Goal: Task Accomplishment & Management: Use online tool/utility

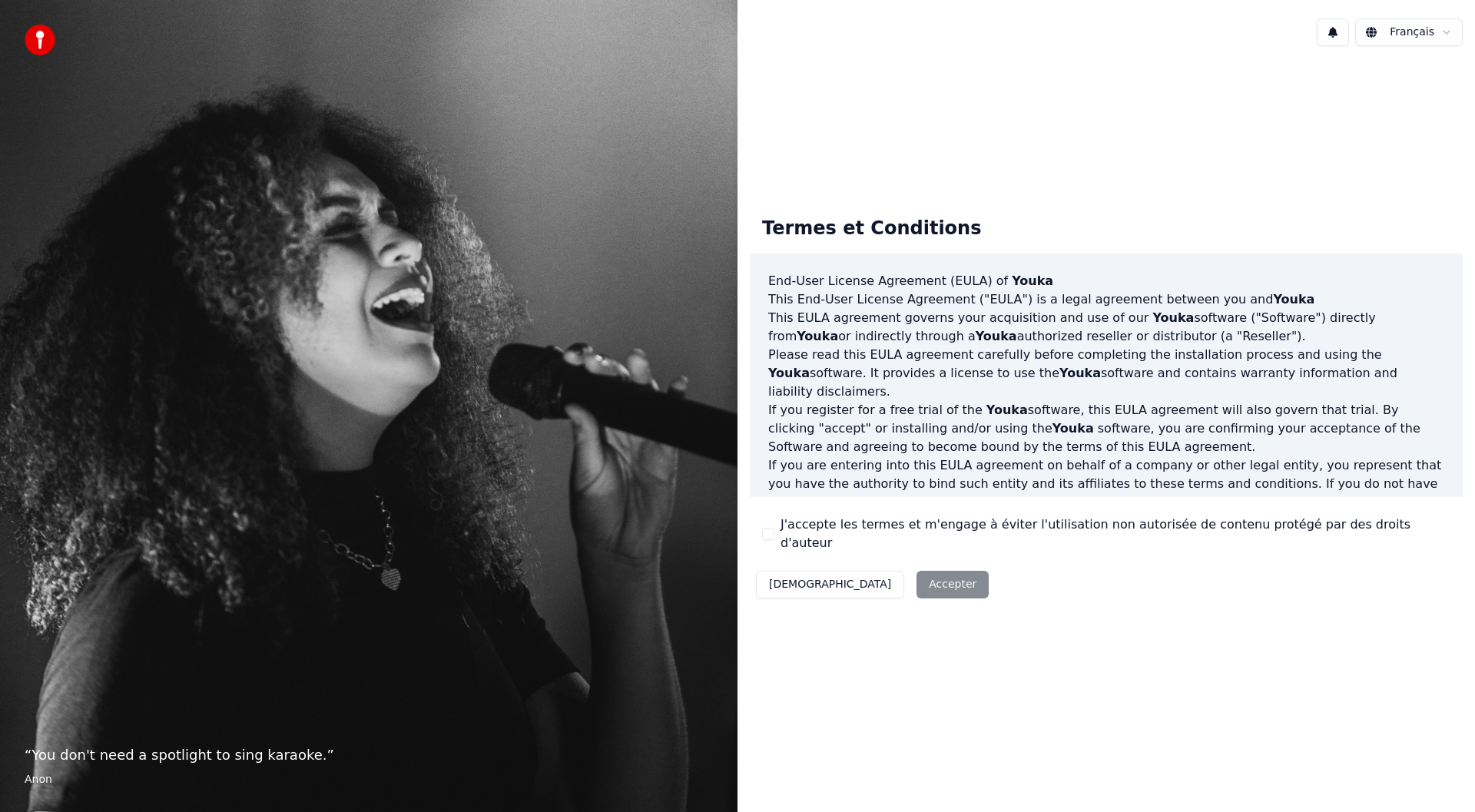
click at [769, 531] on button "J'accepte les termes et m'engage à éviter l'utilisation non autorisée de conten…" at bounding box center [767, 533] width 12 height 12
click at [916, 570] on button "Accepter" at bounding box center [952, 584] width 72 height 27
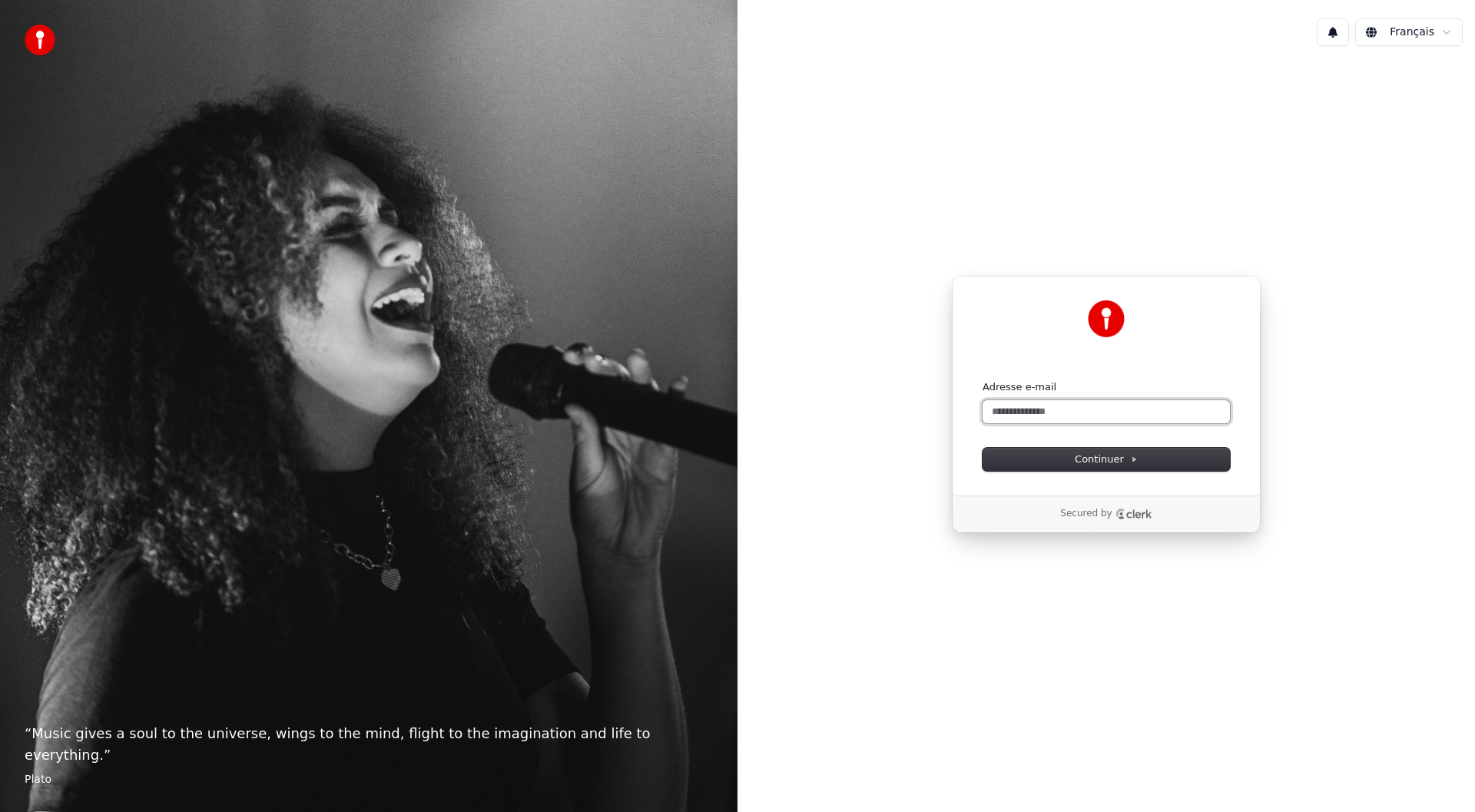
click at [1033, 406] on input "Adresse e-mail" at bounding box center [1106, 411] width 247 height 23
click at [1084, 453] on span "Continuer" at bounding box center [1106, 459] width 63 height 14
type input "**********"
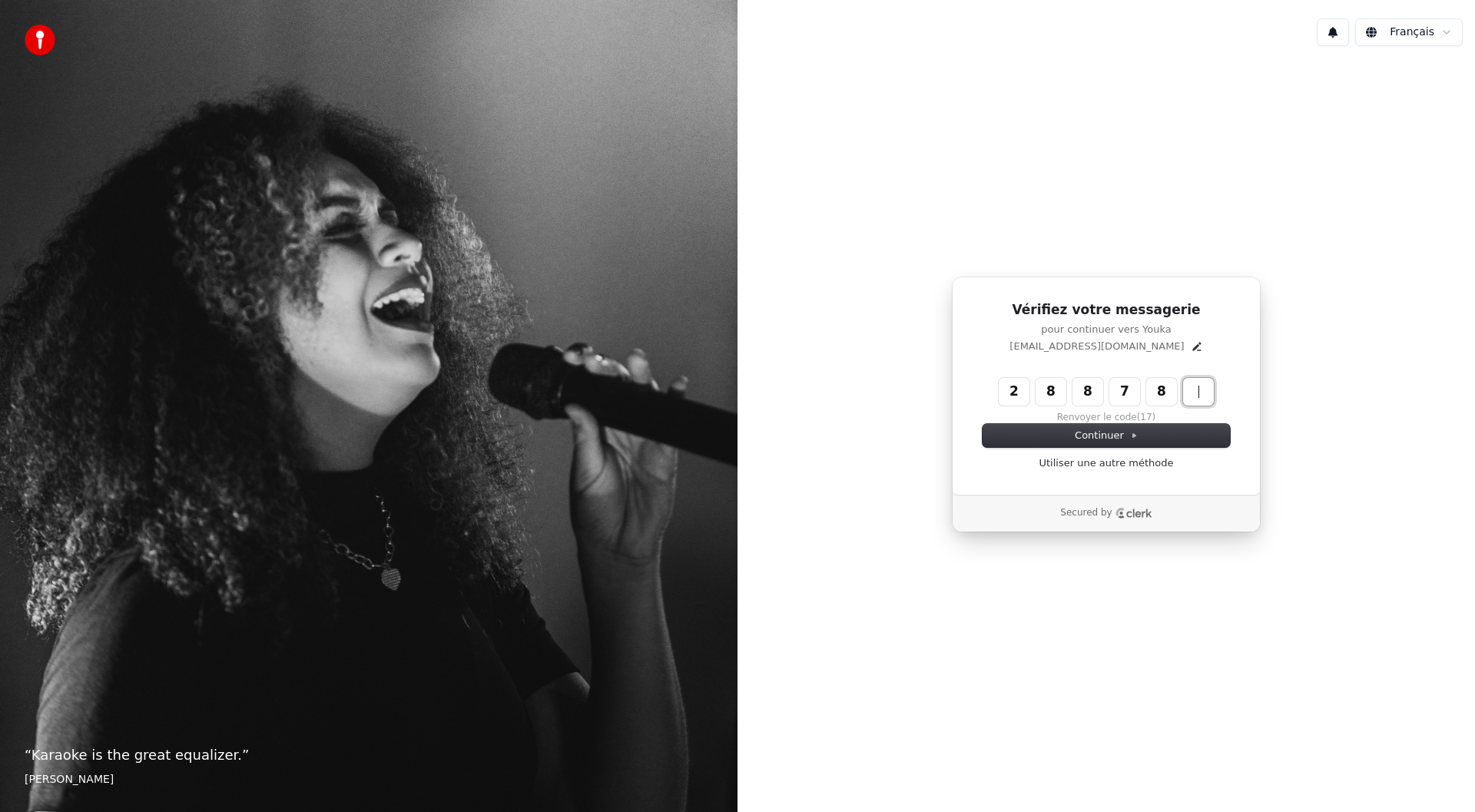
type input "******"
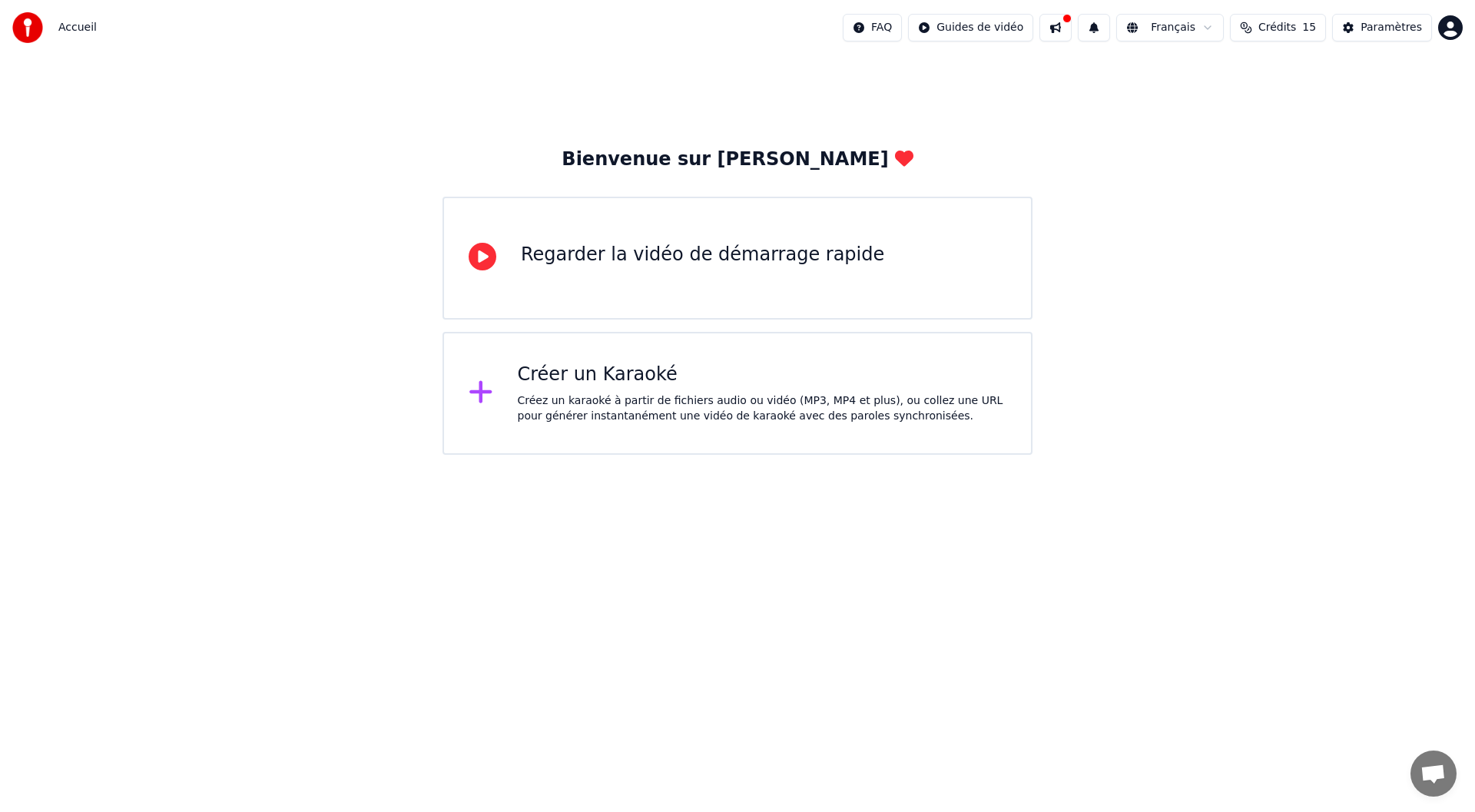
click at [593, 407] on div "Créez un karaoké à partir de fichiers audio ou vidéo (MP3, MP4 et plus), ou col…" at bounding box center [762, 408] width 489 height 31
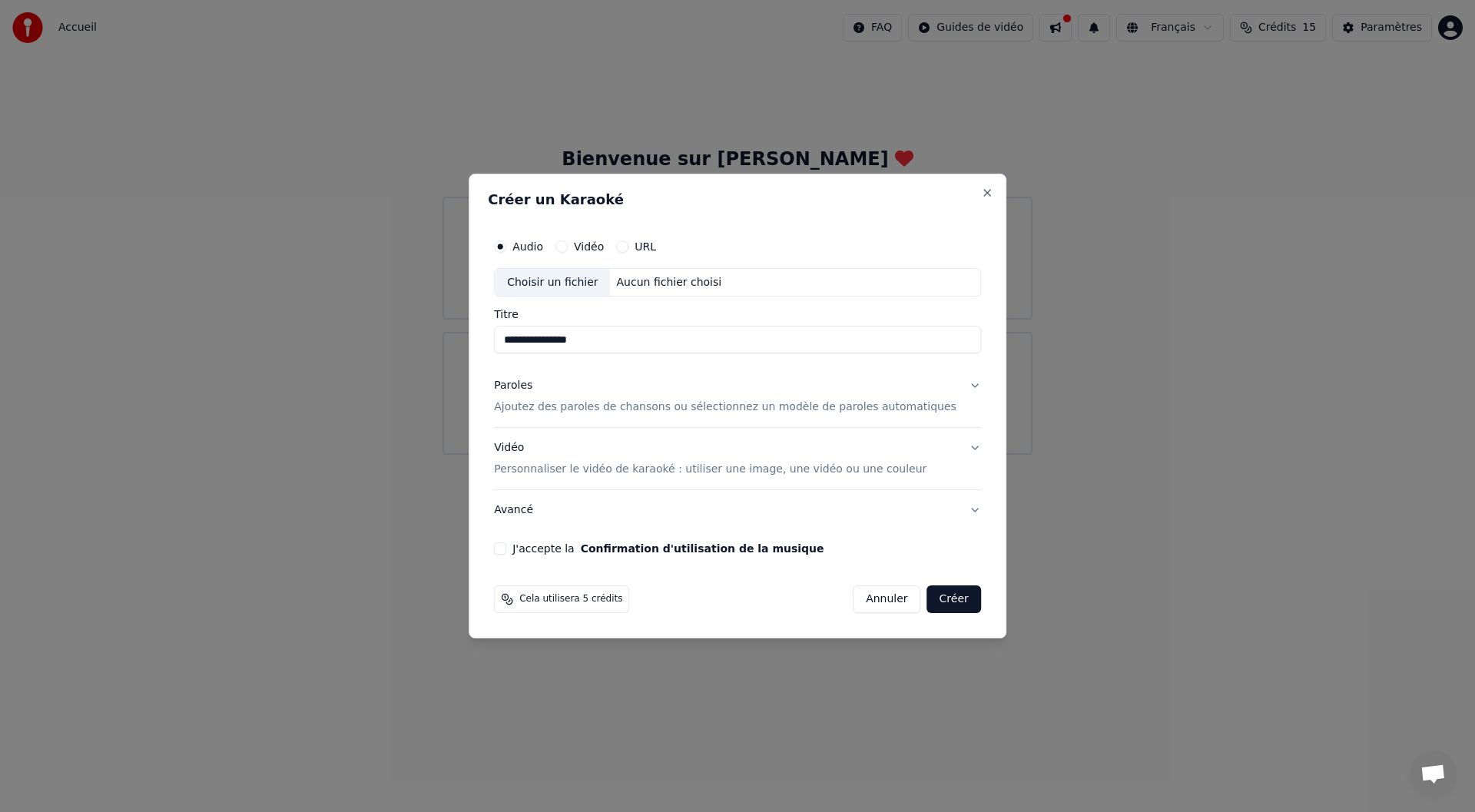
type input "**********"
click at [951, 387] on button "Paroles Ajoutez des paroles de chansons ou sélectionnez un modèle de paroles au…" at bounding box center [737, 396] width 487 height 61
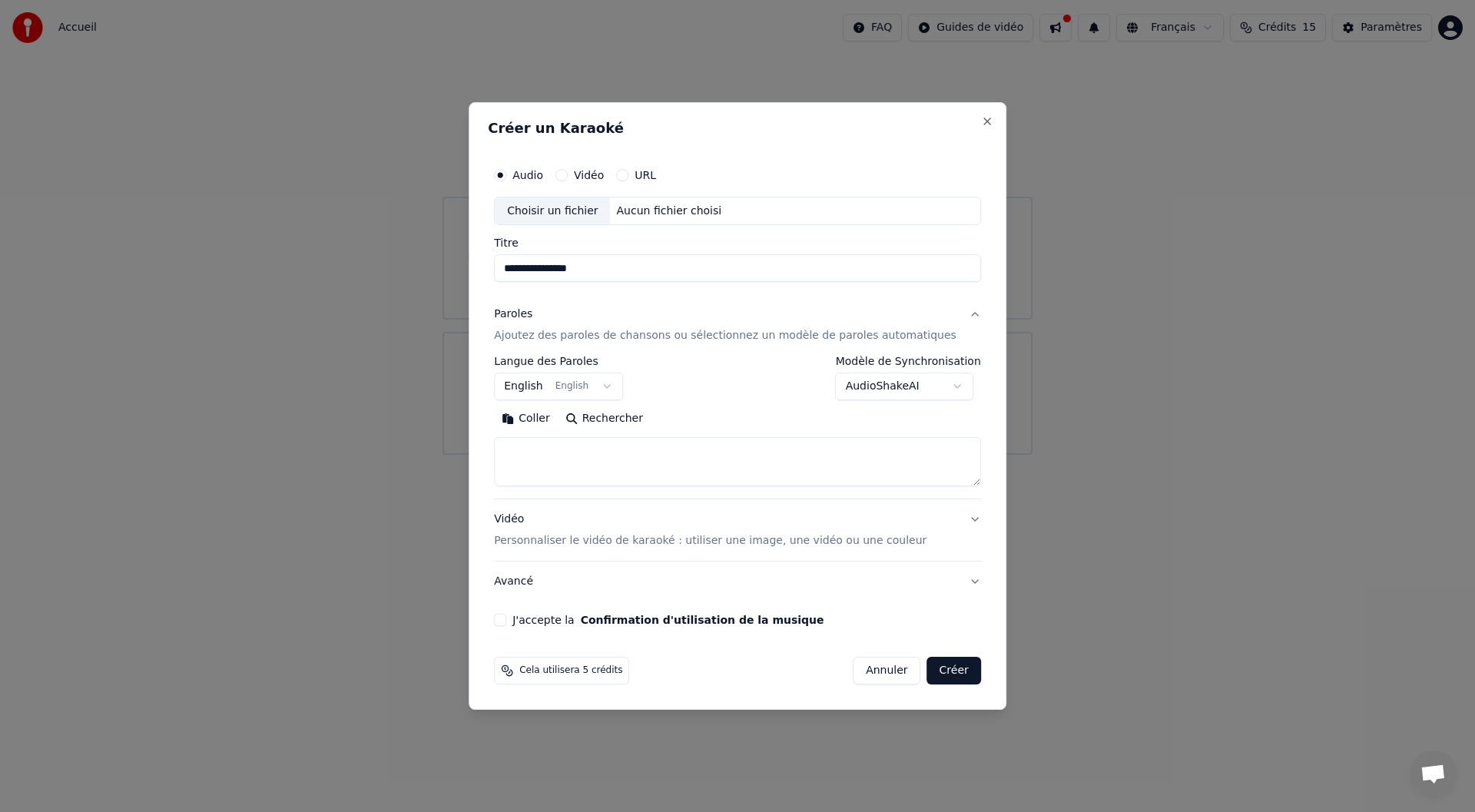
click at [623, 384] on body "**********" at bounding box center [737, 227] width 1475 height 455
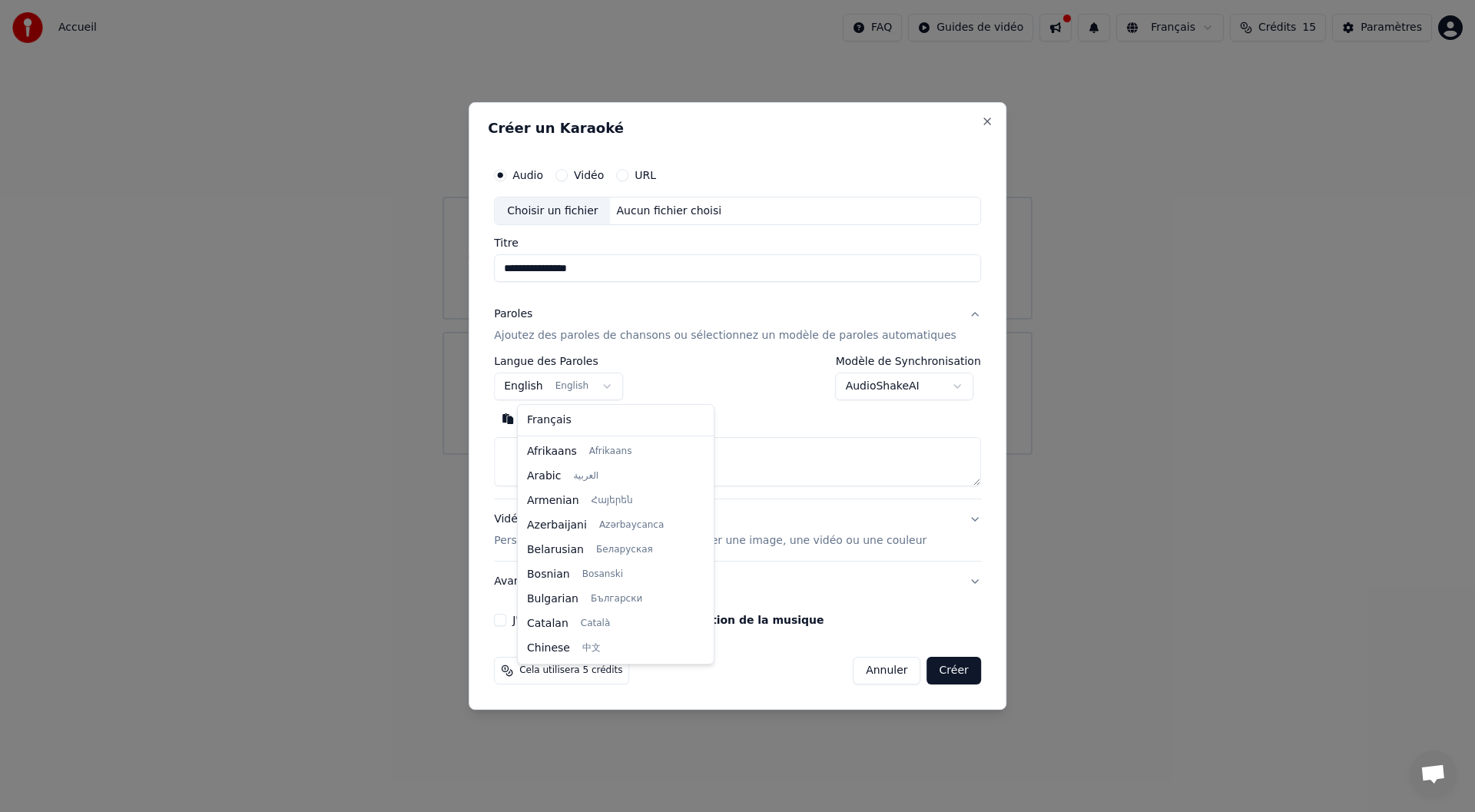
scroll to position [123, 0]
select select "**"
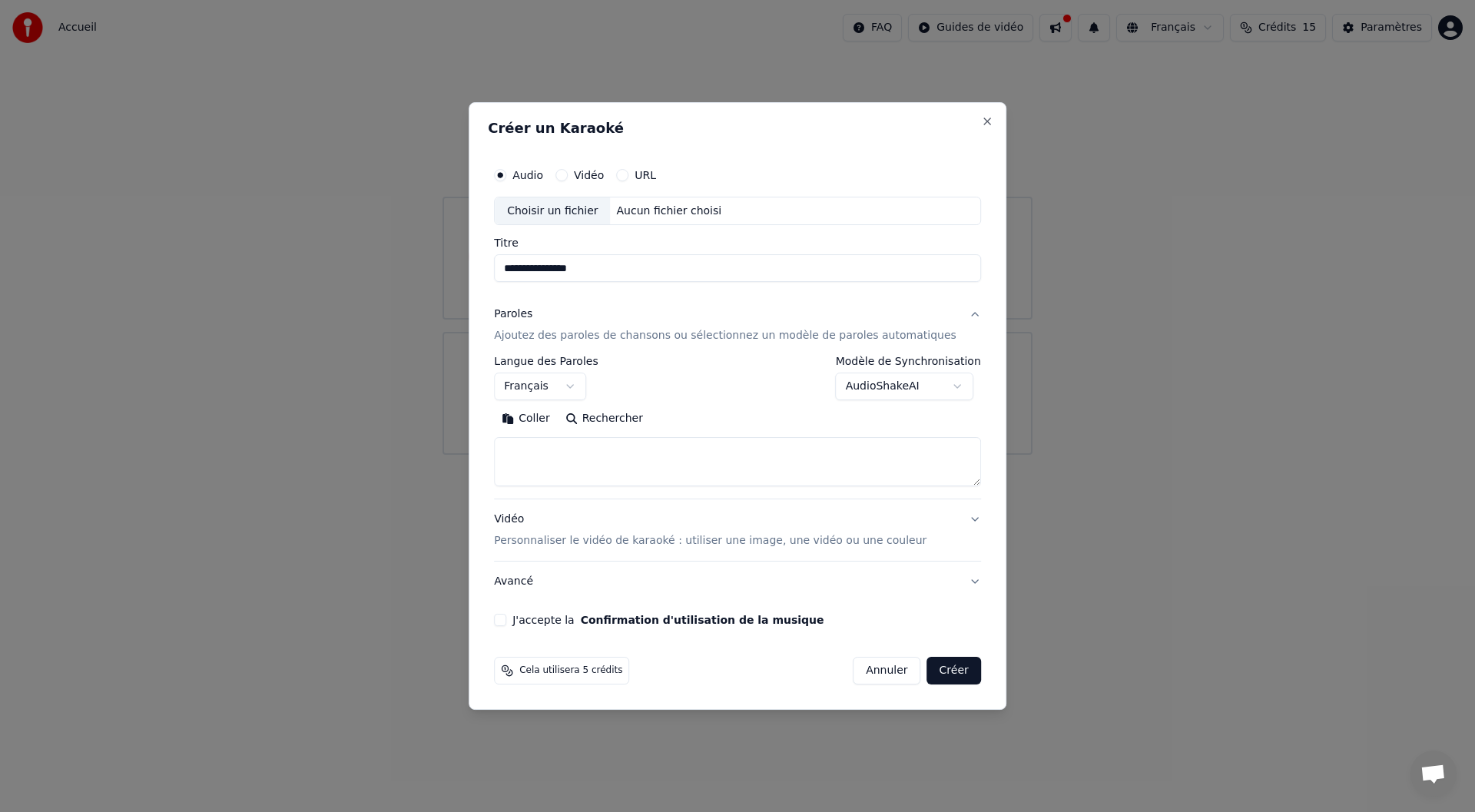
click at [546, 417] on button "Coller" at bounding box center [526, 419] width 64 height 25
drag, startPoint x: 594, startPoint y: 464, endPoint x: 510, endPoint y: 464, distance: 84.0
click at [510, 464] on div "**********" at bounding box center [737, 406] width 537 height 608
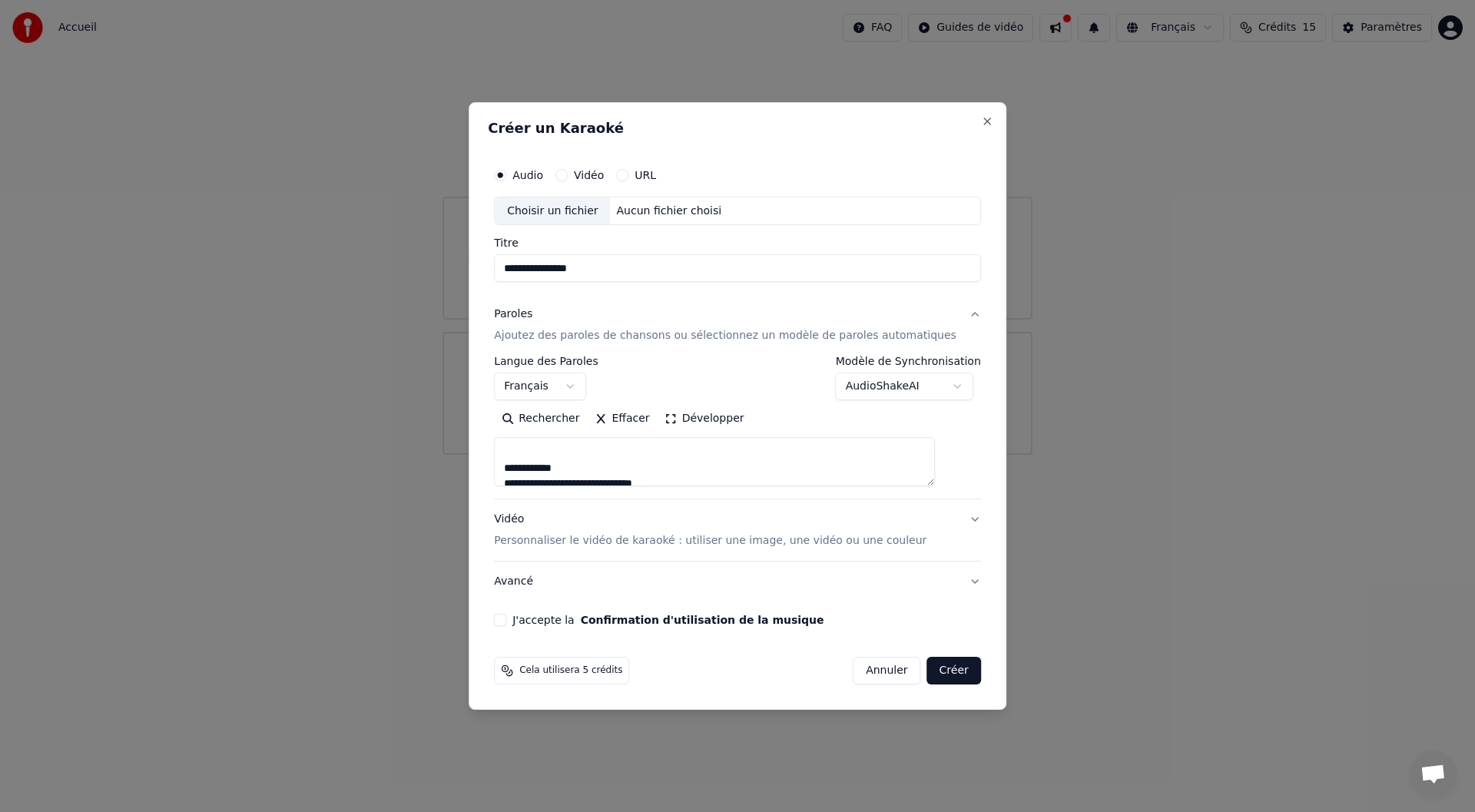
drag, startPoint x: 593, startPoint y: 454, endPoint x: 522, endPoint y: 453, distance: 71.0
click at [522, 453] on textarea at bounding box center [713, 462] width 440 height 49
click at [598, 470] on textarea at bounding box center [713, 462] width 440 height 49
drag, startPoint x: 598, startPoint y: 470, endPoint x: 531, endPoint y: 470, distance: 67.0
click at [531, 470] on textarea at bounding box center [713, 462] width 440 height 49
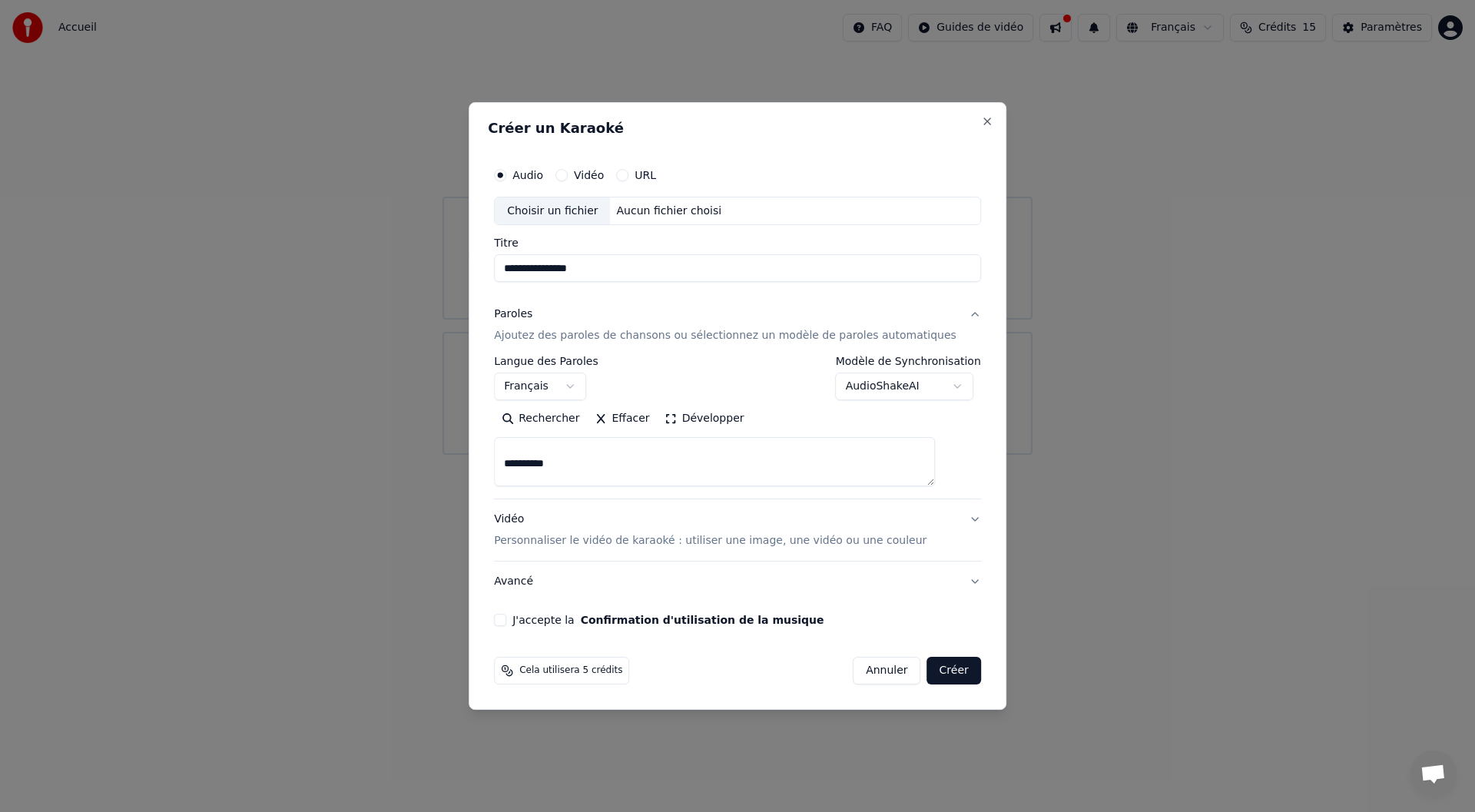
scroll to position [383, 0]
click at [578, 451] on textarea at bounding box center [713, 462] width 440 height 49
click at [524, 474] on textarea at bounding box center [713, 462] width 440 height 49
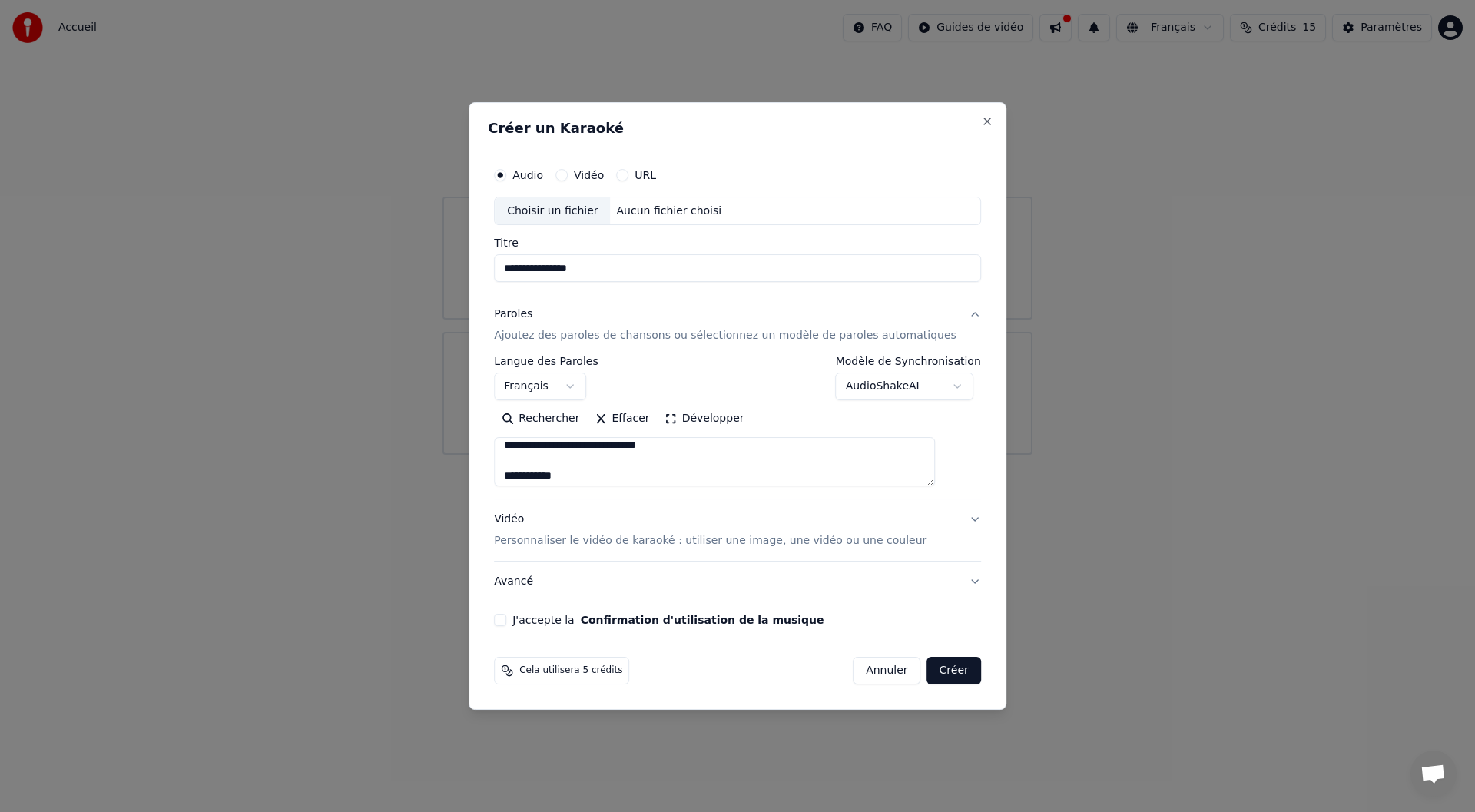
click at [591, 475] on textarea at bounding box center [713, 462] width 440 height 49
click at [597, 444] on textarea at bounding box center [713, 462] width 440 height 49
click at [612, 446] on textarea at bounding box center [713, 462] width 440 height 49
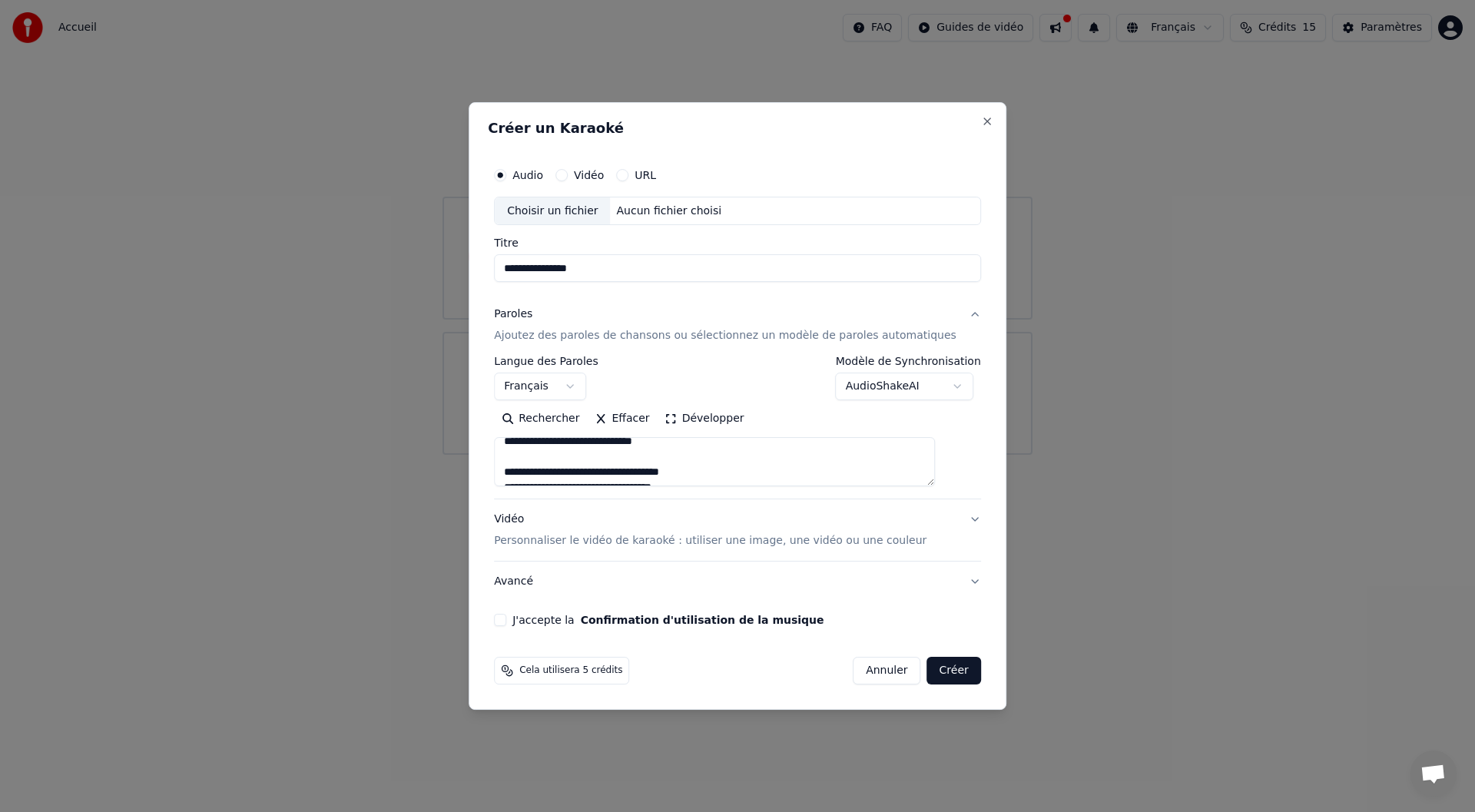
scroll to position [788, 0]
click at [722, 464] on textarea at bounding box center [713, 462] width 440 height 49
click at [606, 465] on textarea at bounding box center [713, 462] width 440 height 49
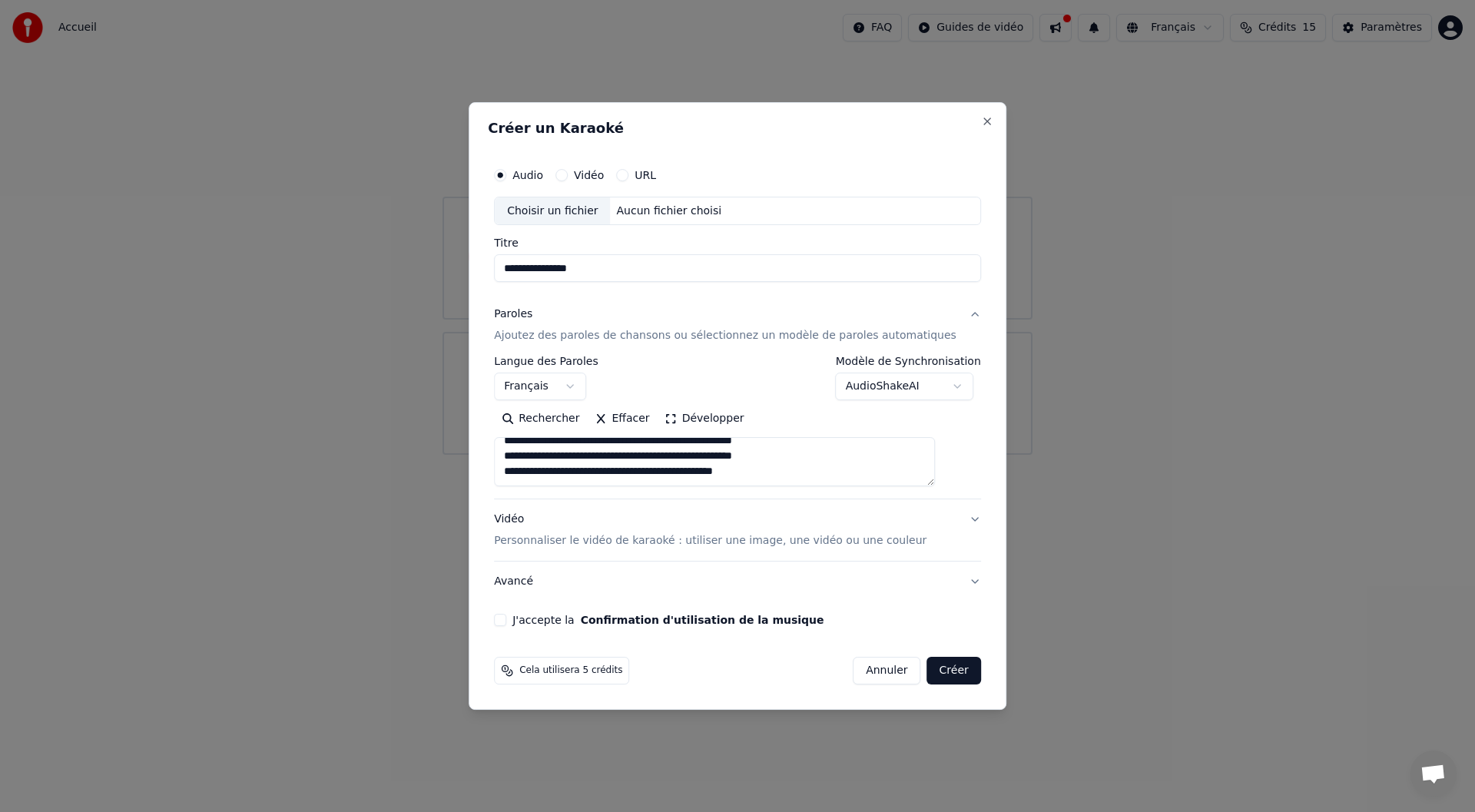
drag, startPoint x: 527, startPoint y: 464, endPoint x: 560, endPoint y: 478, distance: 35.8
click at [560, 478] on textarea at bounding box center [713, 462] width 440 height 49
type textarea "**********"
click at [951, 517] on button "Vidéo Personnaliser le vidéo de karaoké : utiliser une image, une vidéo ou une …" at bounding box center [737, 530] width 487 height 61
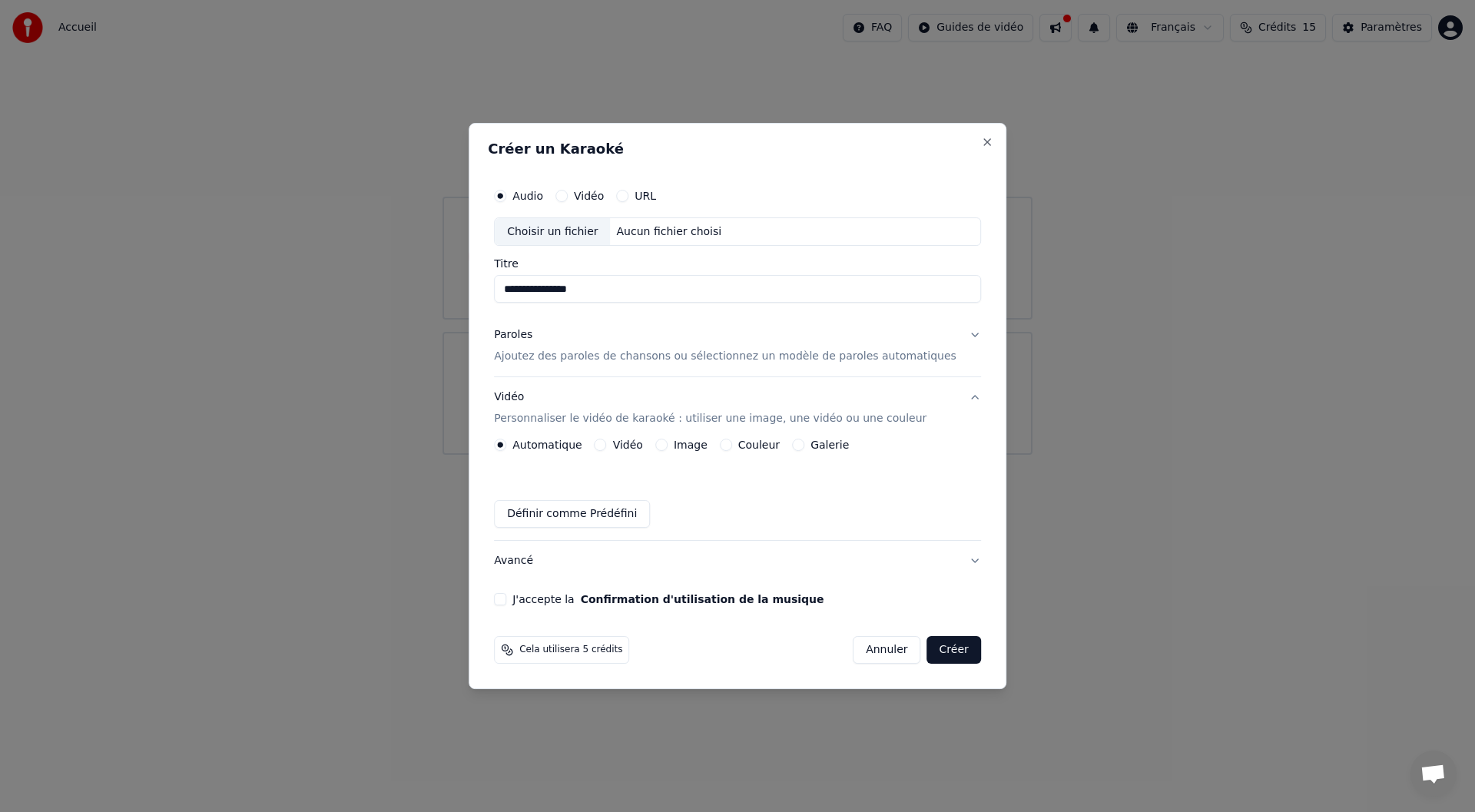
click at [937, 650] on button "Créer" at bounding box center [953, 650] width 54 height 27
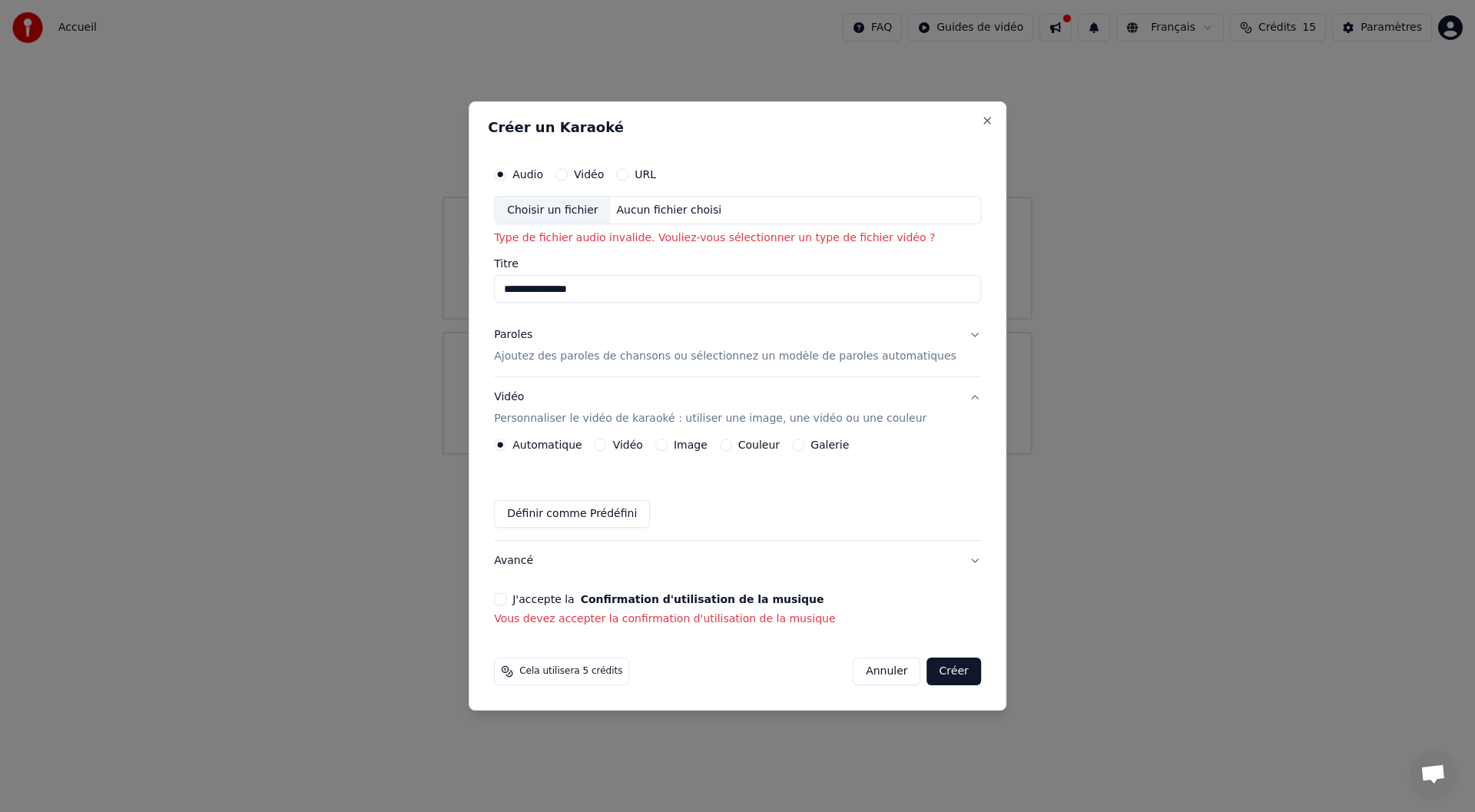
click at [506, 597] on button "J'accepte la Confirmation d'utilisation de la musique" at bounding box center [499, 599] width 12 height 12
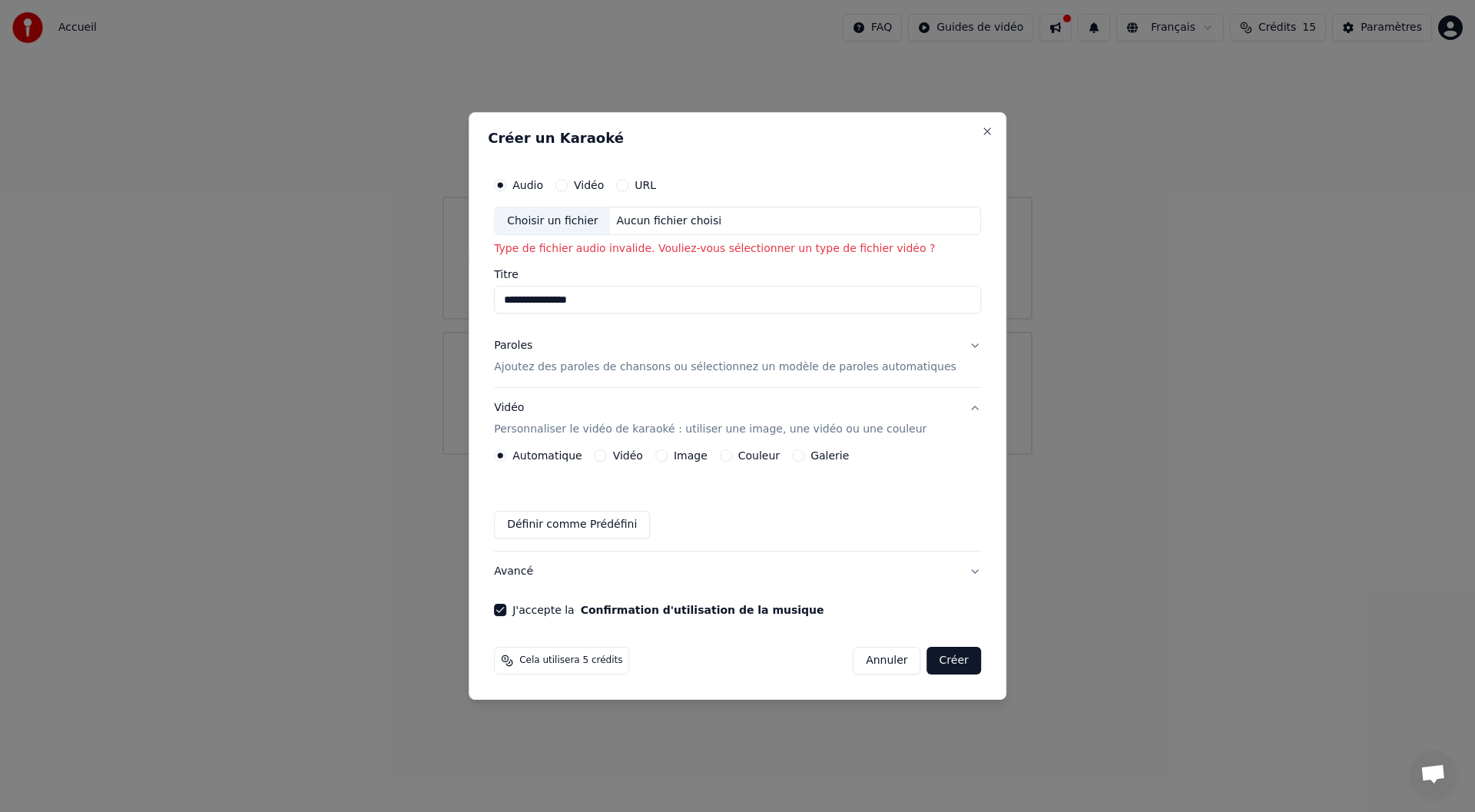
click at [940, 660] on button "Créer" at bounding box center [953, 660] width 54 height 27
click at [568, 188] on button "Vidéo" at bounding box center [560, 184] width 12 height 12
click at [938, 669] on button "Créer" at bounding box center [953, 660] width 54 height 27
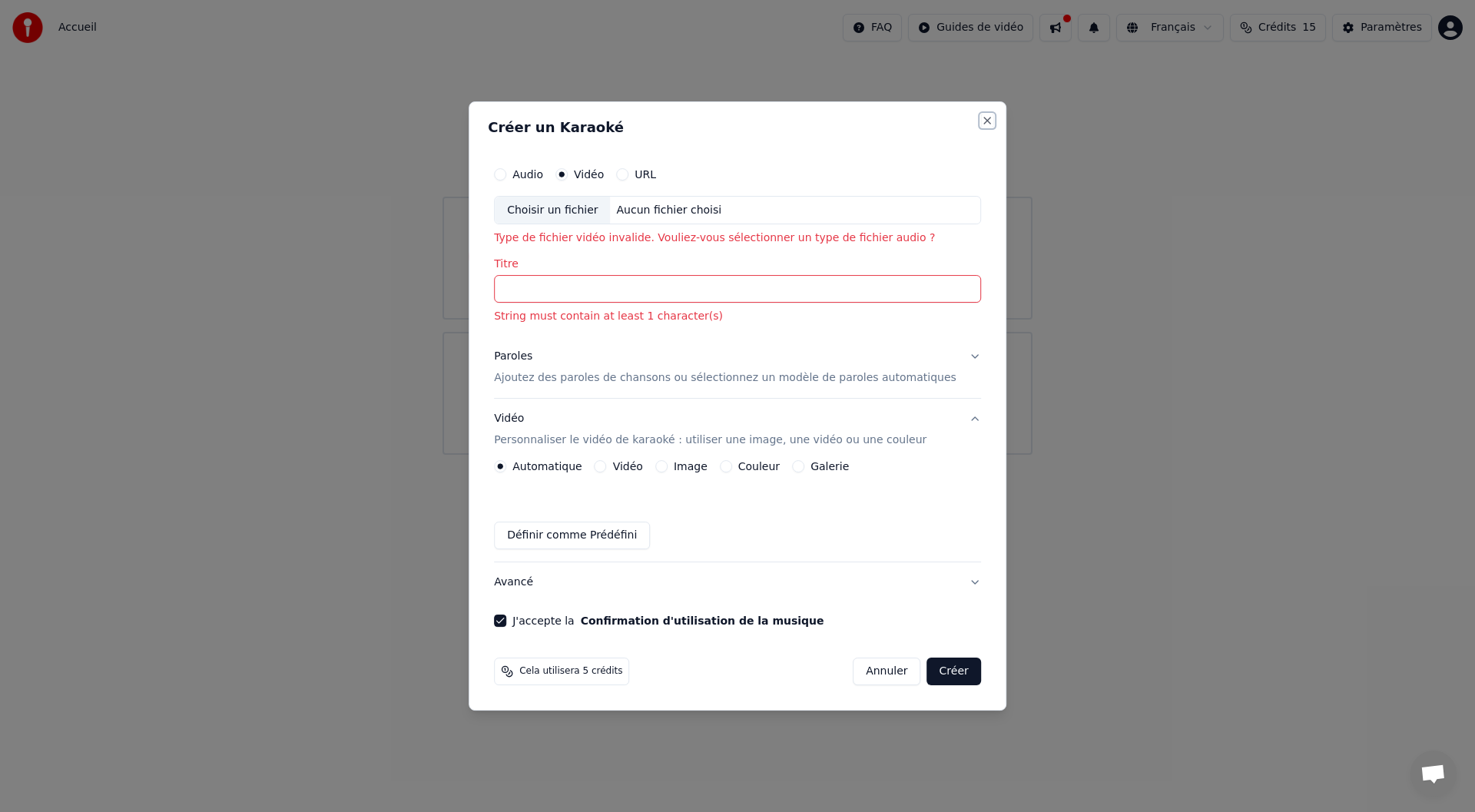
click at [981, 119] on button "Close" at bounding box center [986, 120] width 12 height 12
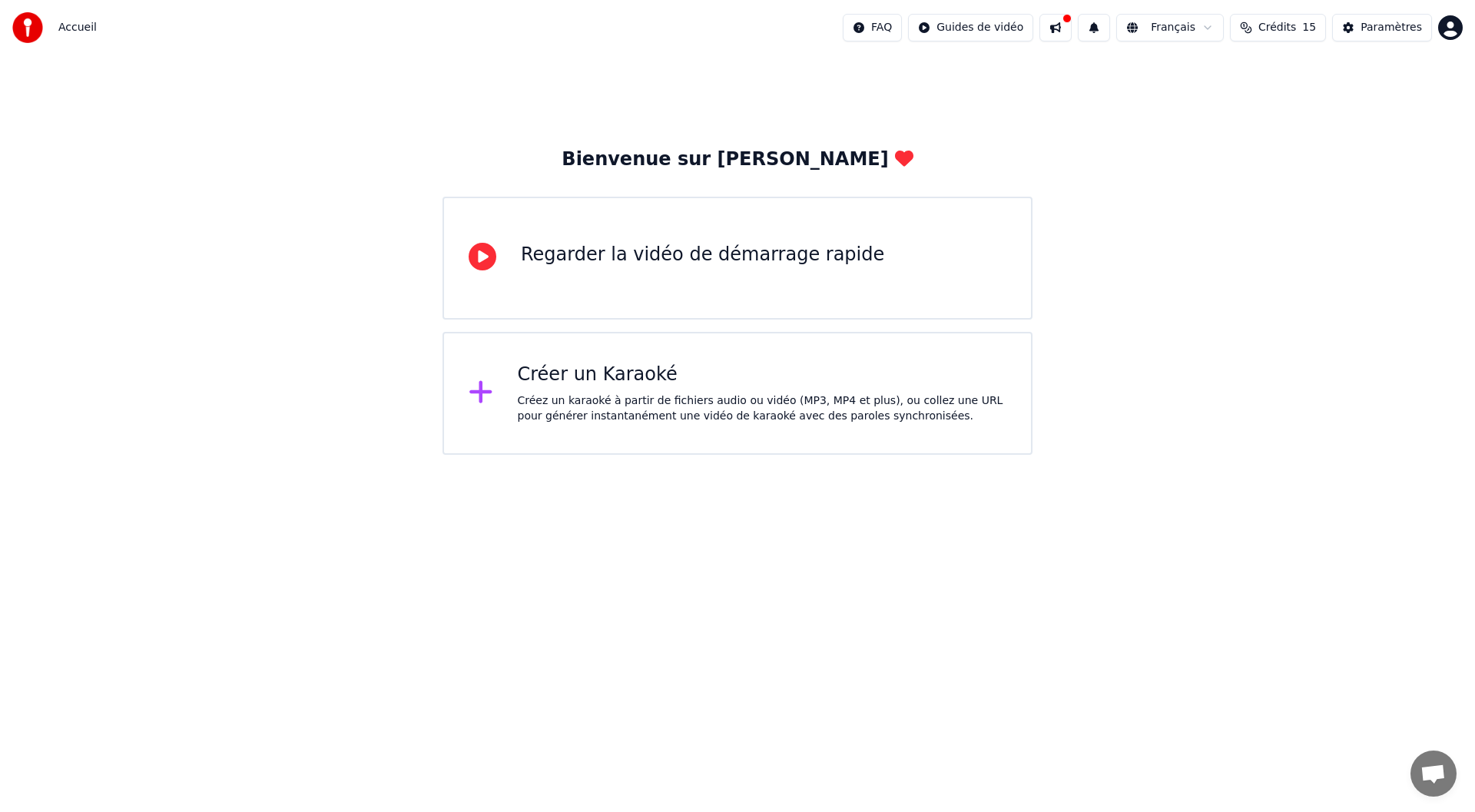
click at [590, 390] on div "Créer un Karaoké Créez un karaoké à partir de fichiers audio ou vidéo (MP3, MP4…" at bounding box center [762, 393] width 489 height 61
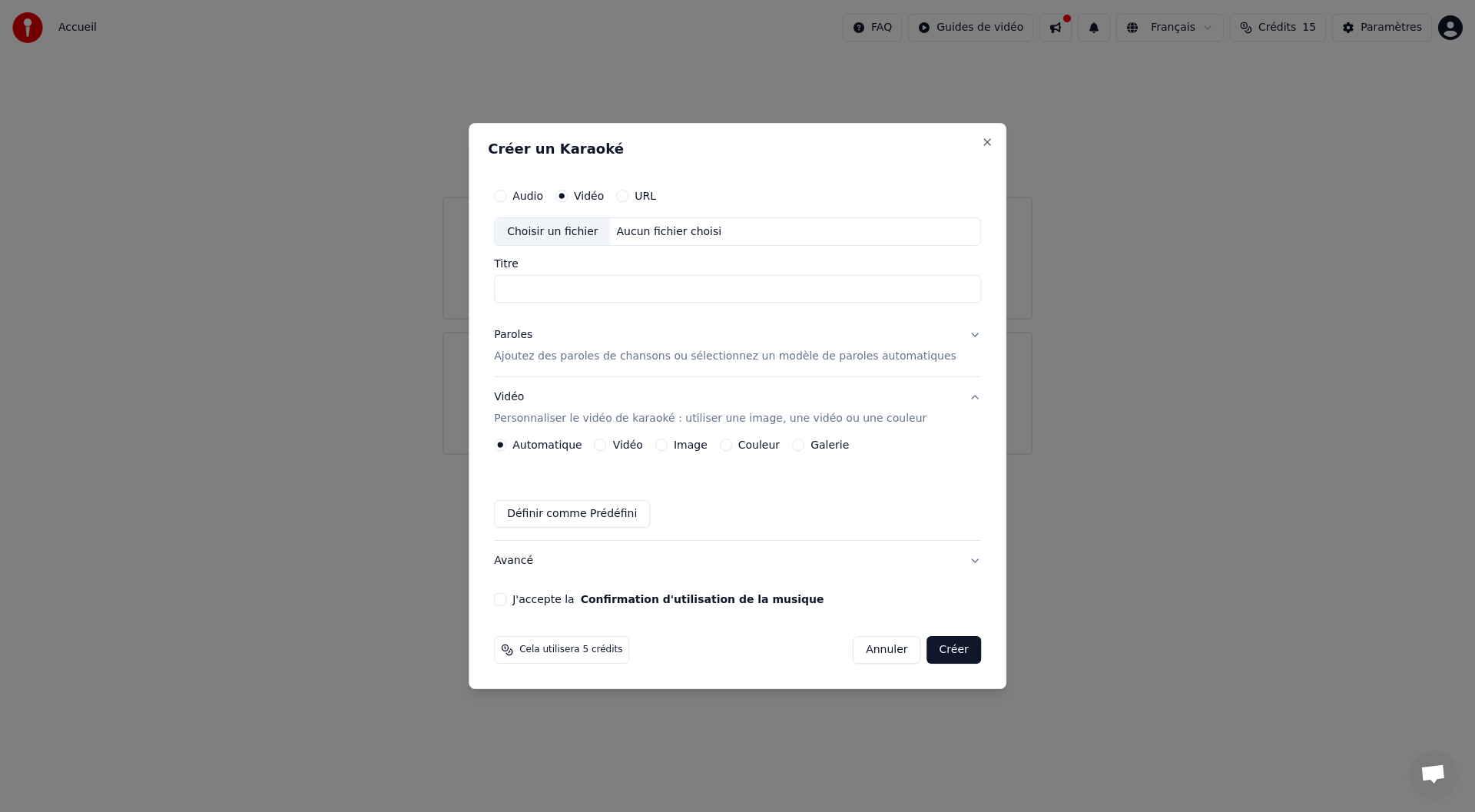
click at [576, 231] on div "Choisir un fichier" at bounding box center [552, 232] width 115 height 27
type input "**********"
click at [949, 332] on button "Paroles Ajoutez des paroles de chansons ou sélectionnez un modèle de paroles au…" at bounding box center [737, 346] width 487 height 61
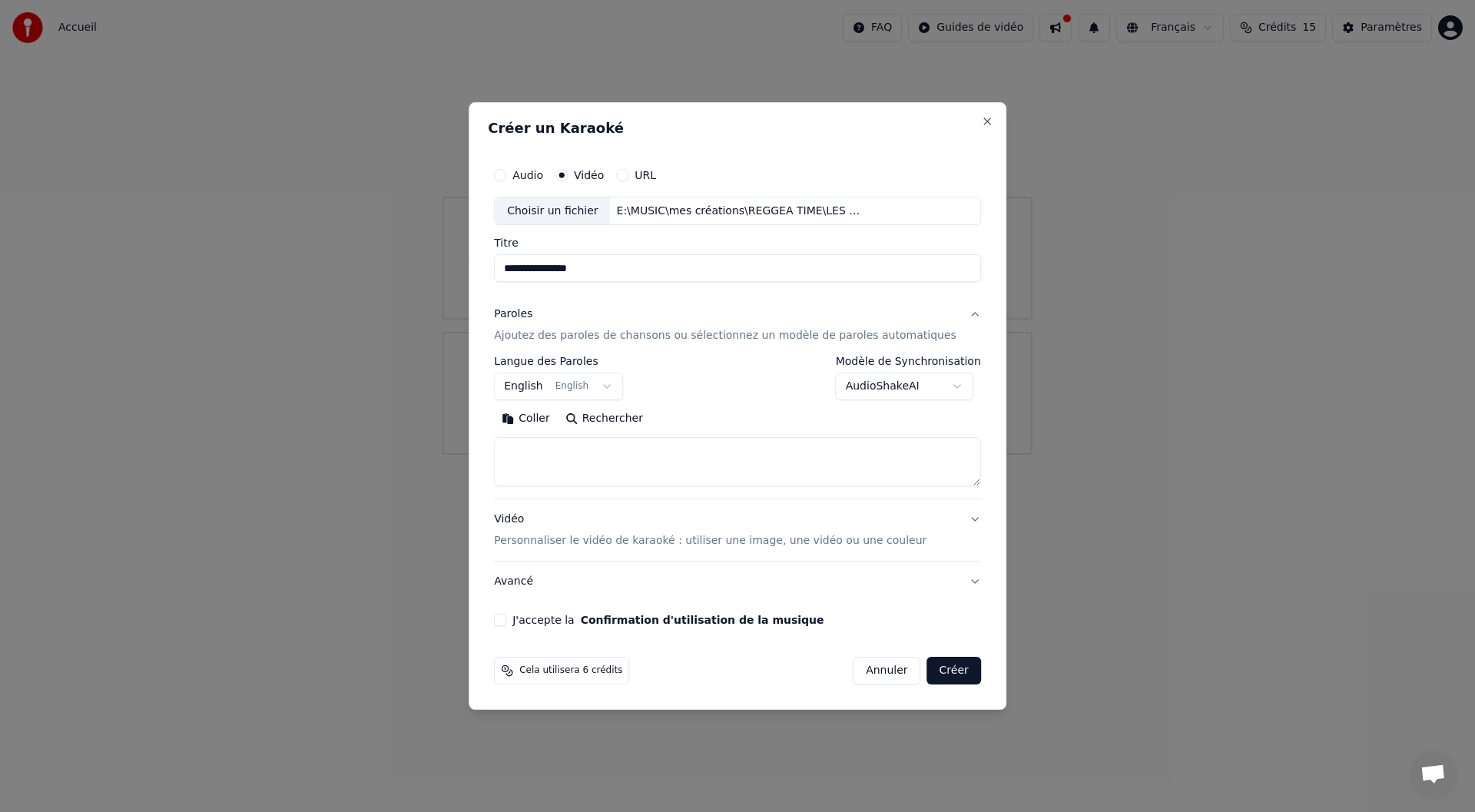
click at [625, 385] on body "**********" at bounding box center [737, 227] width 1475 height 455
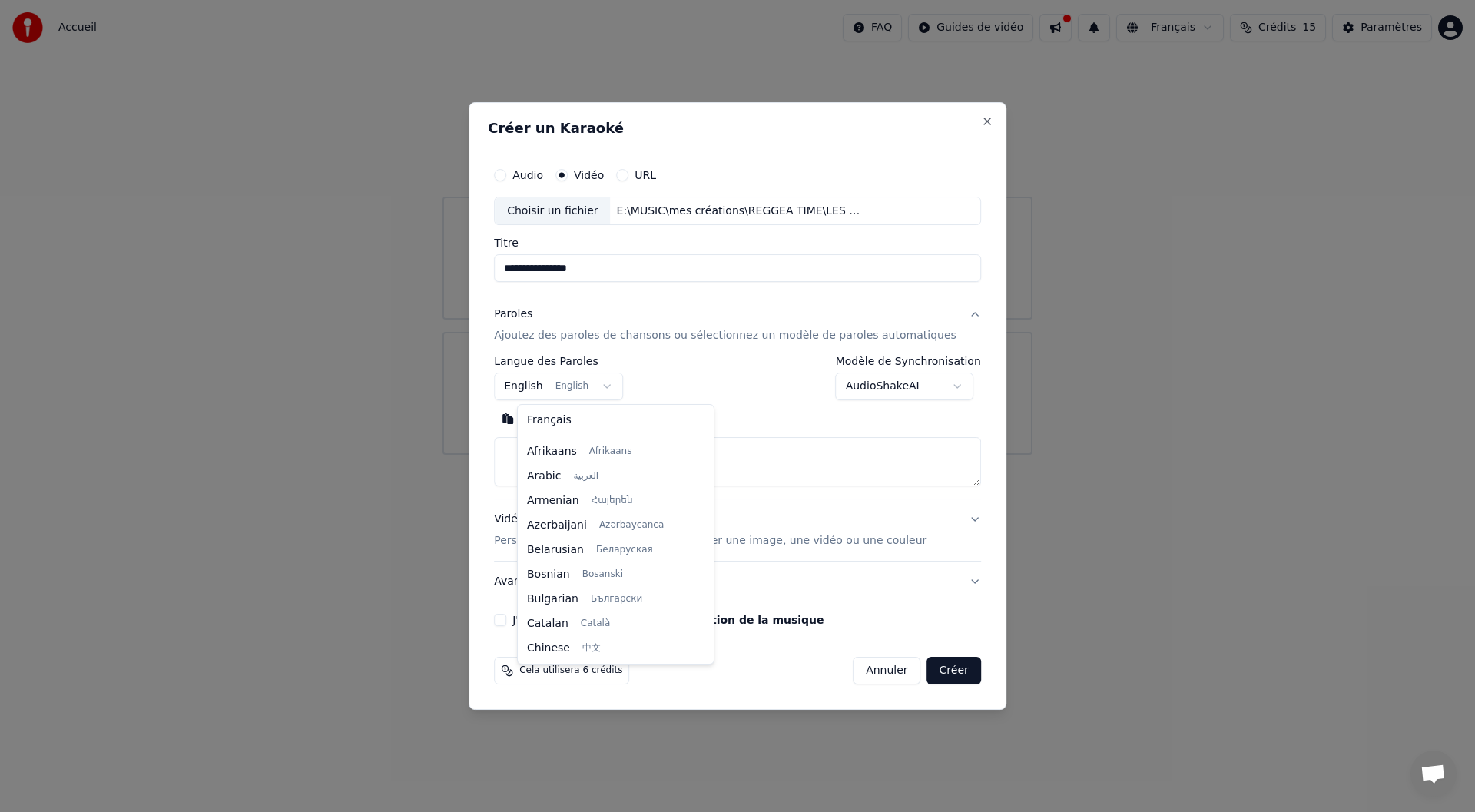
scroll to position [123, 0]
select select "**"
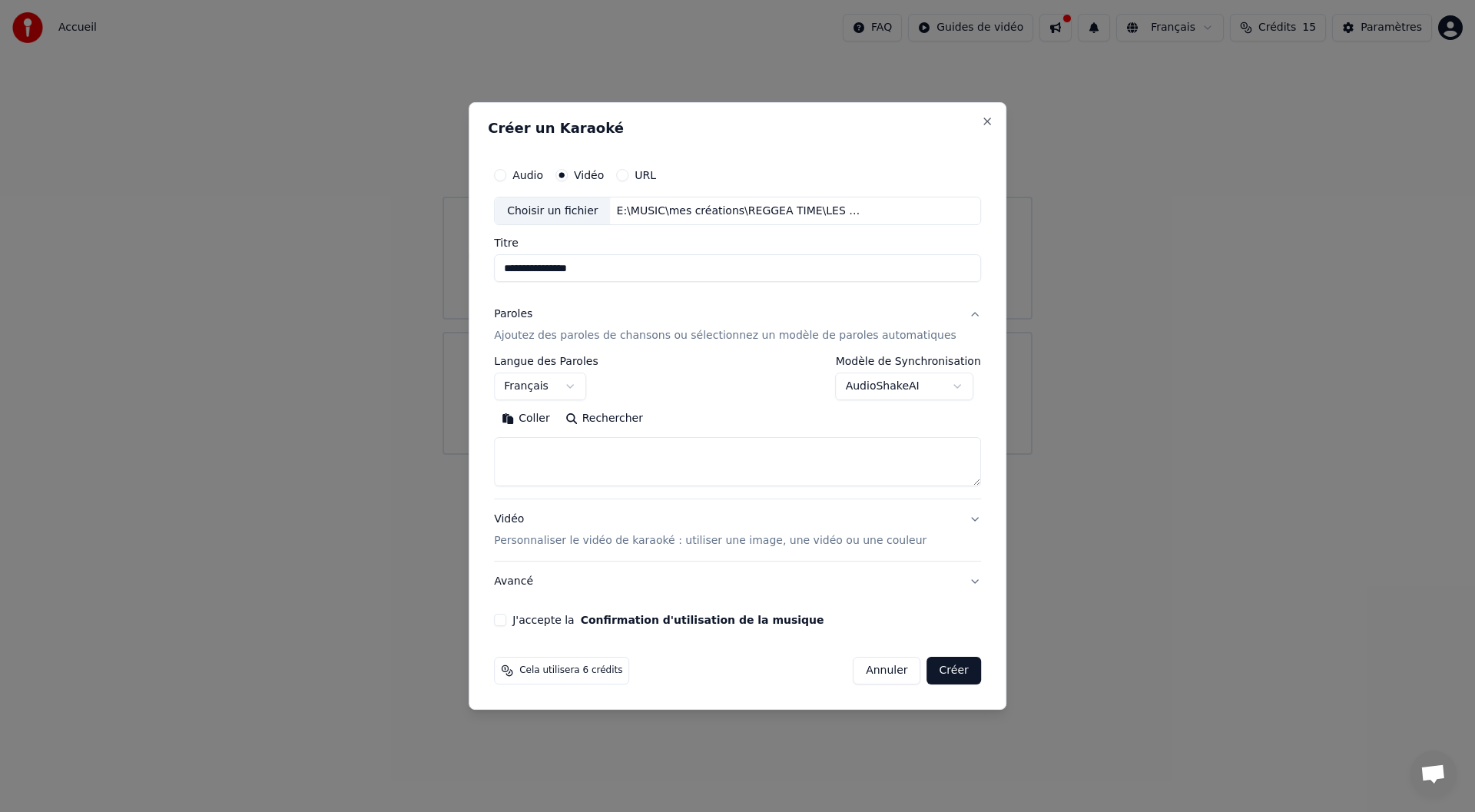
click at [548, 418] on button "Coller" at bounding box center [526, 419] width 64 height 25
click at [589, 466] on textarea at bounding box center [713, 462] width 440 height 49
click at [592, 459] on textarea at bounding box center [713, 462] width 440 height 49
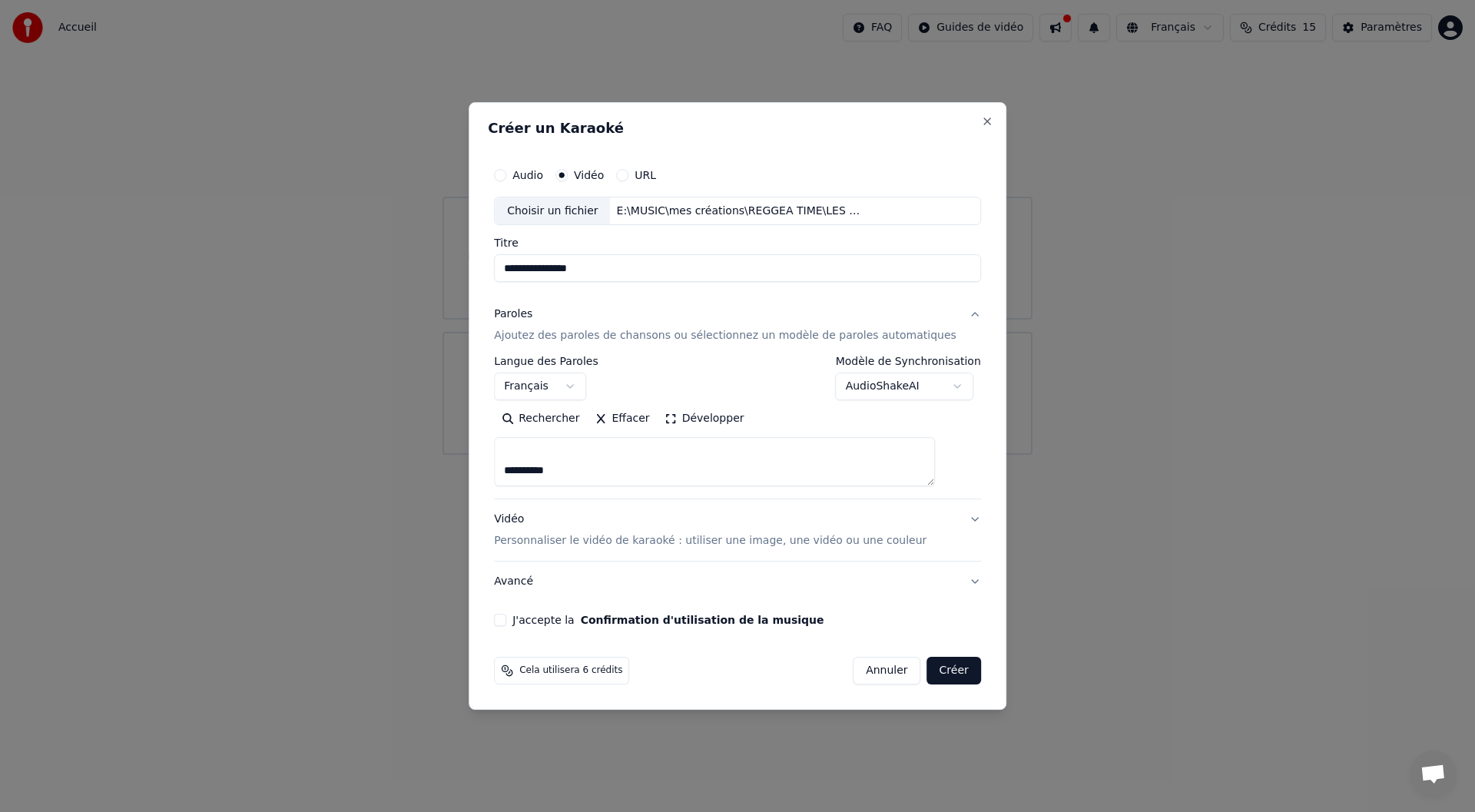
scroll to position [360, 0]
click at [595, 459] on textarea at bounding box center [713, 462] width 440 height 49
click at [593, 461] on textarea at bounding box center [713, 462] width 440 height 49
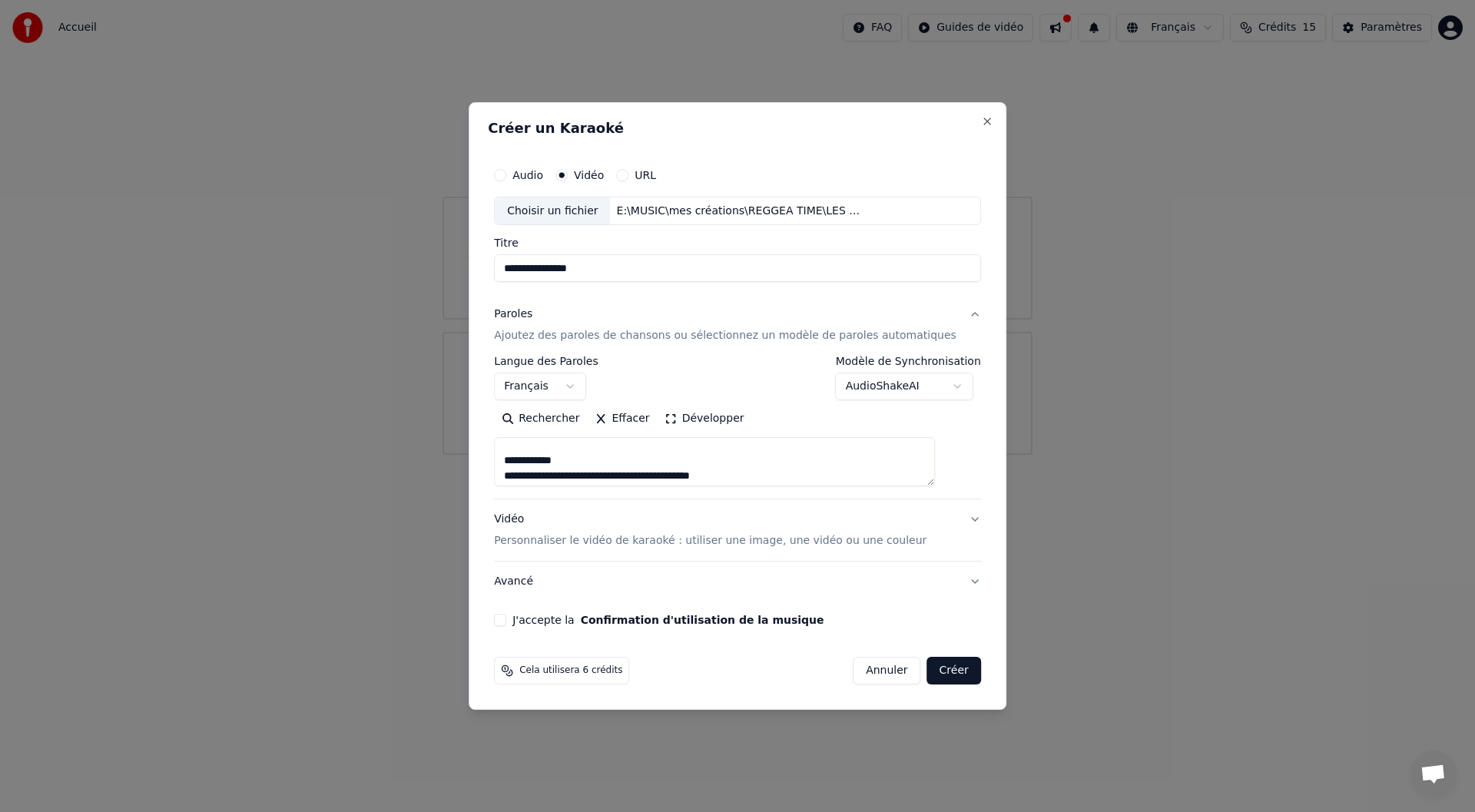
click at [593, 460] on textarea at bounding box center [713, 462] width 440 height 49
click at [612, 460] on textarea at bounding box center [713, 462] width 440 height 49
drag, startPoint x: 520, startPoint y: 457, endPoint x: 561, endPoint y: 469, distance: 42.7
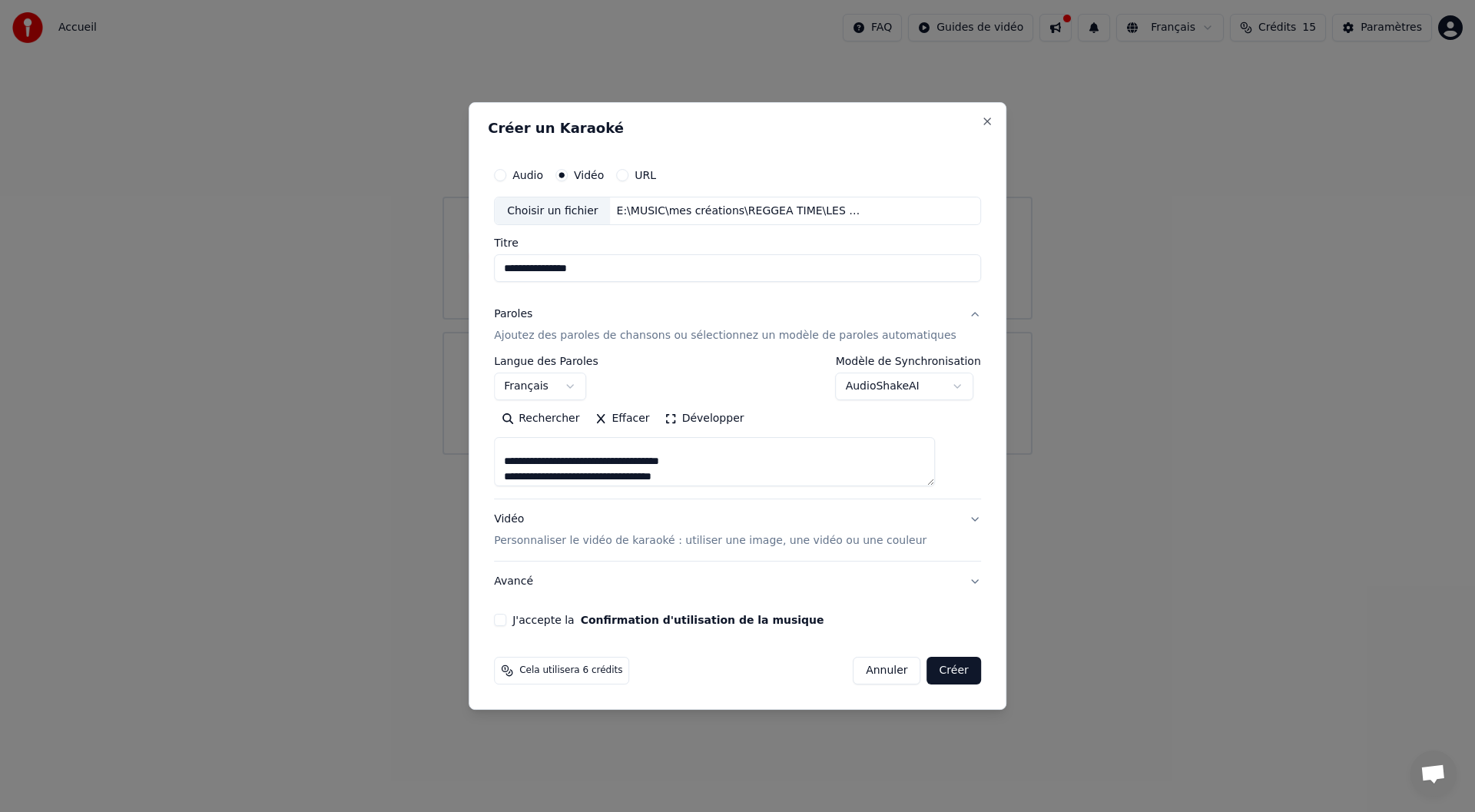
click at [561, 469] on textarea at bounding box center [713, 462] width 440 height 49
click at [526, 460] on textarea at bounding box center [713, 462] width 440 height 49
drag, startPoint x: 526, startPoint y: 460, endPoint x: 698, endPoint y: 447, distance: 172.5
click at [698, 447] on textarea at bounding box center [713, 462] width 440 height 49
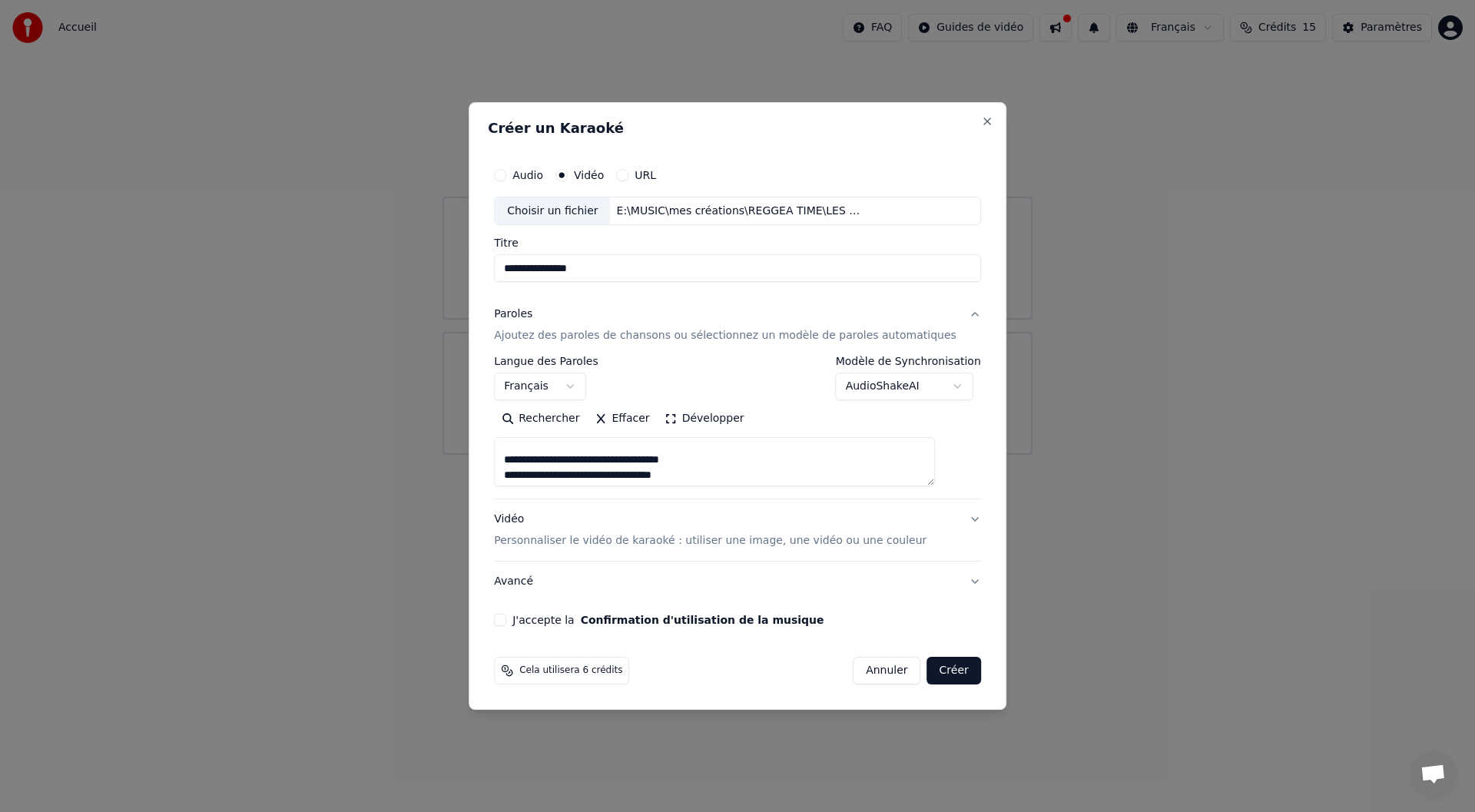
click at [723, 460] on textarea at bounding box center [713, 462] width 440 height 49
click at [935, 466] on textarea at bounding box center [713, 462] width 440 height 49
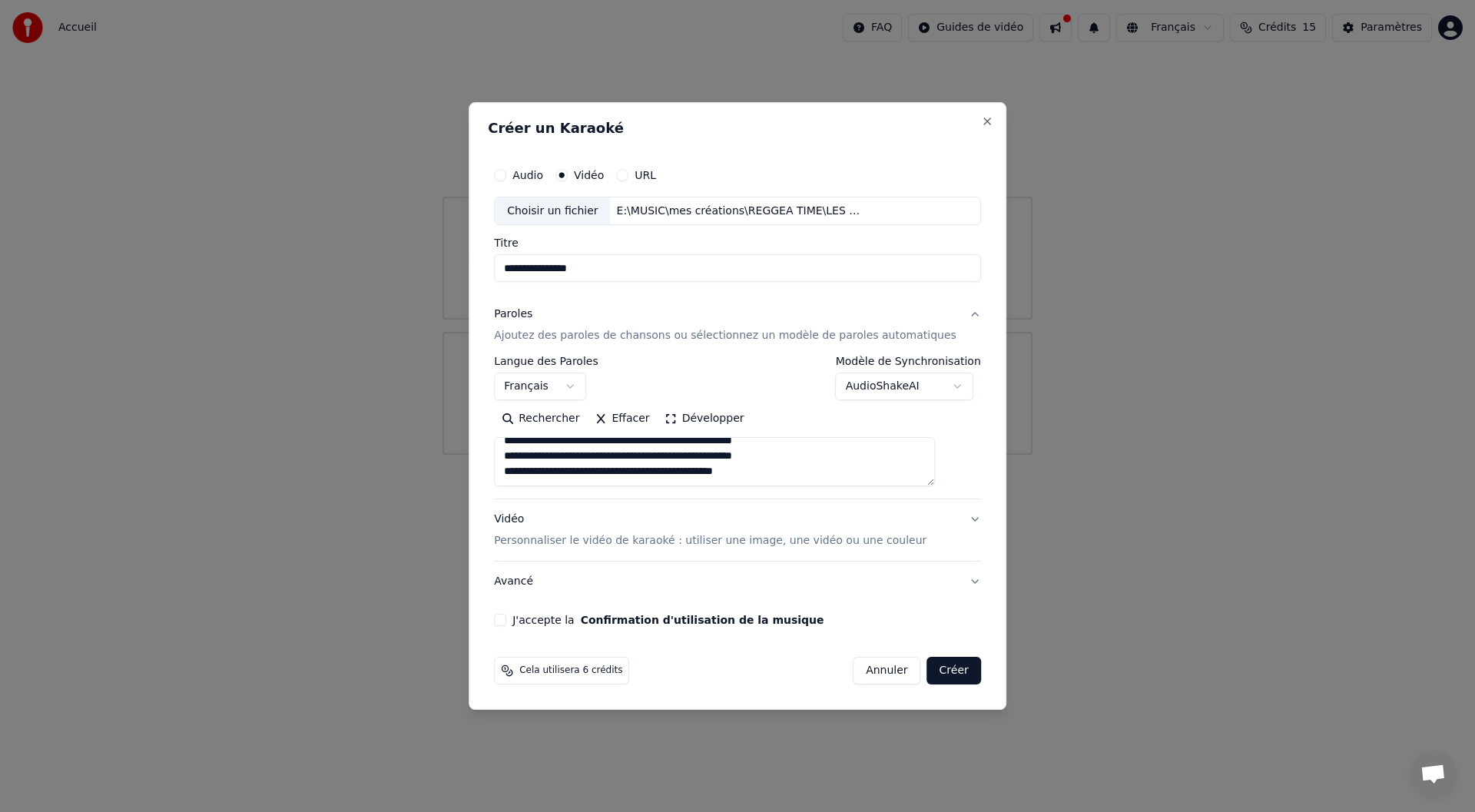
drag, startPoint x: 526, startPoint y: 456, endPoint x: 573, endPoint y: 474, distance: 50.3
click at [573, 474] on textarea at bounding box center [713, 462] width 440 height 49
type textarea "**********"
click at [932, 670] on button "Créer" at bounding box center [953, 670] width 54 height 27
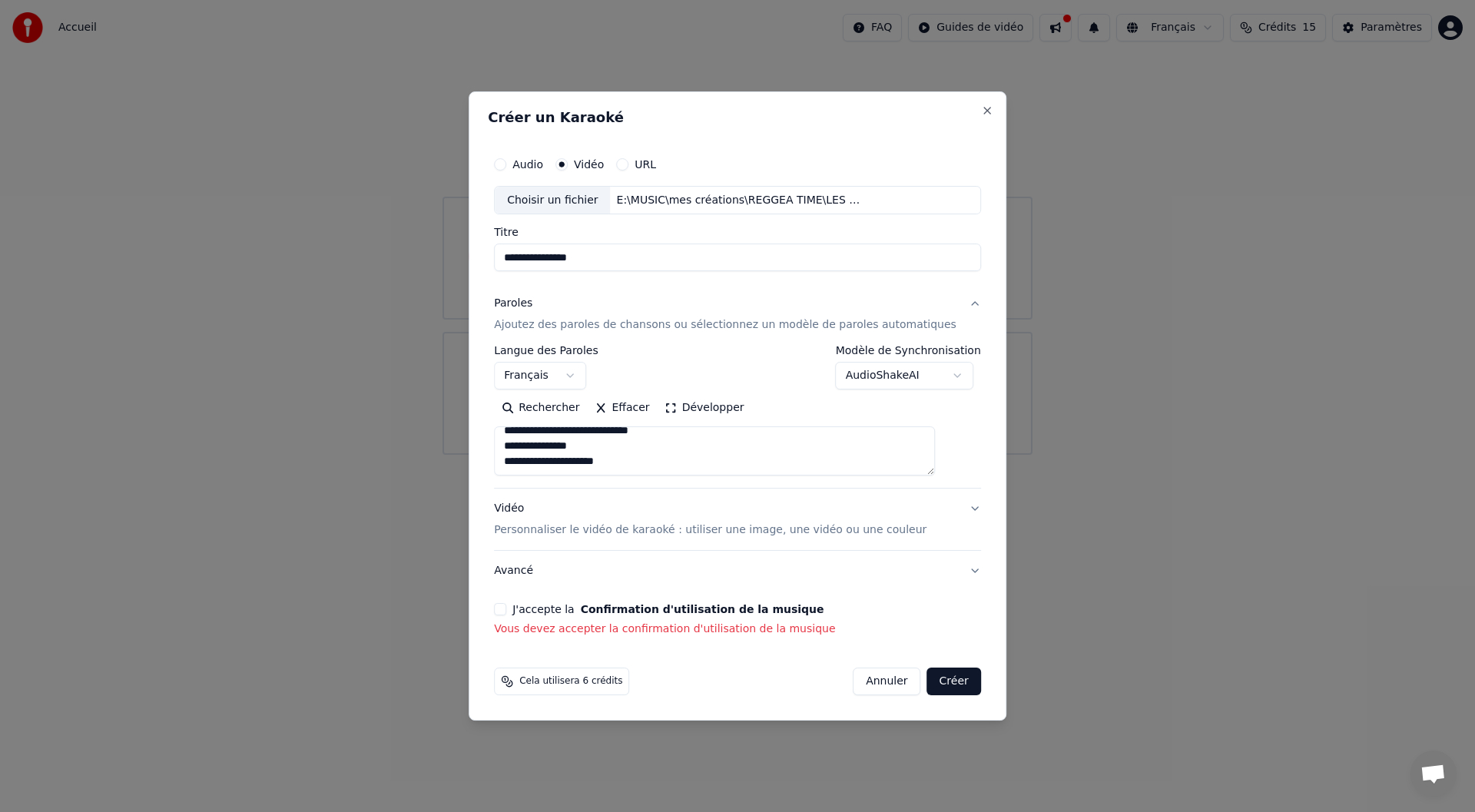
click at [506, 608] on button "J'accepte la Confirmation d'utilisation de la musique" at bounding box center [499, 608] width 12 height 12
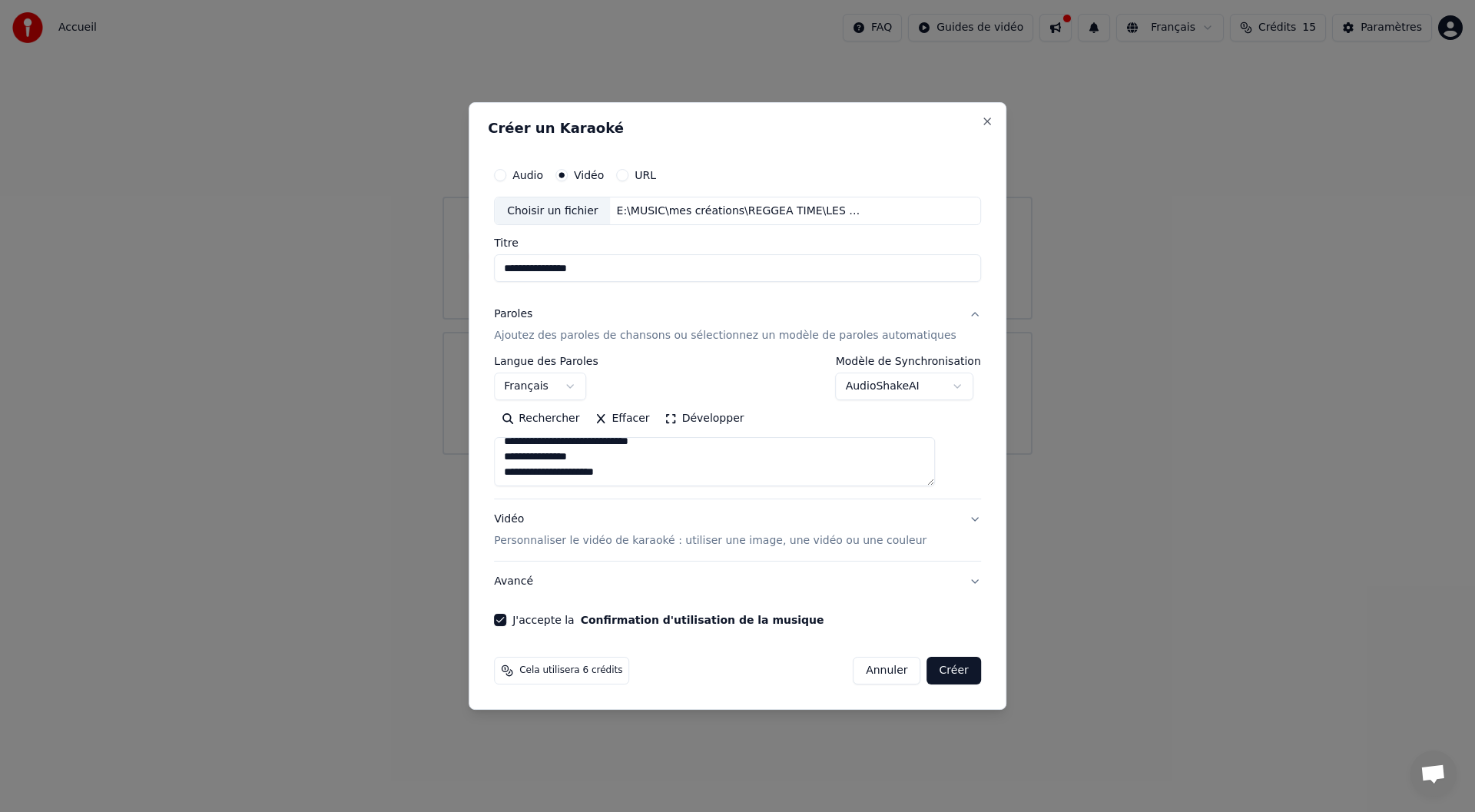
click at [946, 386] on body "**********" at bounding box center [737, 227] width 1475 height 455
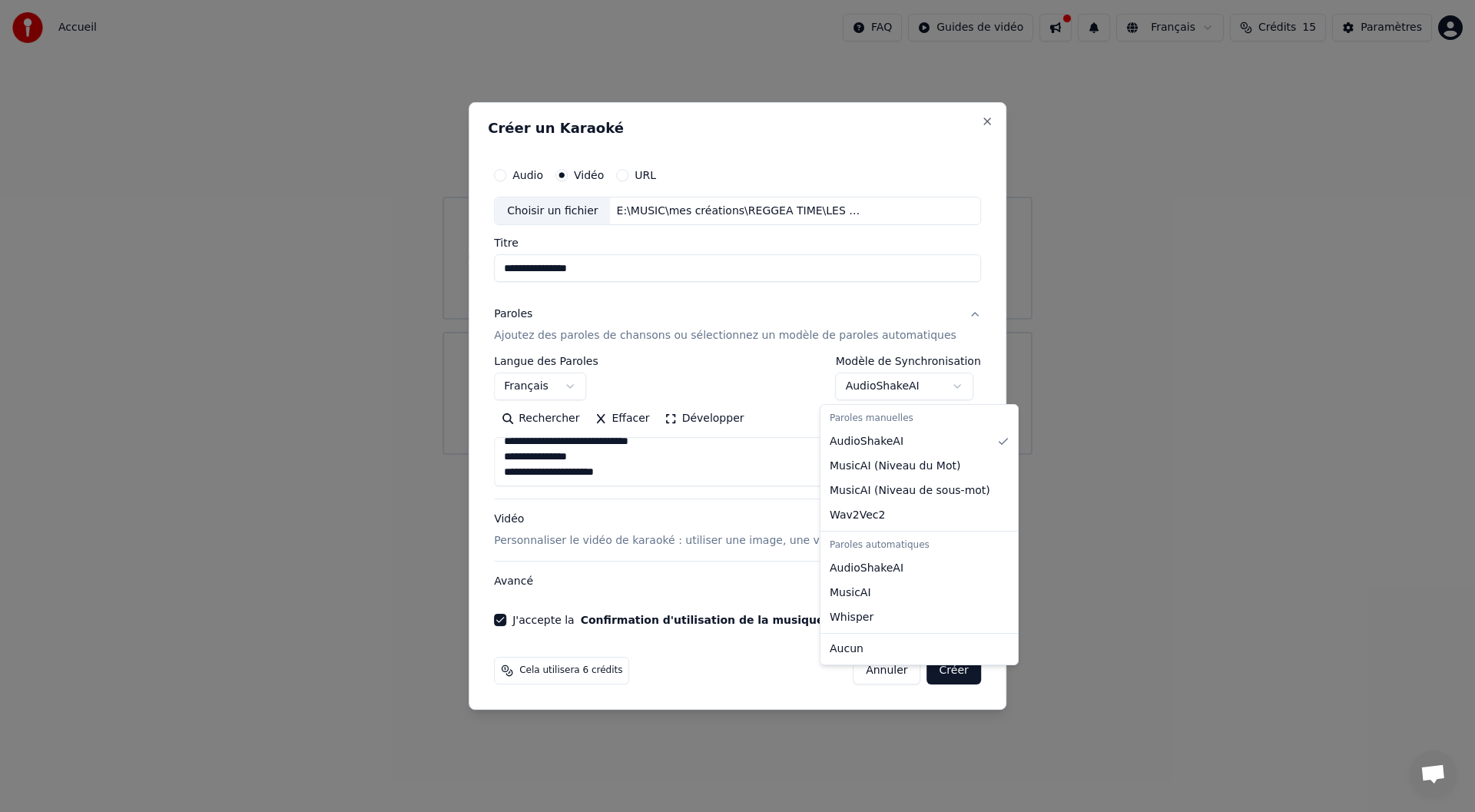
click at [971, 311] on body "**********" at bounding box center [737, 227] width 1475 height 455
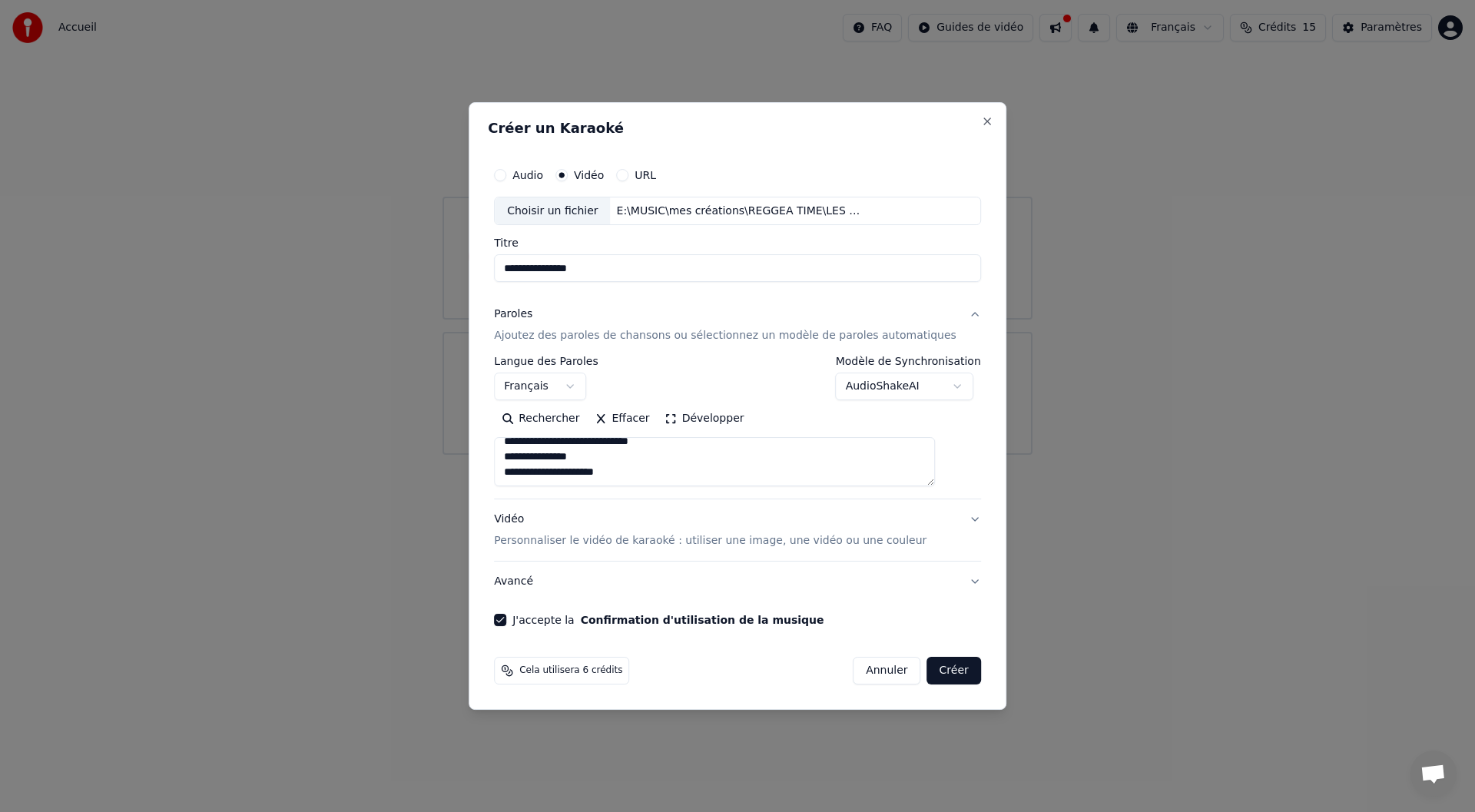
click at [940, 666] on button "Créer" at bounding box center [953, 670] width 54 height 27
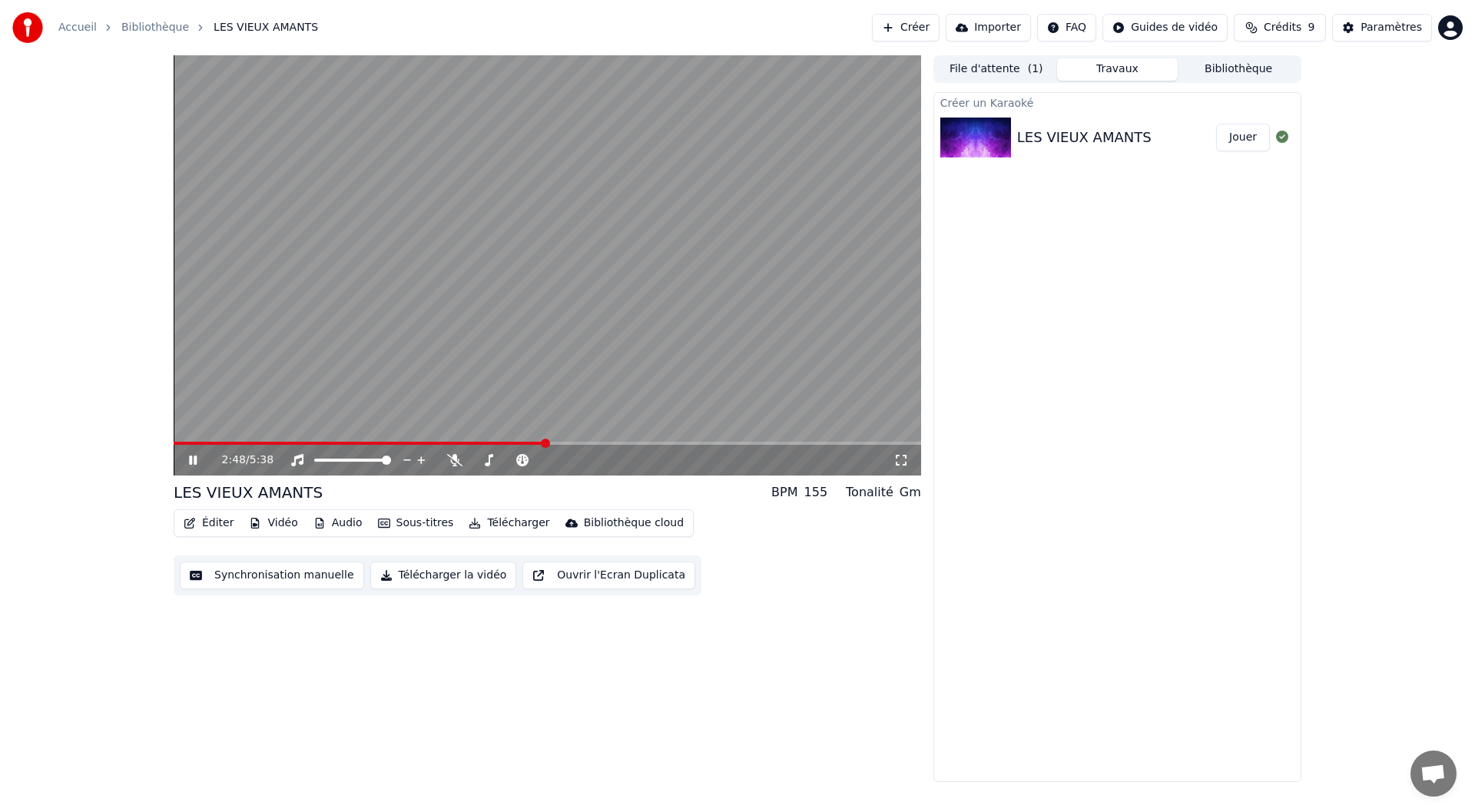
click at [188, 458] on icon at bounding box center [203, 460] width 36 height 12
click at [1017, 25] on button "Importer" at bounding box center [988, 27] width 85 height 27
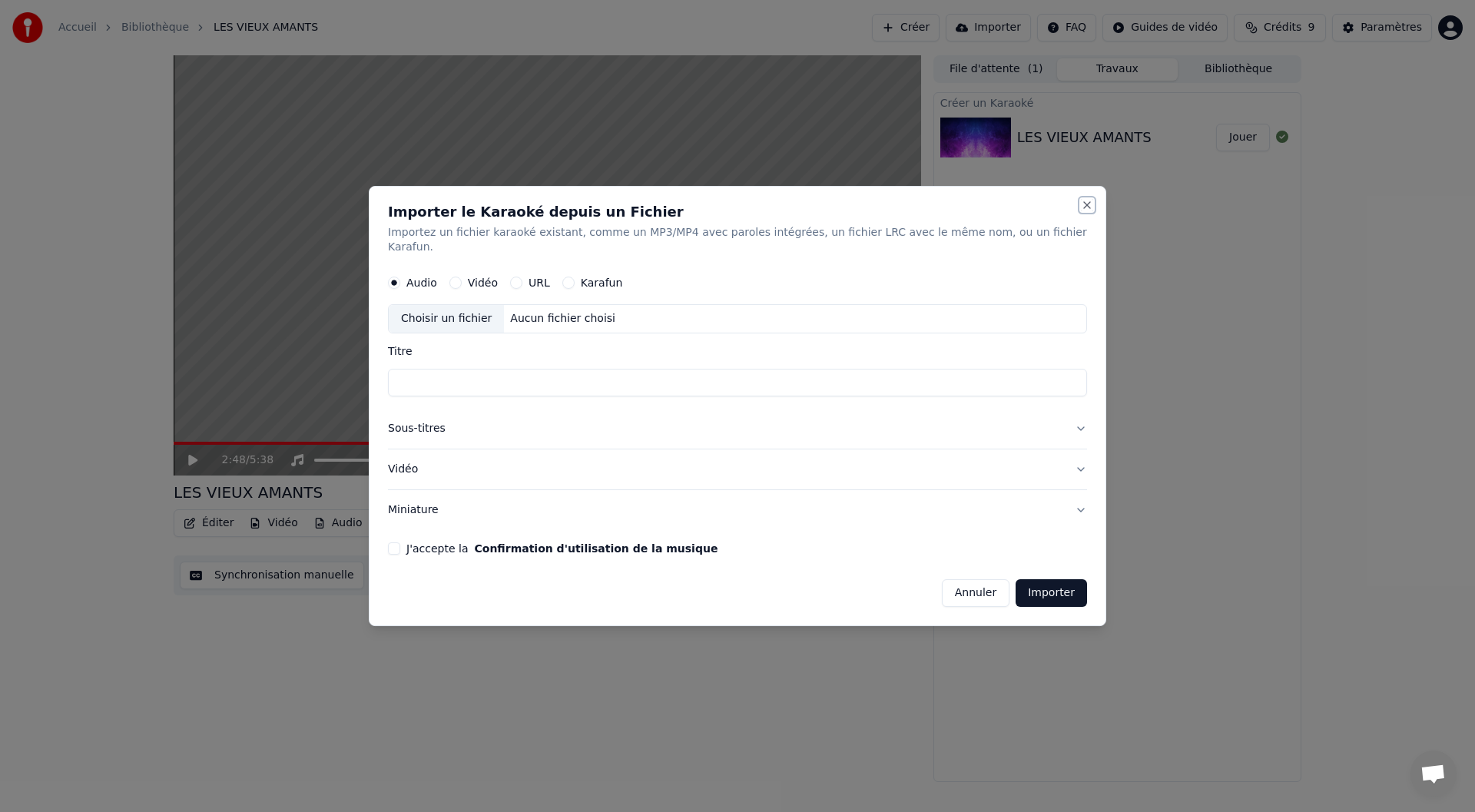
click at [1080, 211] on button "Close" at bounding box center [1086, 204] width 12 height 12
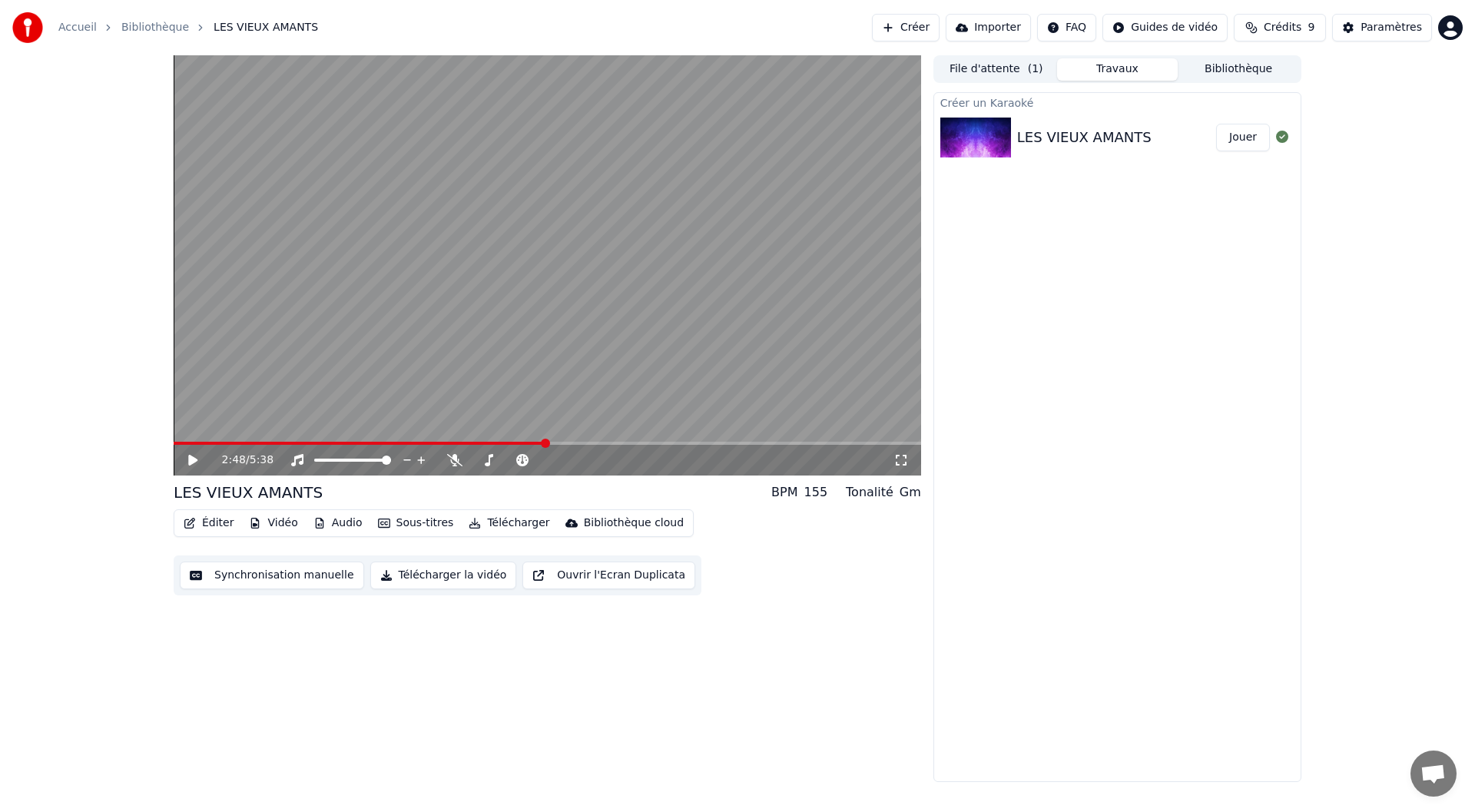
click at [1274, 21] on span "Crédits" at bounding box center [1282, 27] width 38 height 16
click at [1405, 265] on div "2:48 / 5:38 LES VIEUX AMANTS BPM 155 Tonalité Gm Éditer Vidéo Audio Sous-titres…" at bounding box center [737, 418] width 1475 height 727
click at [410, 574] on button "Télécharger la vidéo" at bounding box center [443, 575] width 146 height 27
click at [1236, 133] on button "Afficher" at bounding box center [1236, 137] width 68 height 27
click at [995, 31] on button "Importer" at bounding box center [988, 27] width 85 height 27
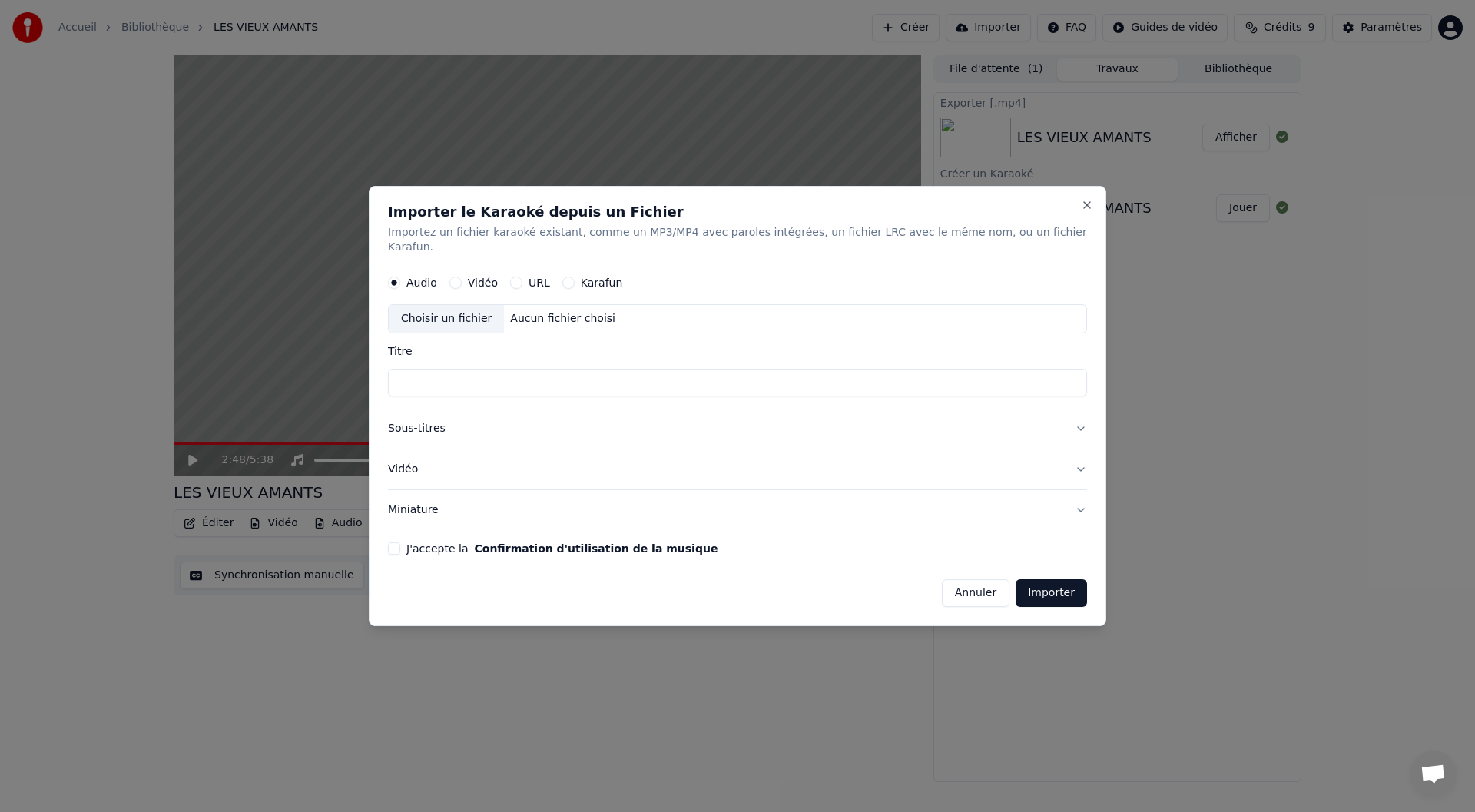
click at [430, 374] on input "Titre" at bounding box center [737, 383] width 699 height 27
type input "**********"
click at [948, 582] on button "Annuler" at bounding box center [975, 592] width 68 height 27
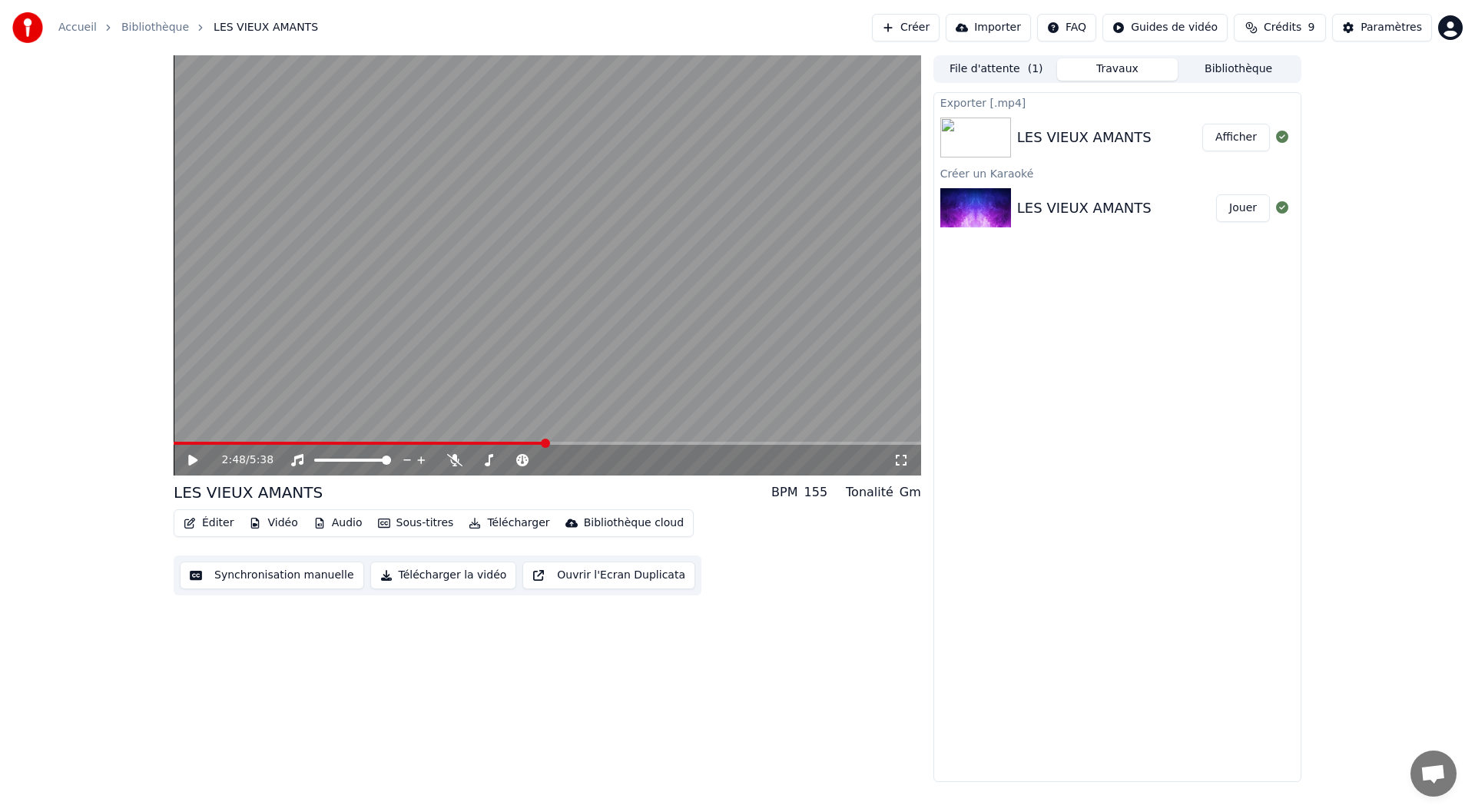
click at [136, 26] on link "Bibliothèque" at bounding box center [156, 27] width 68 height 16
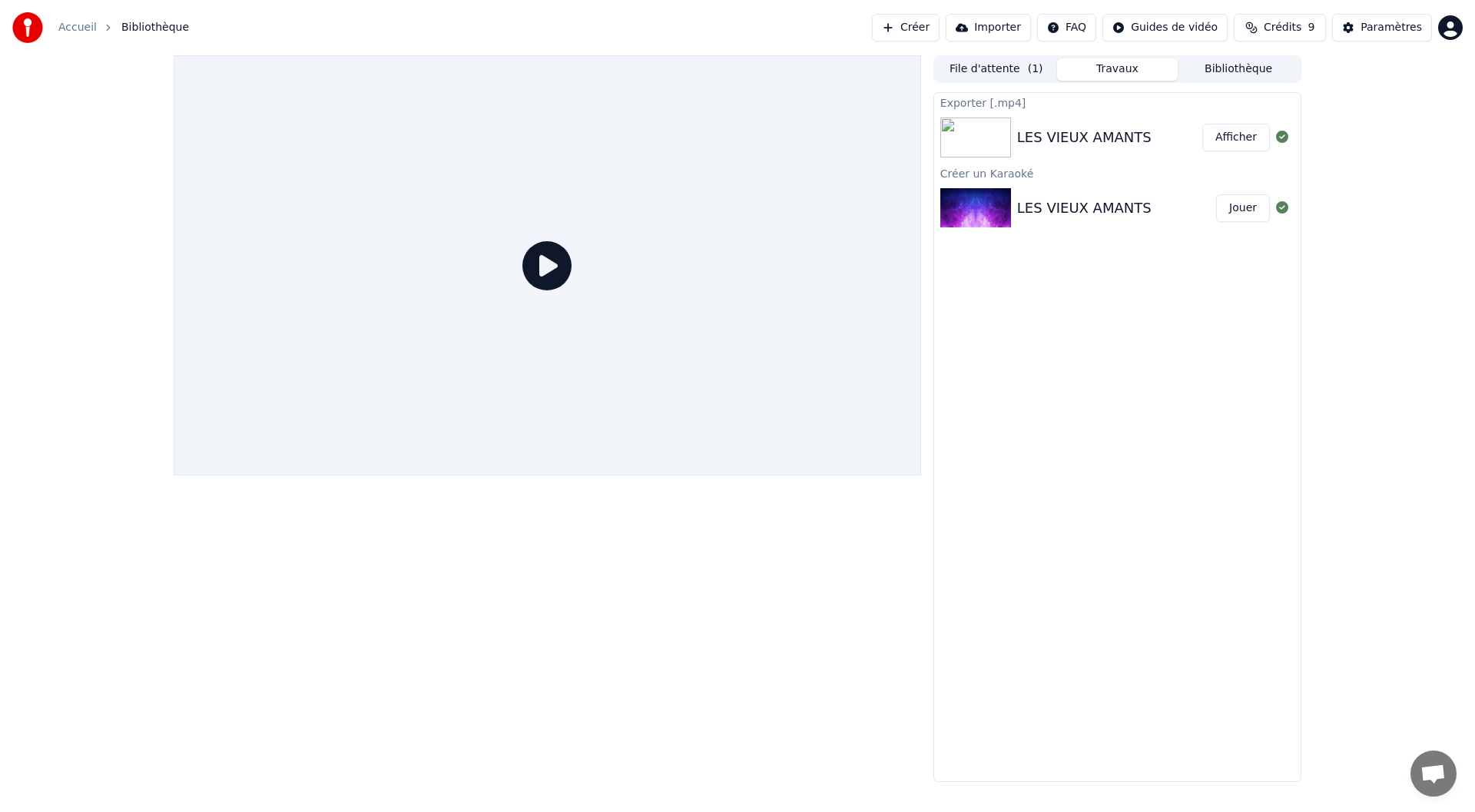
click at [75, 31] on link "Accueil" at bounding box center [78, 27] width 38 height 16
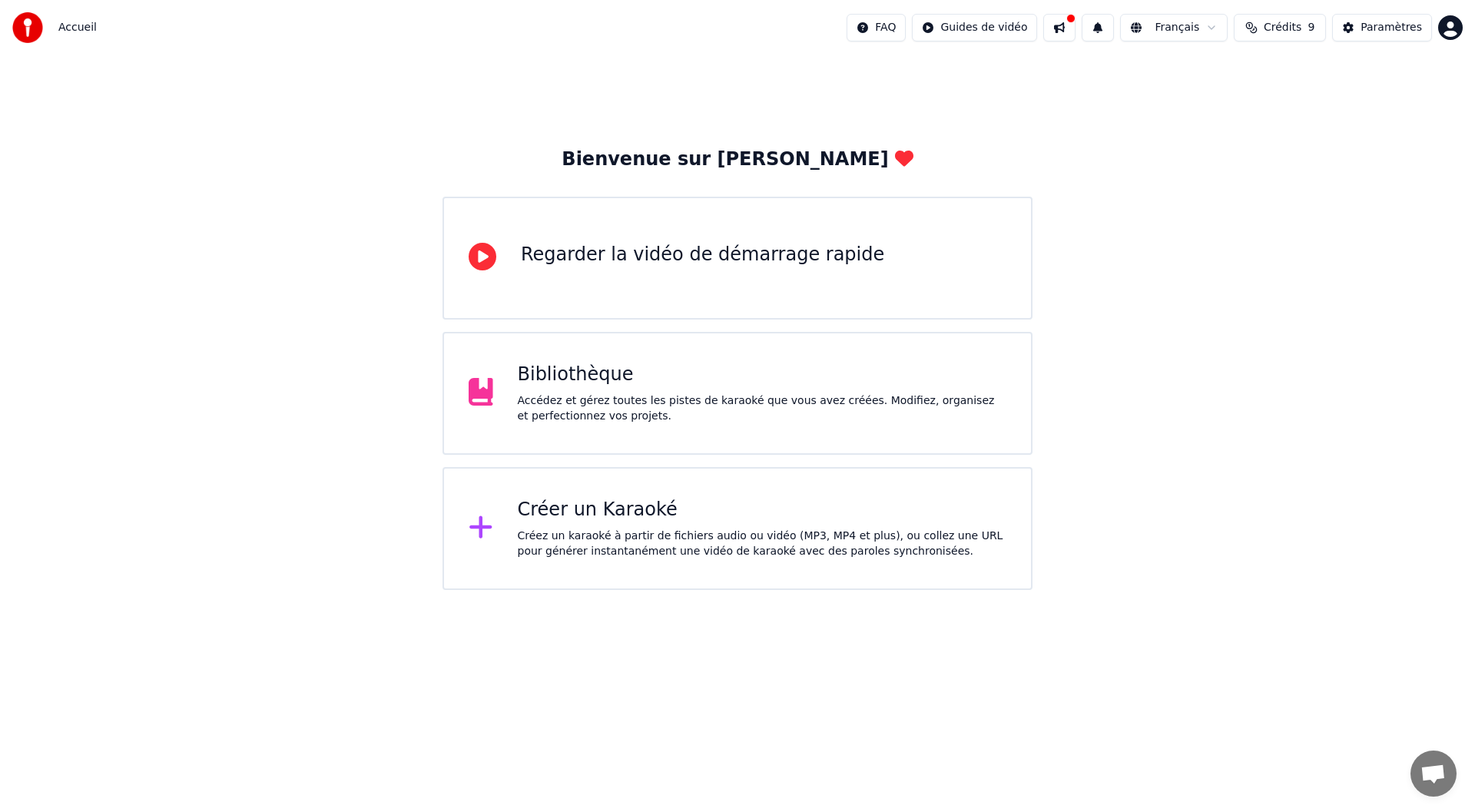
click at [608, 547] on div "Créez un karaoké à partir de fichiers audio ou vidéo (MP3, MP4 et plus), ou col…" at bounding box center [762, 544] width 489 height 31
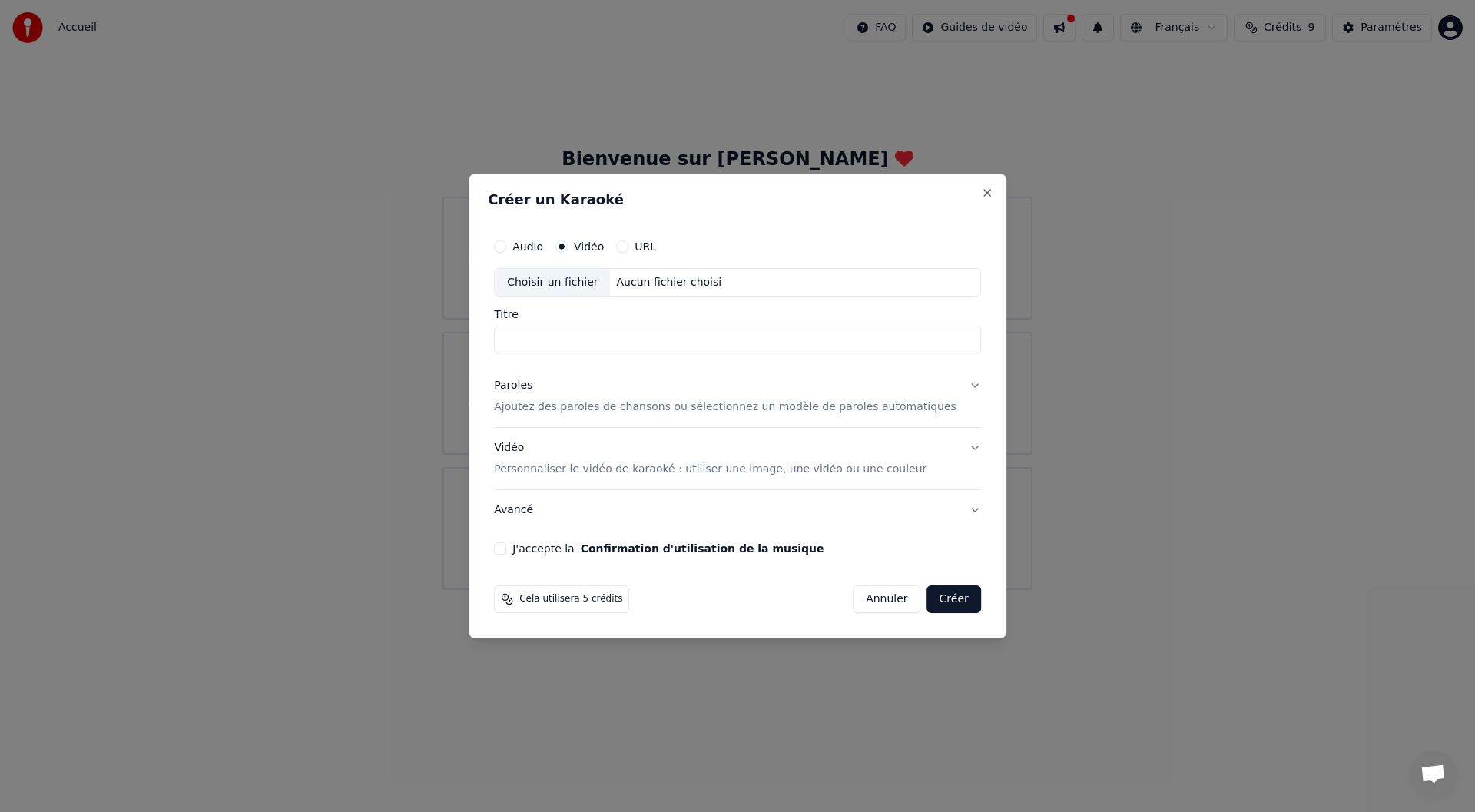
click at [558, 341] on input "Titre" at bounding box center [737, 341] width 487 height 27
type input "**********"
click at [950, 389] on button "Paroles Ajoutez des paroles de chansons ou sélectionnez un modèle de paroles au…" at bounding box center [737, 396] width 487 height 61
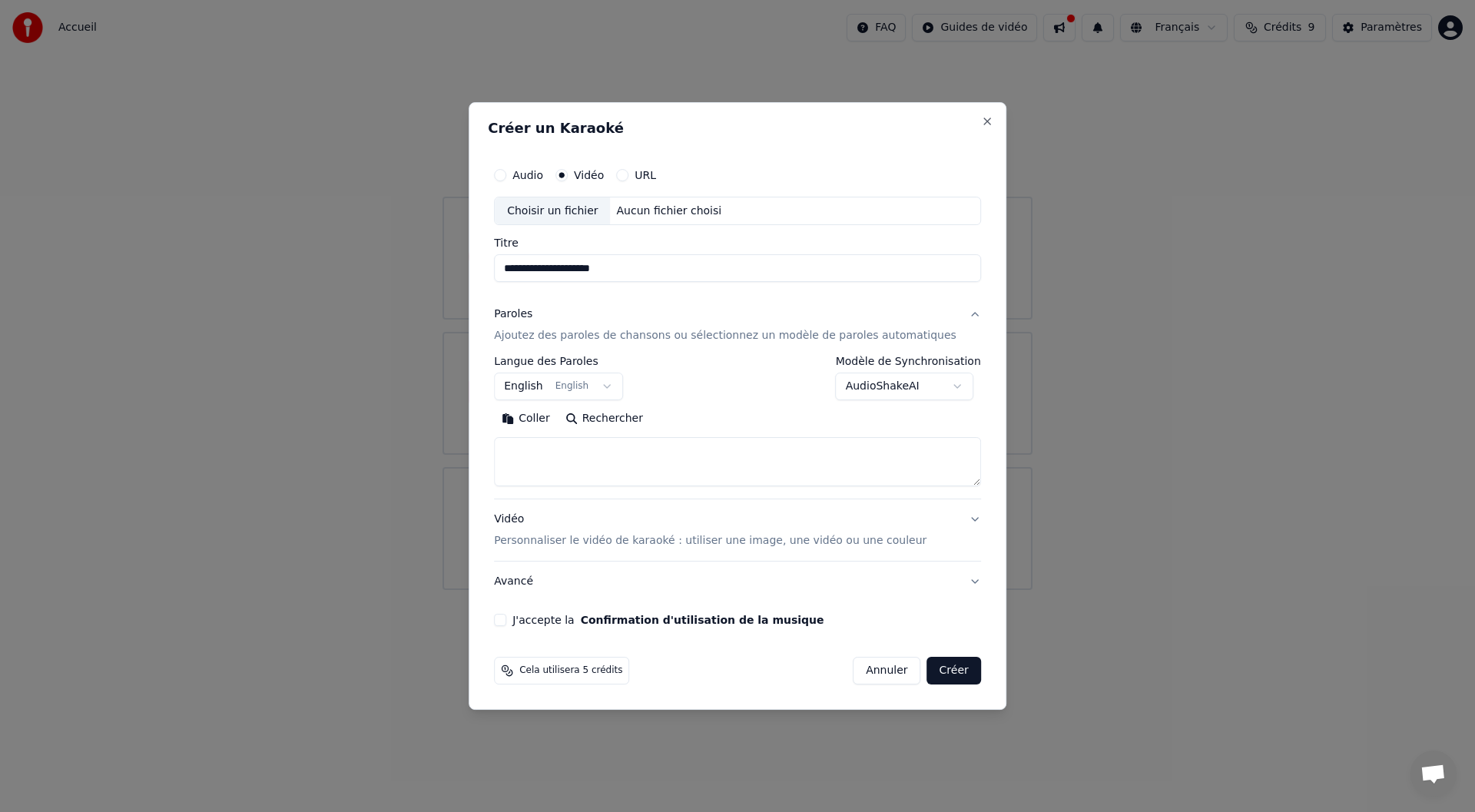
click at [619, 389] on body "**********" at bounding box center [737, 295] width 1475 height 590
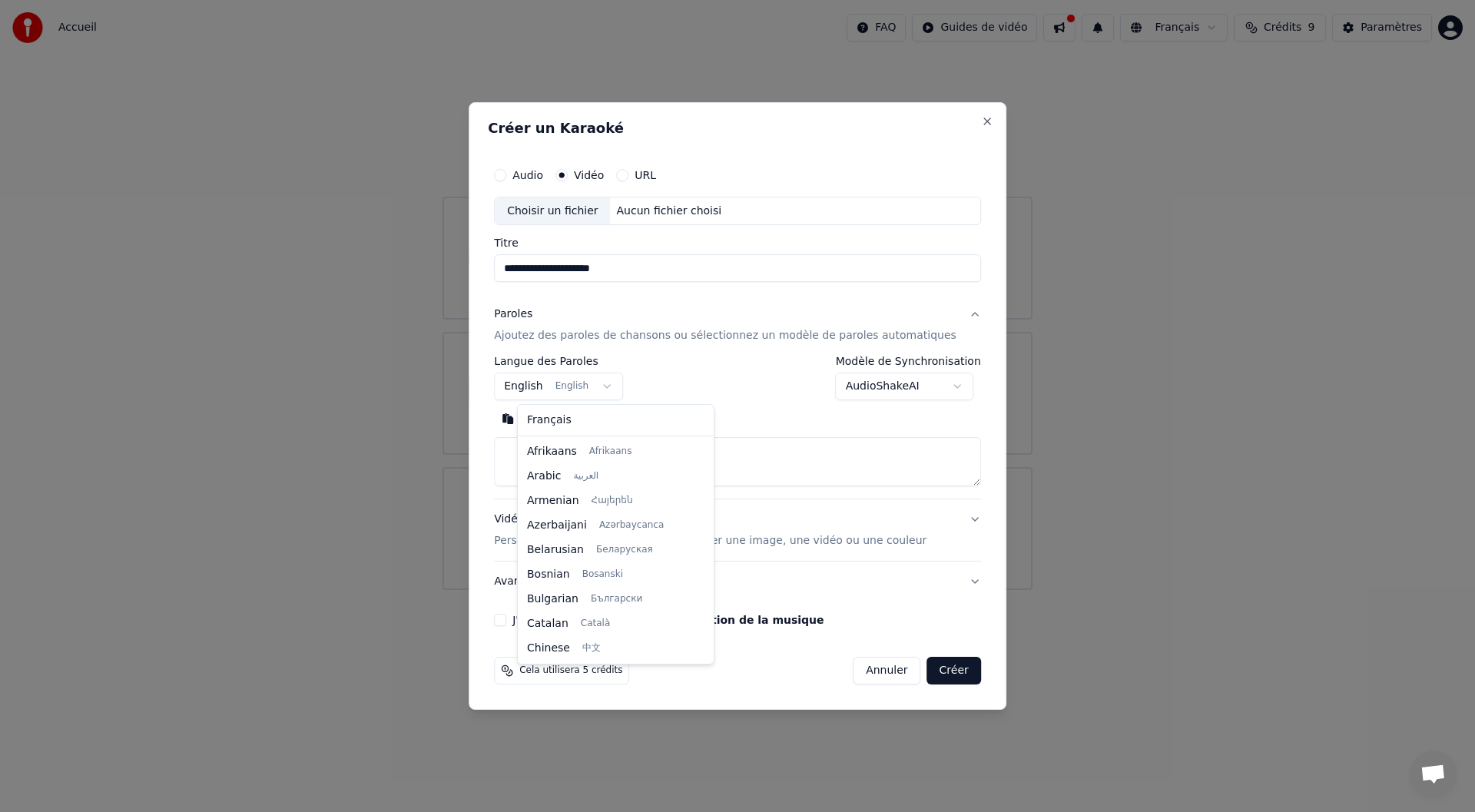
scroll to position [123, 0]
select select "**"
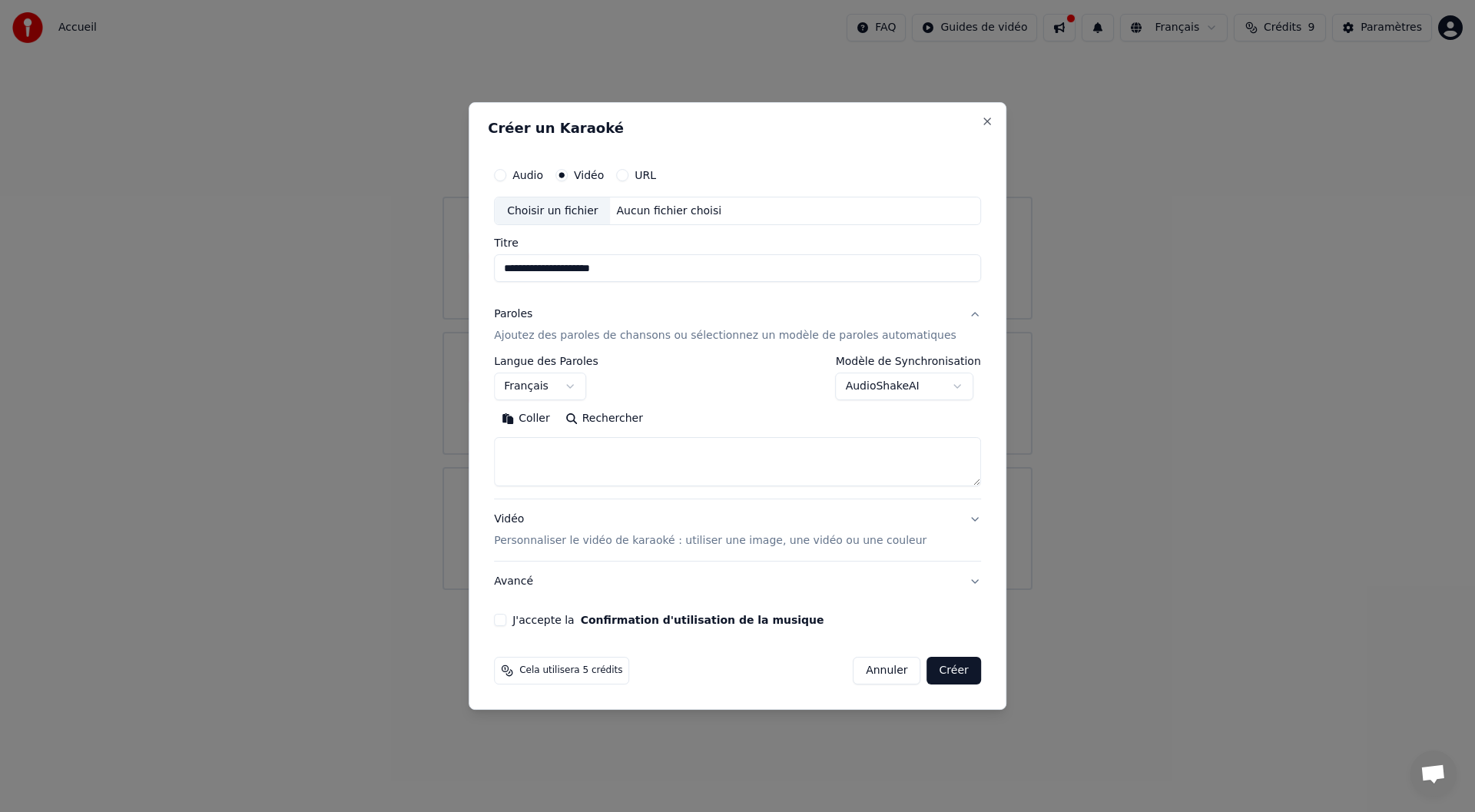
click at [542, 419] on button "Coller" at bounding box center [526, 419] width 64 height 25
click at [596, 461] on textarea at bounding box center [713, 462] width 440 height 49
click at [593, 465] on textarea at bounding box center [713, 462] width 440 height 49
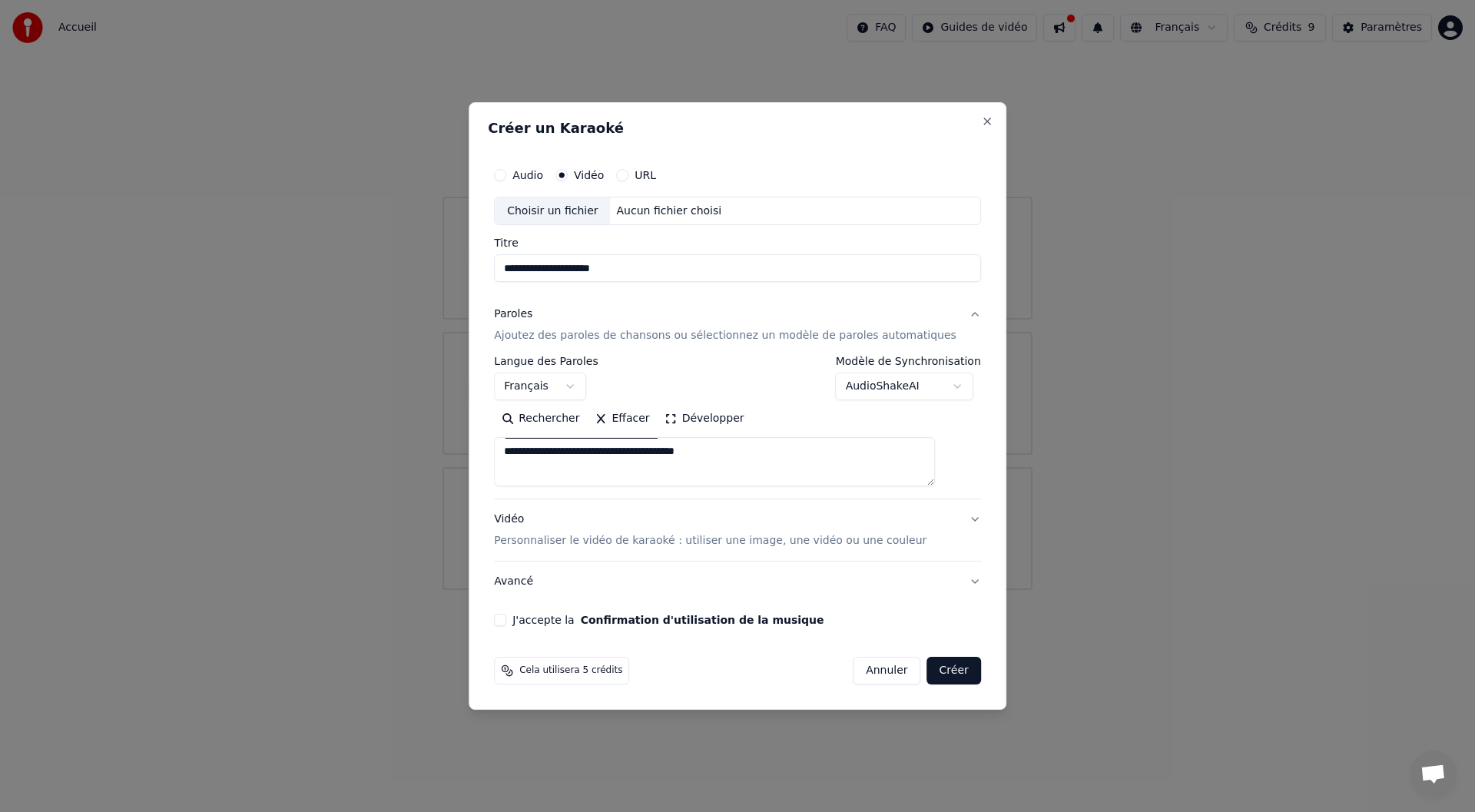
scroll to position [369, 0]
click at [582, 464] on textarea at bounding box center [713, 462] width 440 height 49
click at [589, 458] on textarea at bounding box center [713, 462] width 440 height 49
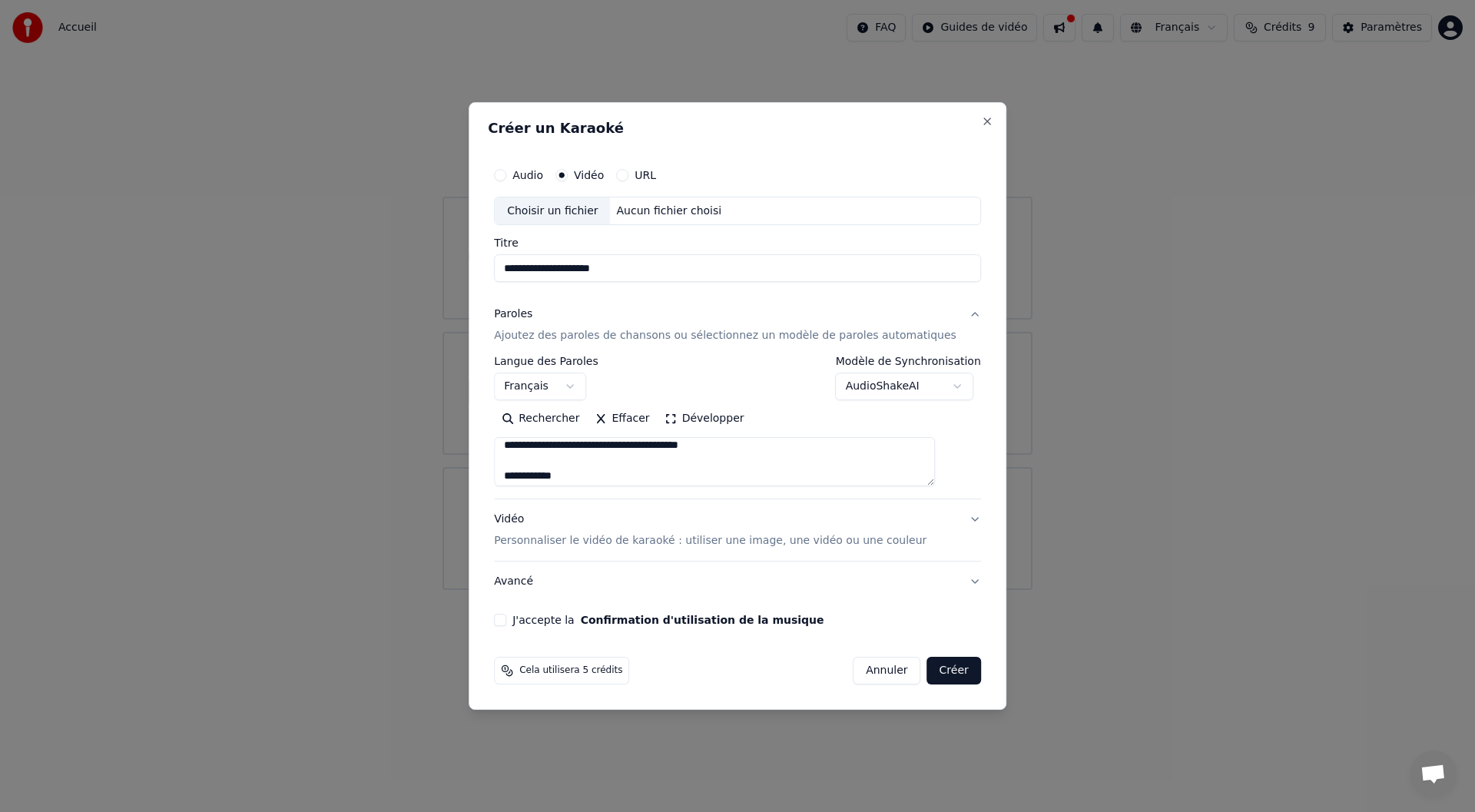
click at [612, 471] on textarea at bounding box center [713, 462] width 440 height 49
click at [614, 456] on textarea at bounding box center [713, 462] width 440 height 49
click at [722, 460] on textarea at bounding box center [713, 462] width 440 height 49
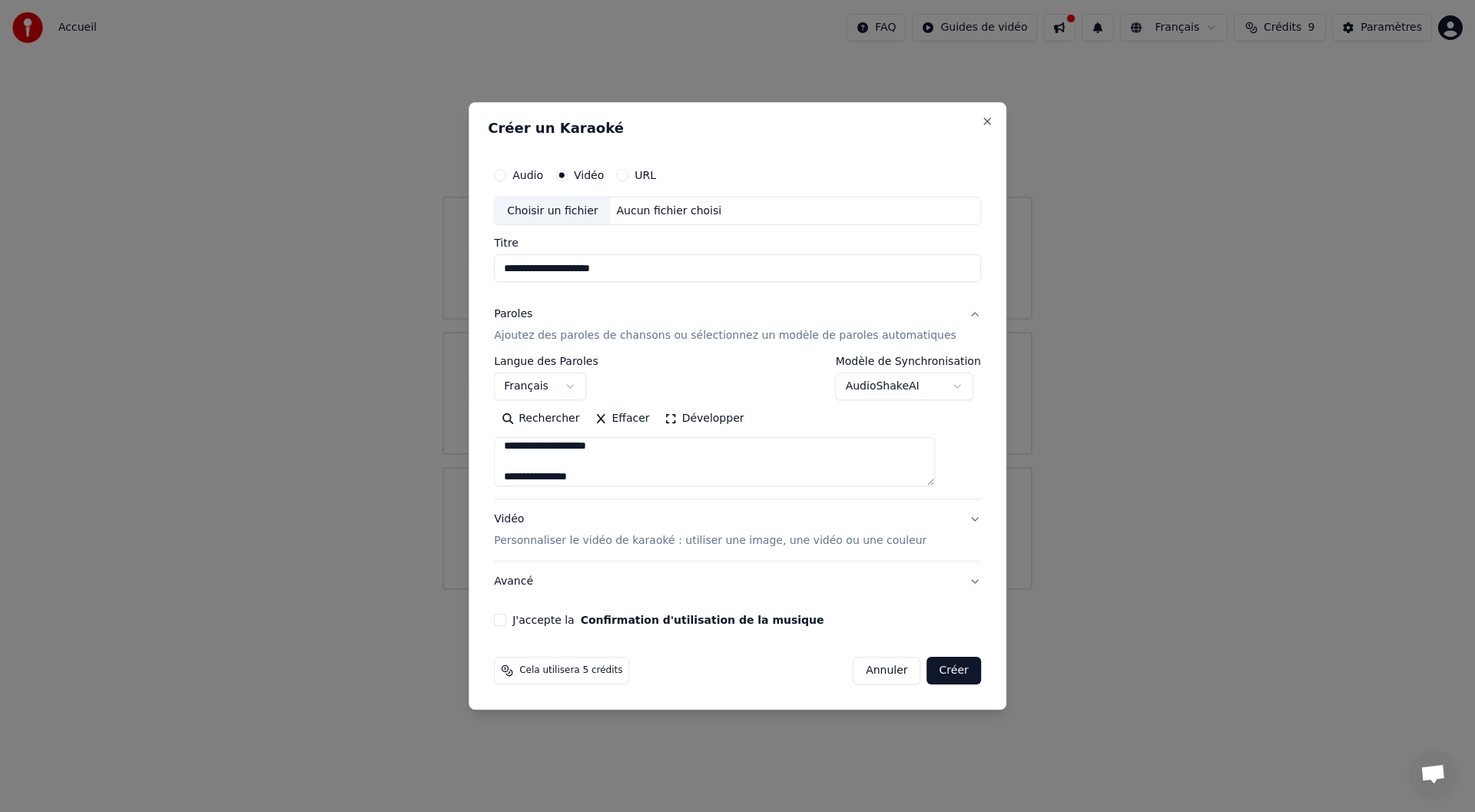
scroll to position [865, 0]
drag, startPoint x: 526, startPoint y: 445, endPoint x: 559, endPoint y: 506, distance: 69.4
click at [559, 506] on div "**********" at bounding box center [737, 449] width 487 height 308
type textarea "**********"
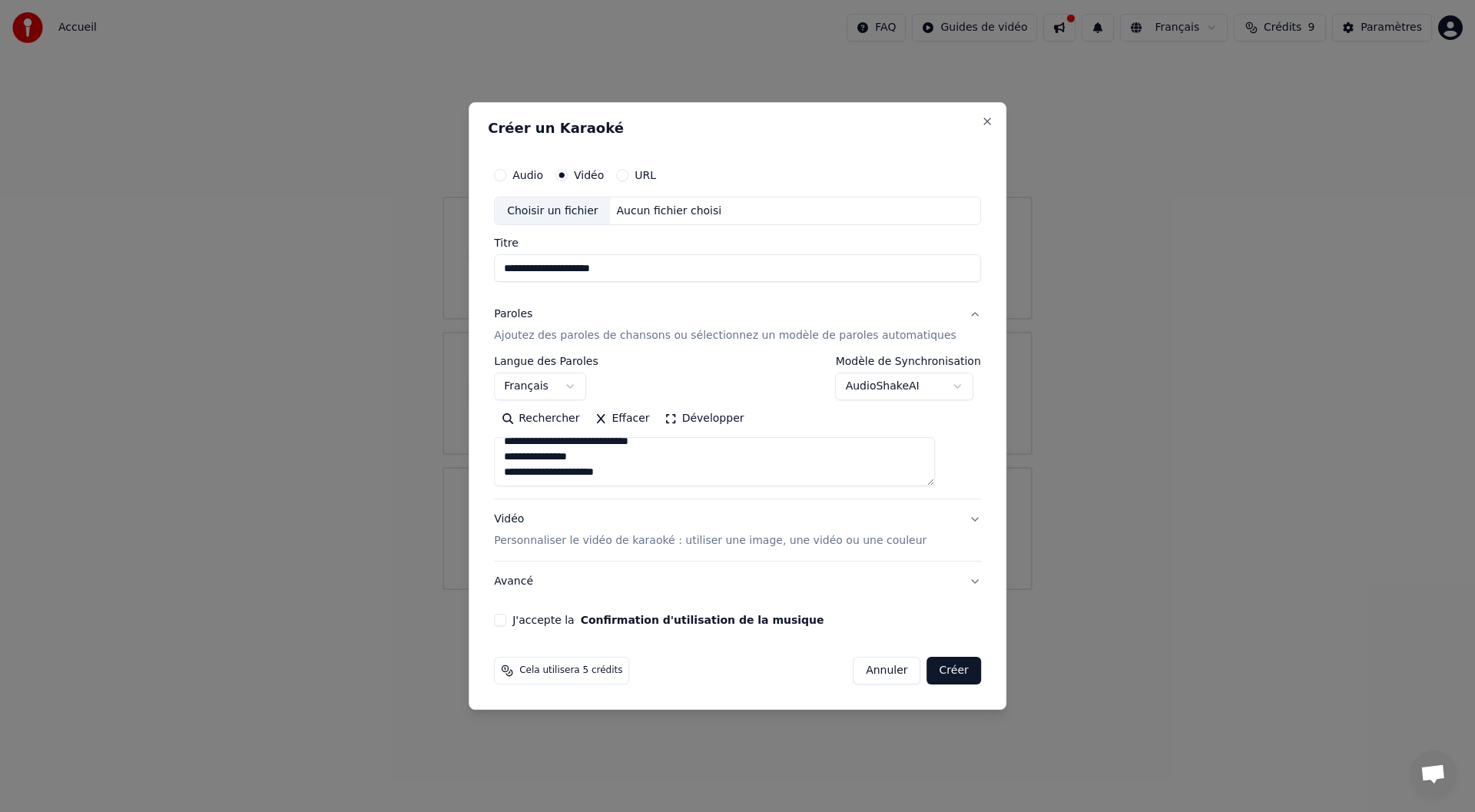
click at [613, 264] on input "**********" at bounding box center [737, 268] width 487 height 27
type input "**********"
click at [586, 212] on div "Choisir un fichier" at bounding box center [552, 211] width 115 height 27
click at [506, 172] on button "Audio" at bounding box center [499, 175] width 12 height 12
click at [577, 213] on div "Choisir un fichier" at bounding box center [552, 211] width 115 height 27
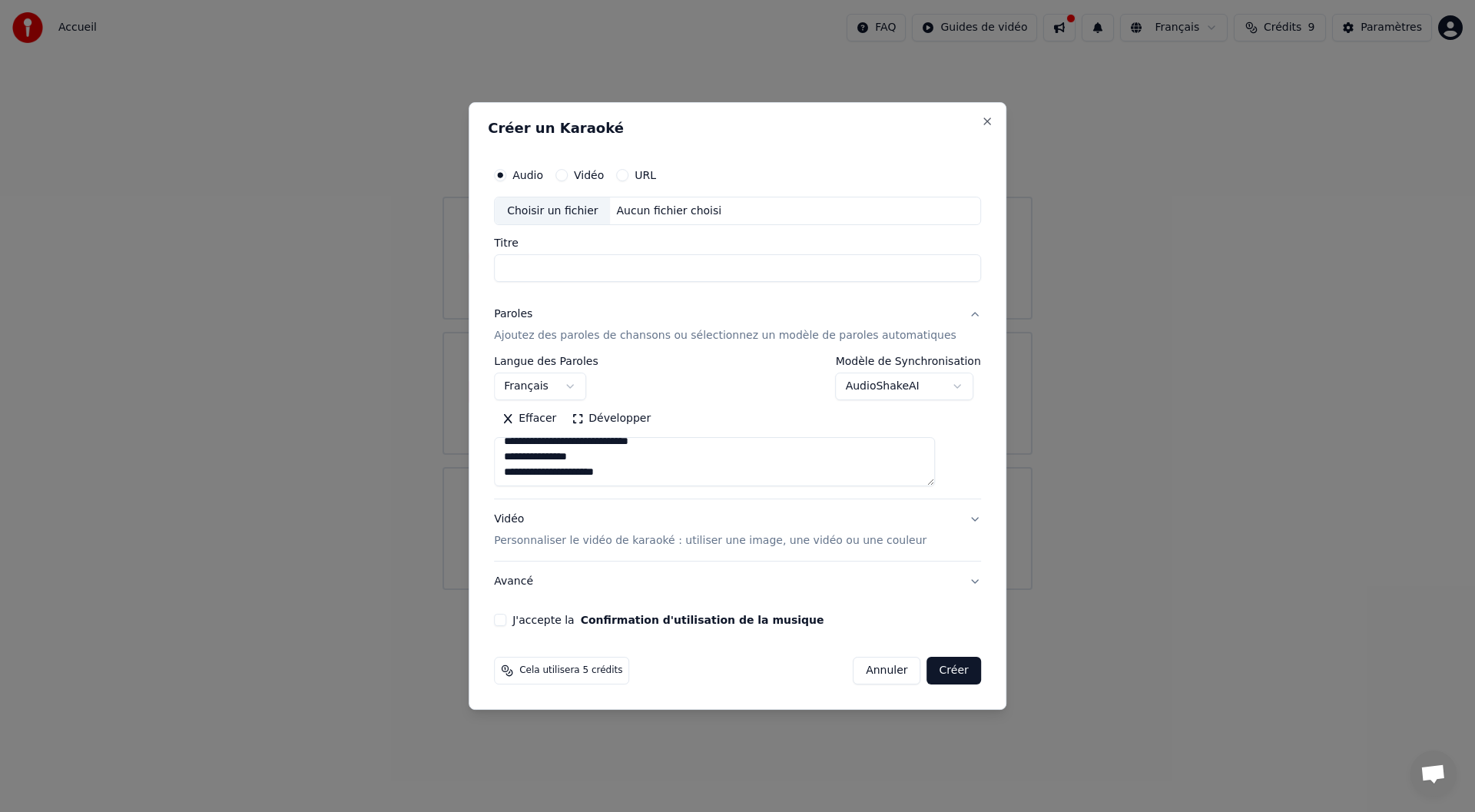
click at [553, 209] on div "Choisir un fichier" at bounding box center [552, 211] width 115 height 27
type input "**********"
click at [952, 518] on button "Vidéo Personnaliser le vidéo de karaoké : utiliser une image, une vidéo ou une …" at bounding box center [737, 530] width 487 height 61
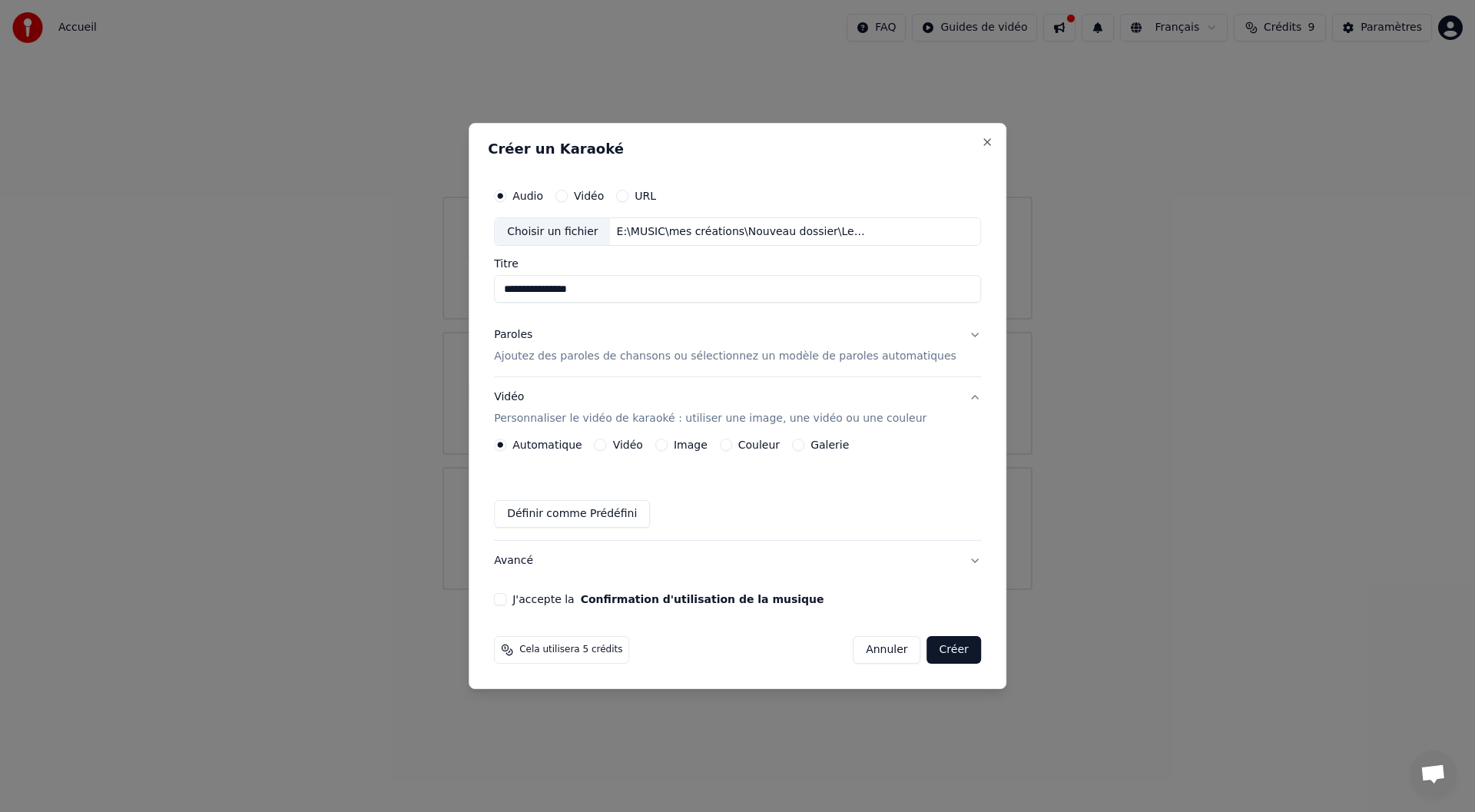
click at [952, 397] on button "Vidéo Personnaliser le vidéo de karaoké : utiliser une image, une vidéo ou une …" at bounding box center [737, 408] width 487 height 61
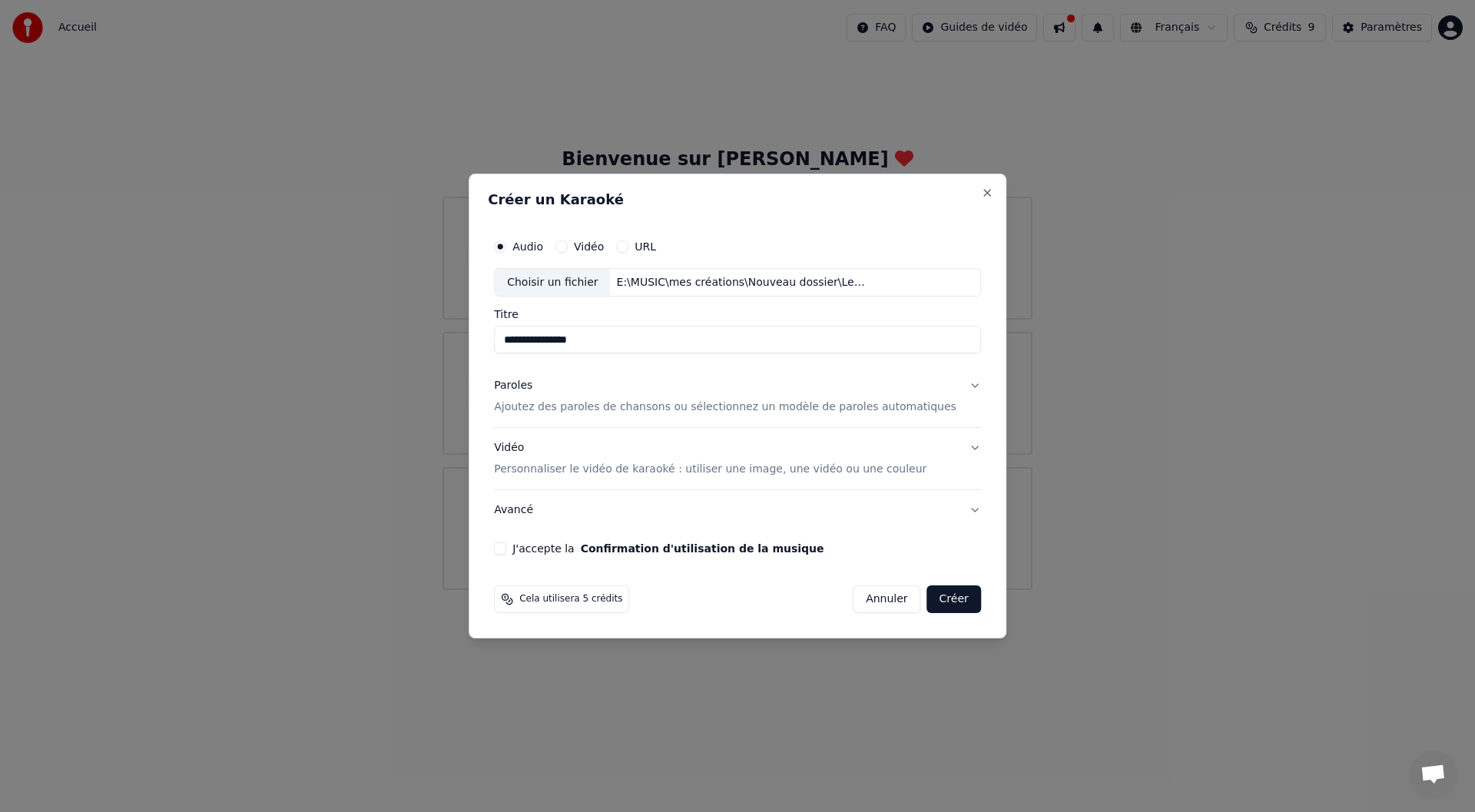
click at [506, 555] on button "J'accepte la Confirmation d'utilisation de la musique" at bounding box center [499, 547] width 12 height 12
click at [945, 599] on button "Créer" at bounding box center [953, 599] width 54 height 27
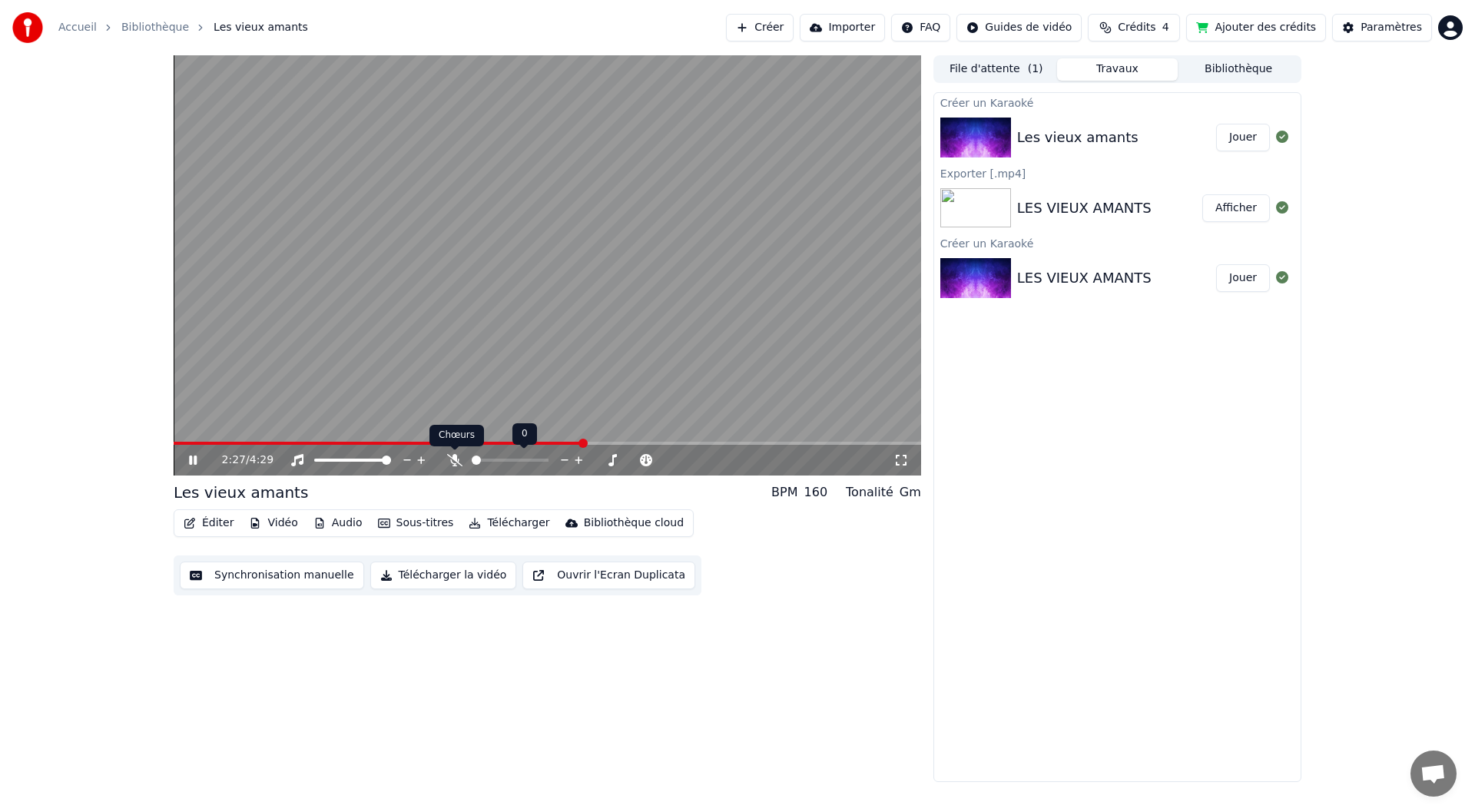
click at [454, 461] on icon at bounding box center [454, 460] width 16 height 12
click at [454, 461] on icon at bounding box center [454, 460] width 8 height 12
click at [452, 469] on div "2:44 / 4:29" at bounding box center [548, 460] width 747 height 31
click at [452, 451] on span at bounding box center [454, 449] width 7 height 7
click at [448, 464] on icon at bounding box center [454, 460] width 16 height 12
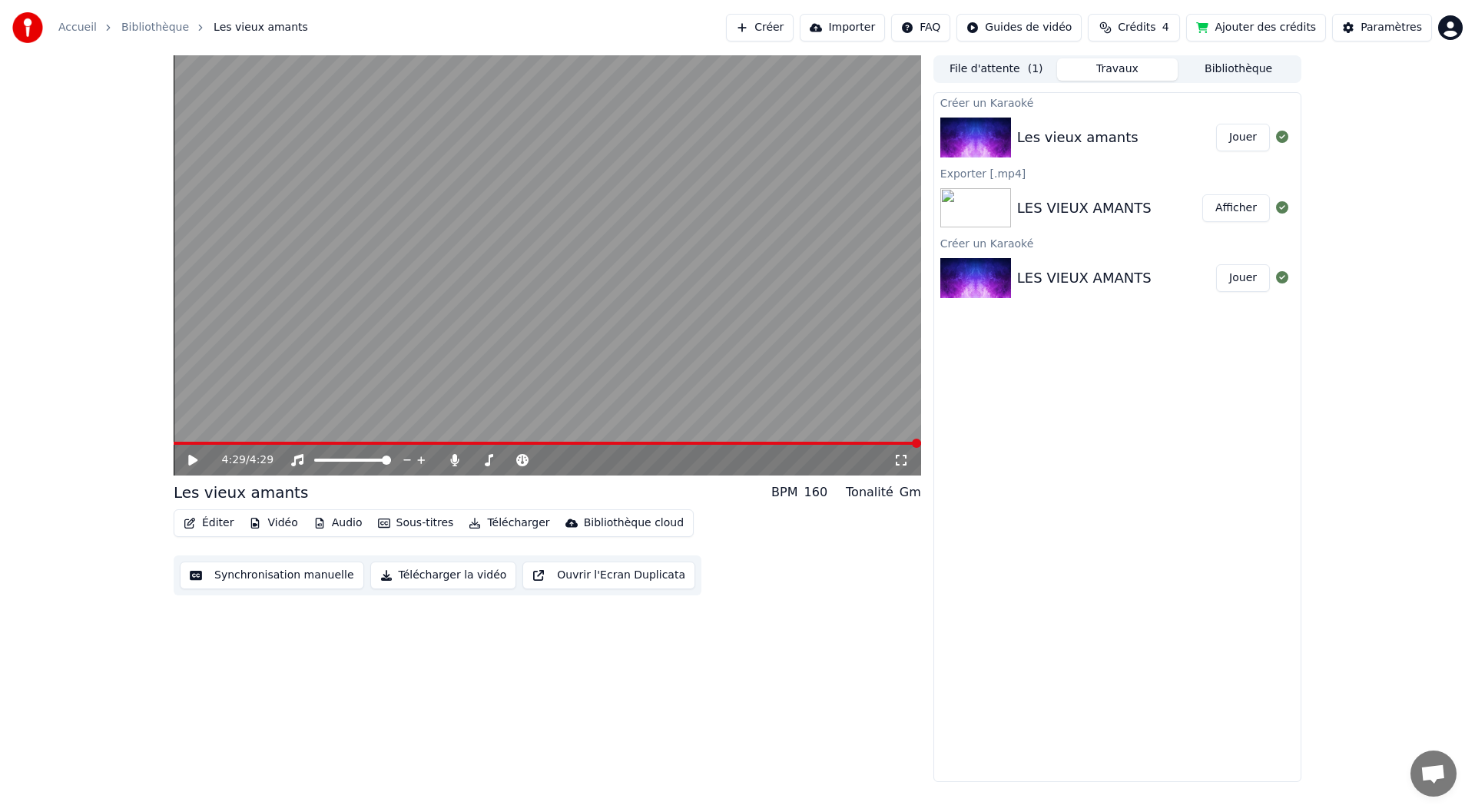
click at [190, 463] on icon at bounding box center [193, 460] width 9 height 11
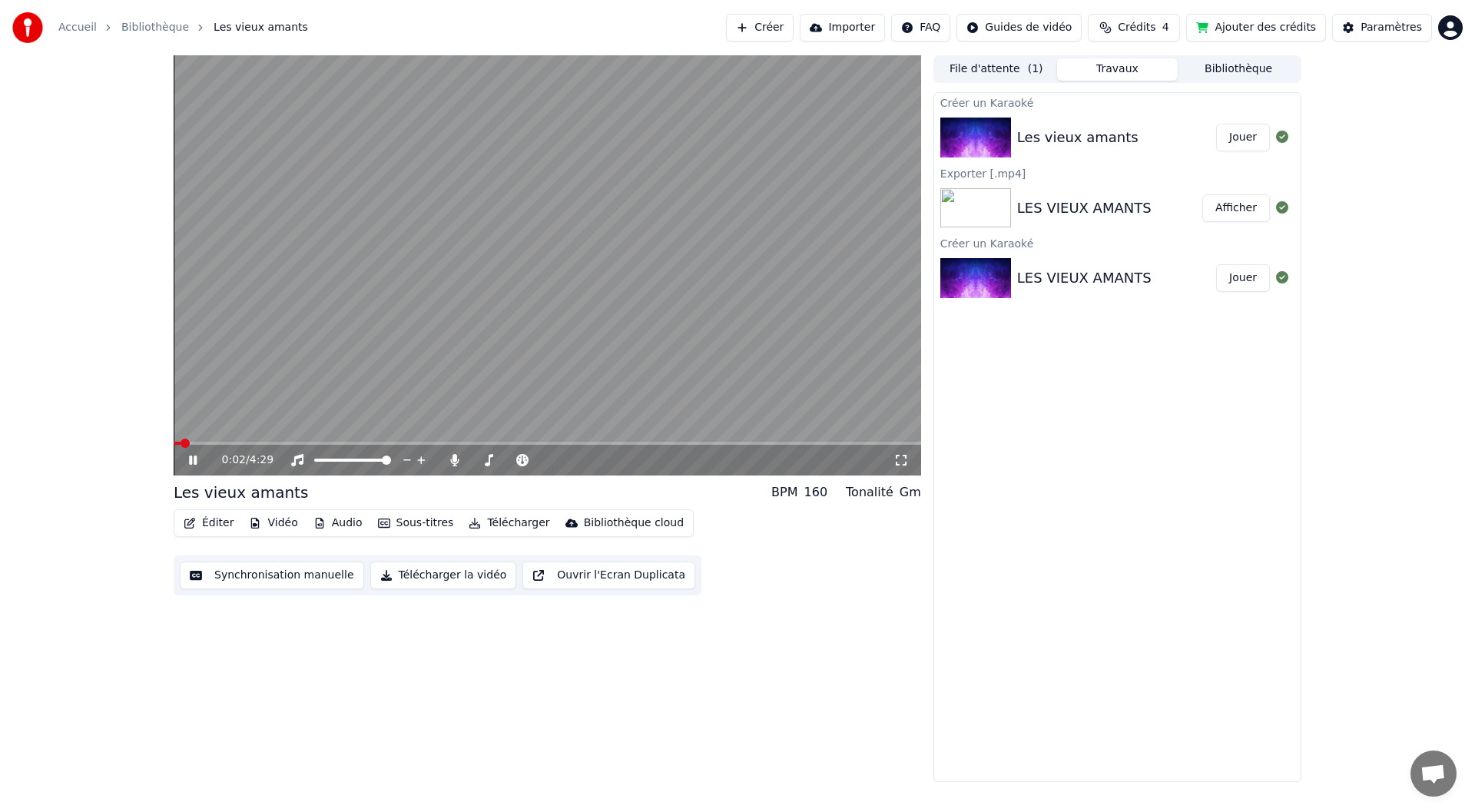
click at [190, 463] on icon at bounding box center [192, 460] width 7 height 9
click at [984, 212] on img at bounding box center [975, 209] width 70 height 40
click at [970, 134] on img at bounding box center [975, 137] width 70 height 40
click at [484, 526] on button "Télécharger" at bounding box center [508, 523] width 92 height 21
click at [1061, 568] on div "Créer un Karaoké Les vieux amants Jouer Exporter [.mp4] LES VIEUX AMANTS Affich…" at bounding box center [1117, 437] width 368 height 689
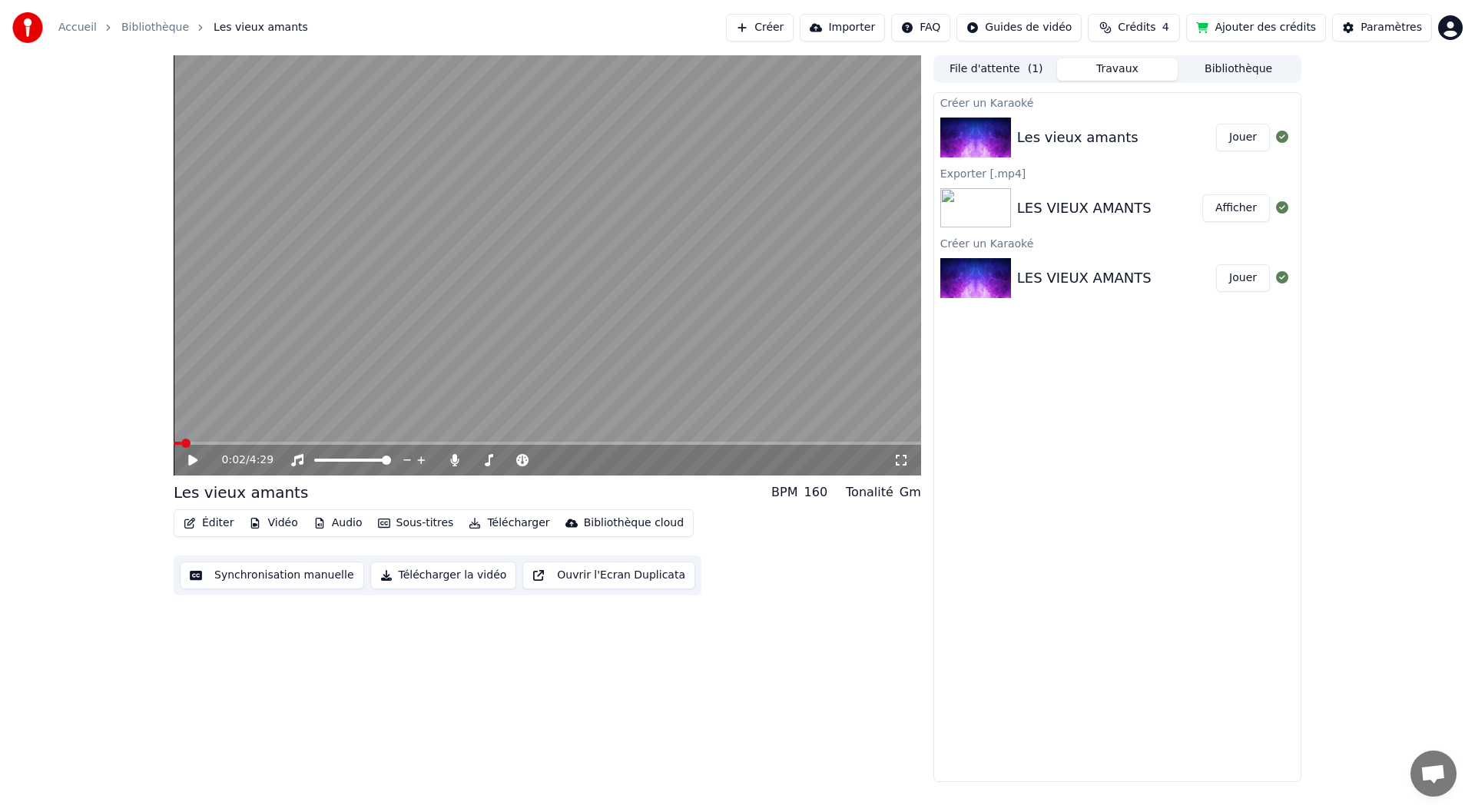
click at [974, 64] on button "File d'attente ( 1 )" at bounding box center [996, 70] width 122 height 22
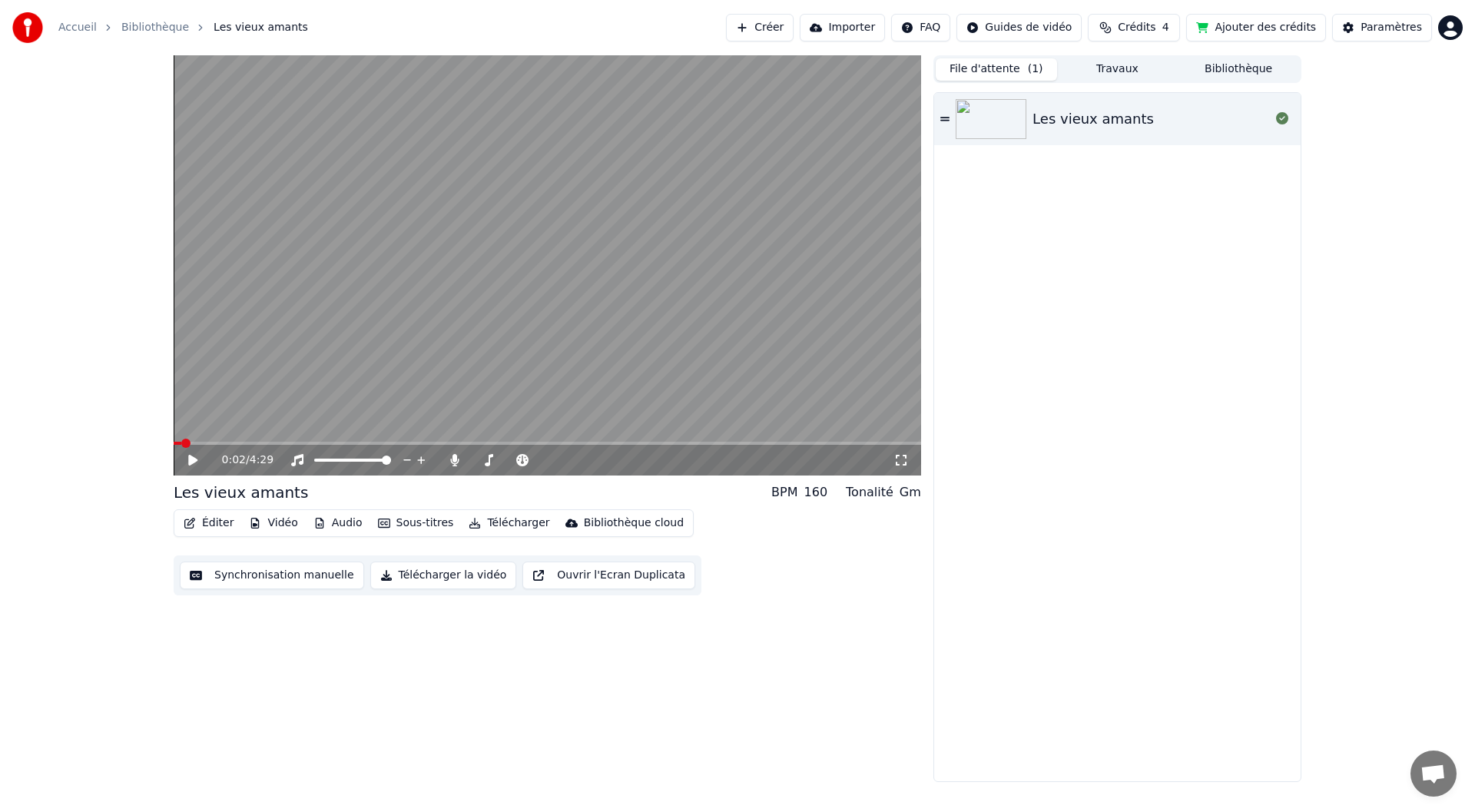
click at [998, 113] on img at bounding box center [991, 119] width 70 height 40
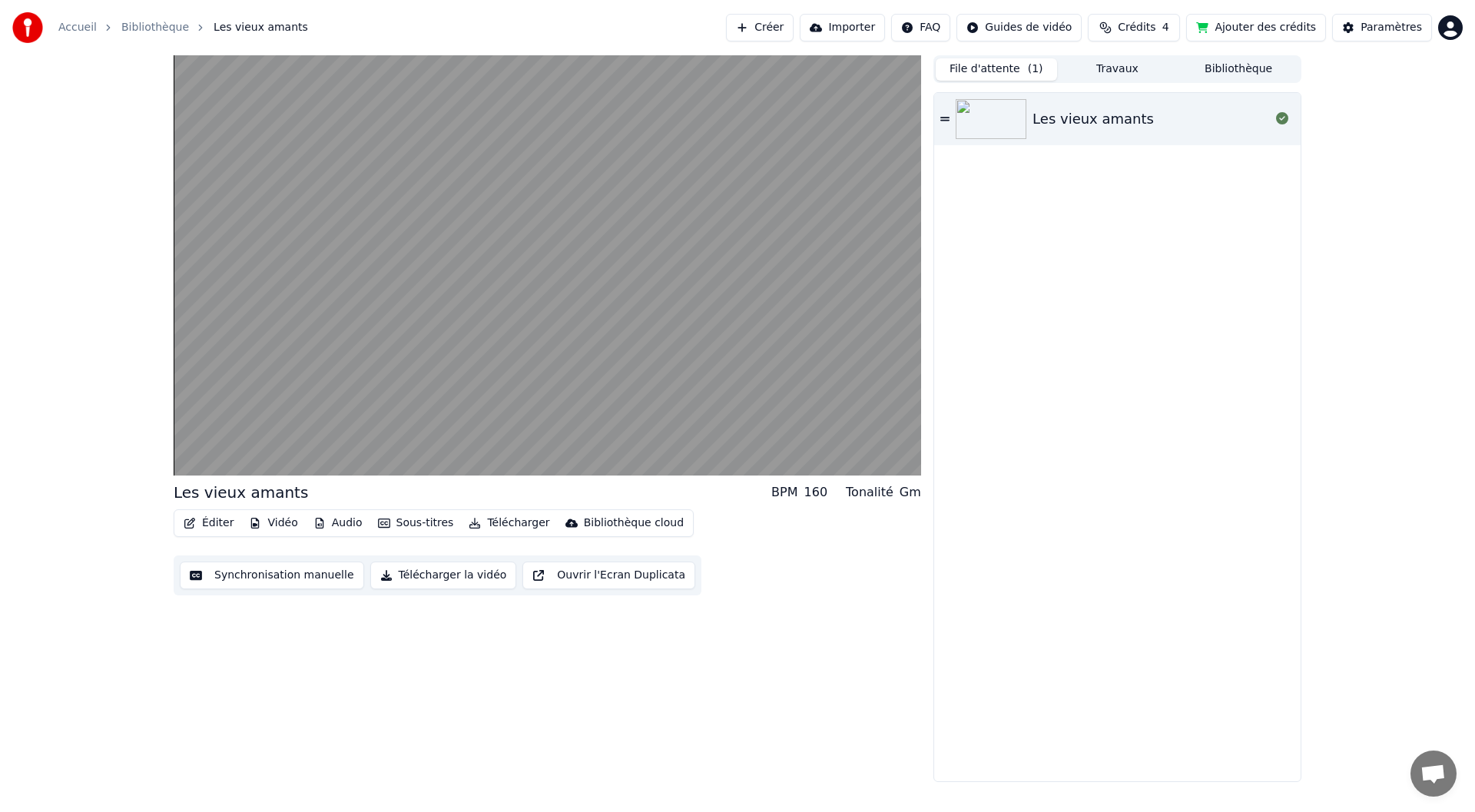
click at [1112, 73] on button "Travaux" at bounding box center [1117, 70] width 122 height 22
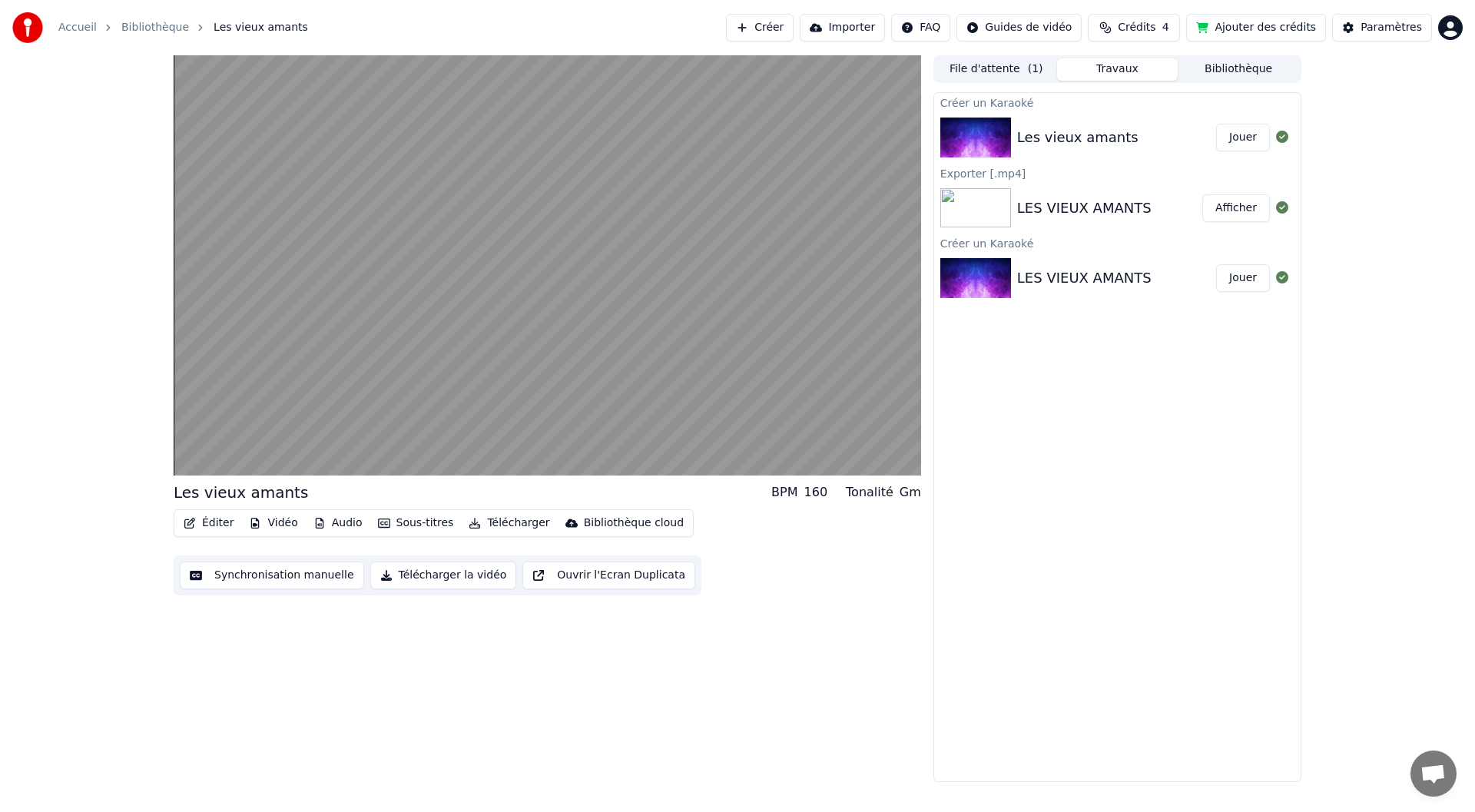
click at [998, 67] on button "File d'attente ( 1 )" at bounding box center [996, 70] width 122 height 22
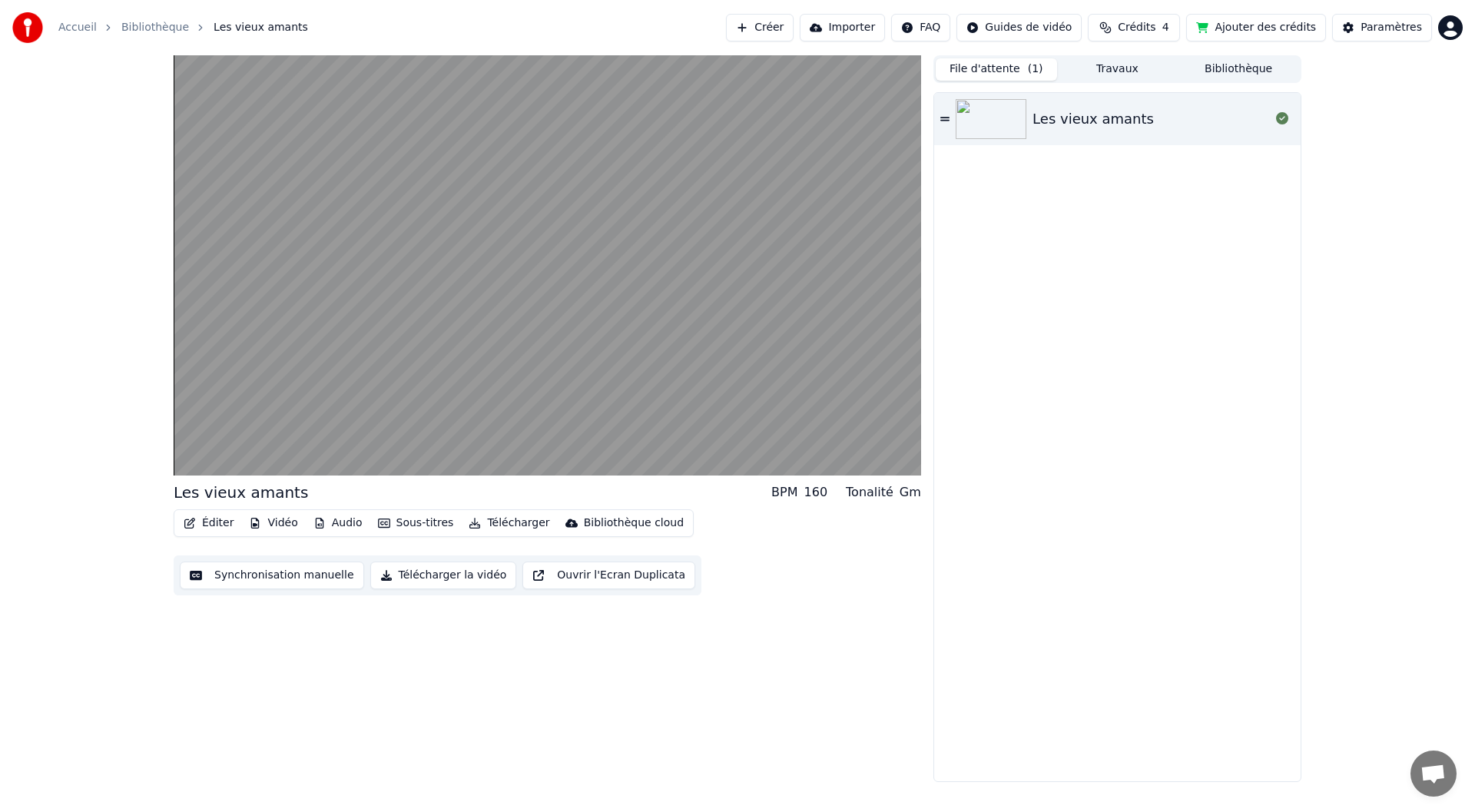
click at [1144, 21] on span "Crédits" at bounding box center [1136, 27] width 38 height 16
click at [1088, 241] on div "Les vieux amants" at bounding box center [1117, 437] width 366 height 688
click at [1068, 120] on div "Les vieux amants" at bounding box center [1092, 118] width 122 height 21
click at [949, 117] on icon at bounding box center [945, 119] width 9 height 4
click at [492, 520] on button "Télécharger" at bounding box center [508, 523] width 92 height 21
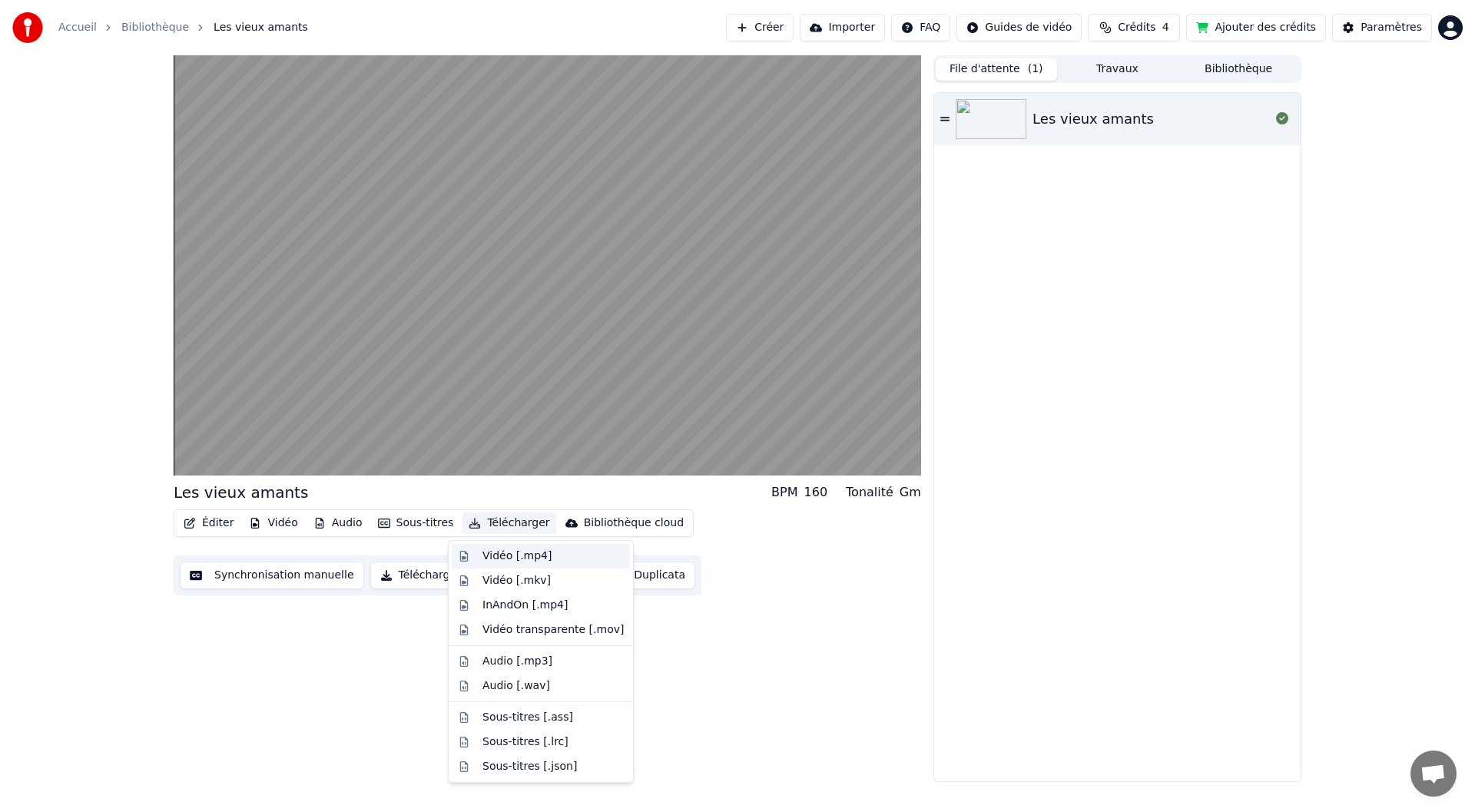
click at [511, 558] on div "Vidéo [.mp4]" at bounding box center [516, 556] width 69 height 16
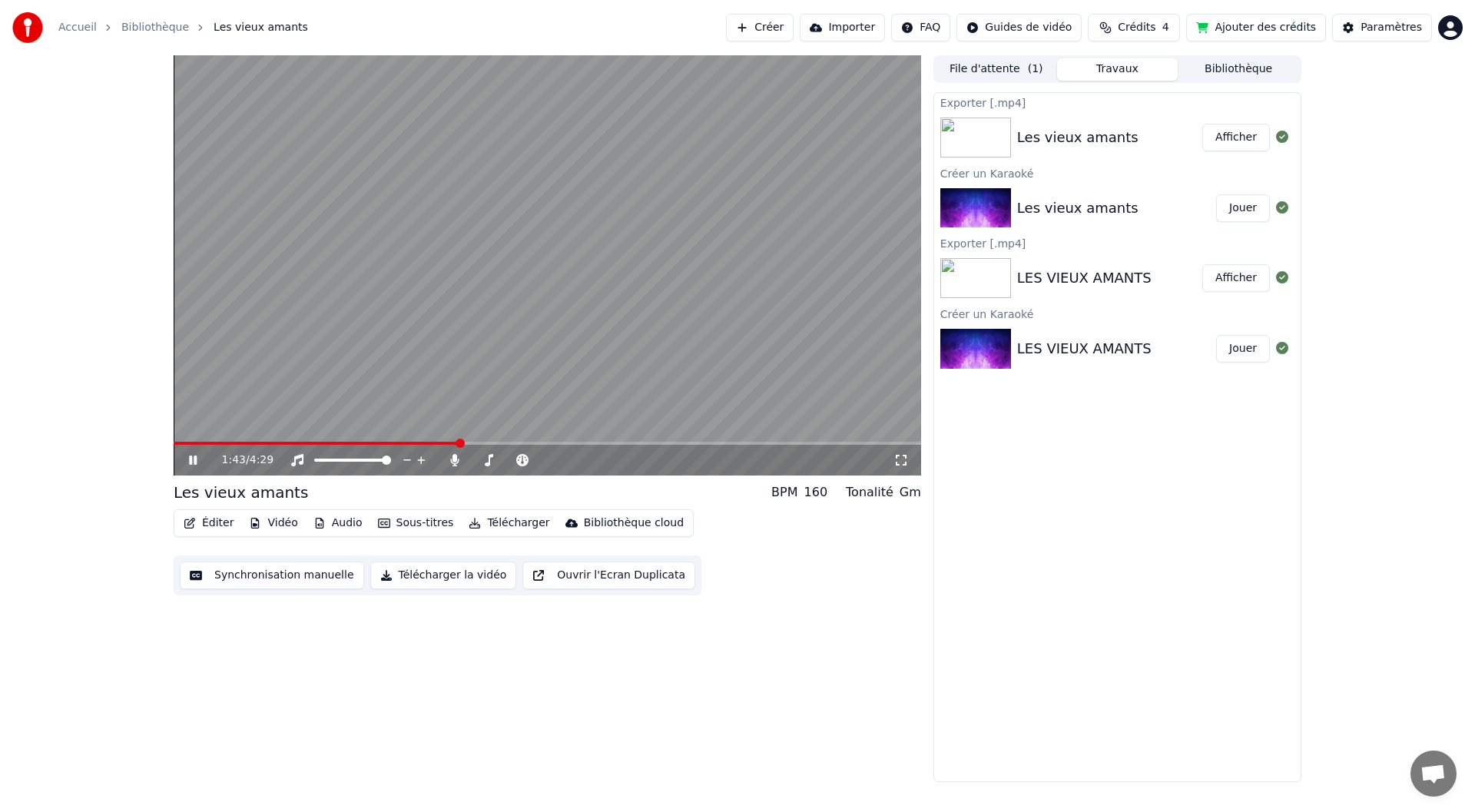
click at [198, 461] on icon at bounding box center [203, 460] width 36 height 12
click at [980, 211] on img at bounding box center [975, 209] width 70 height 40
click at [1243, 212] on button "Jouer" at bounding box center [1242, 208] width 54 height 27
click at [226, 445] on span at bounding box center [548, 442] width 747 height 3
click at [456, 460] on icon at bounding box center [454, 460] width 8 height 12
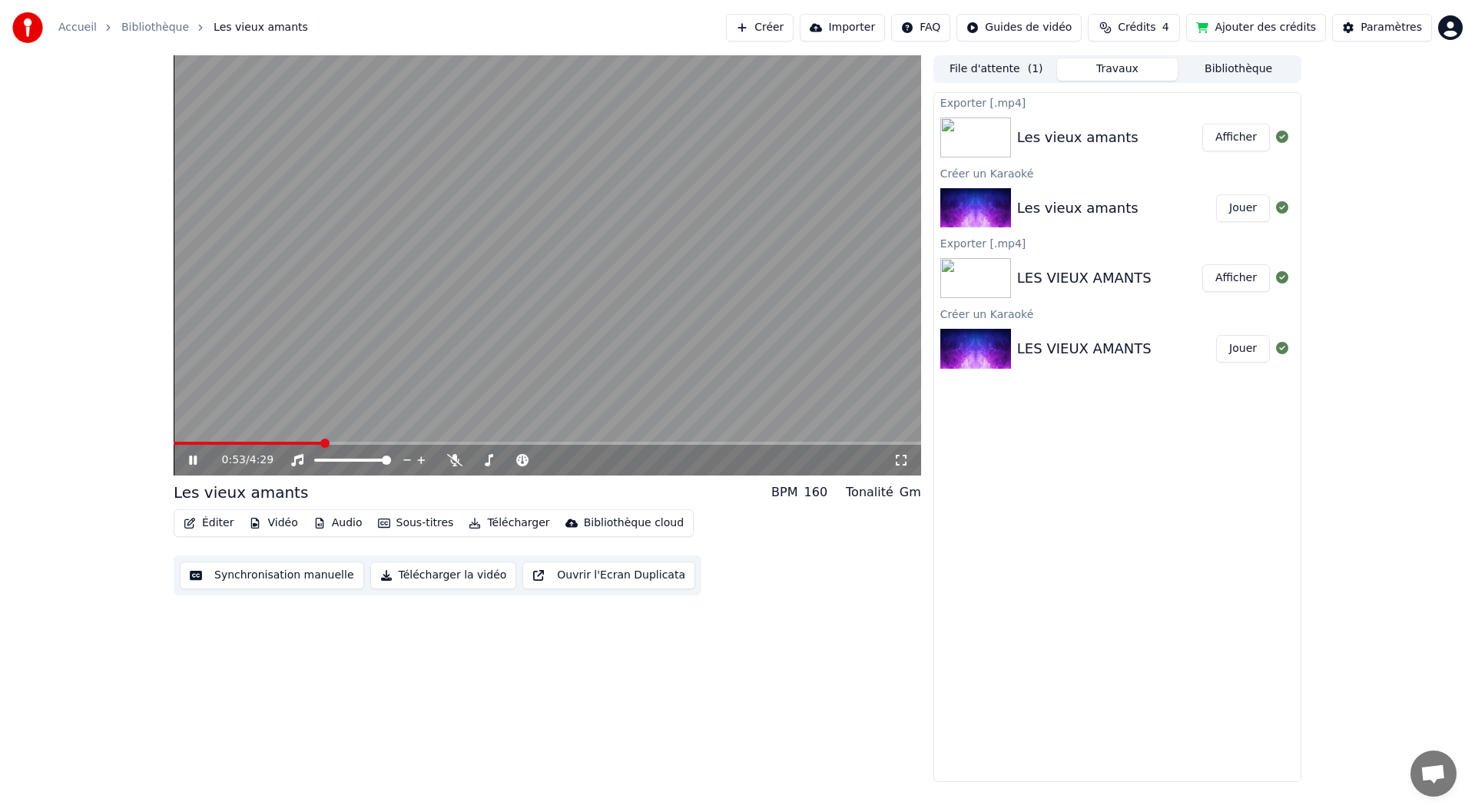
click at [195, 462] on icon at bounding box center [192, 460] width 7 height 9
click at [1155, 28] on span "Crédits" at bounding box center [1136, 27] width 38 height 16
click at [1154, 145] on button "Actualiser" at bounding box center [1150, 142] width 92 height 27
click at [1356, 162] on div "0:53 / 4:29 Les vieux amants BPM 160 Tonalité Gm Éditer Vidéo Audio Sous-titres…" at bounding box center [737, 418] width 1475 height 727
click at [956, 131] on img at bounding box center [975, 137] width 70 height 40
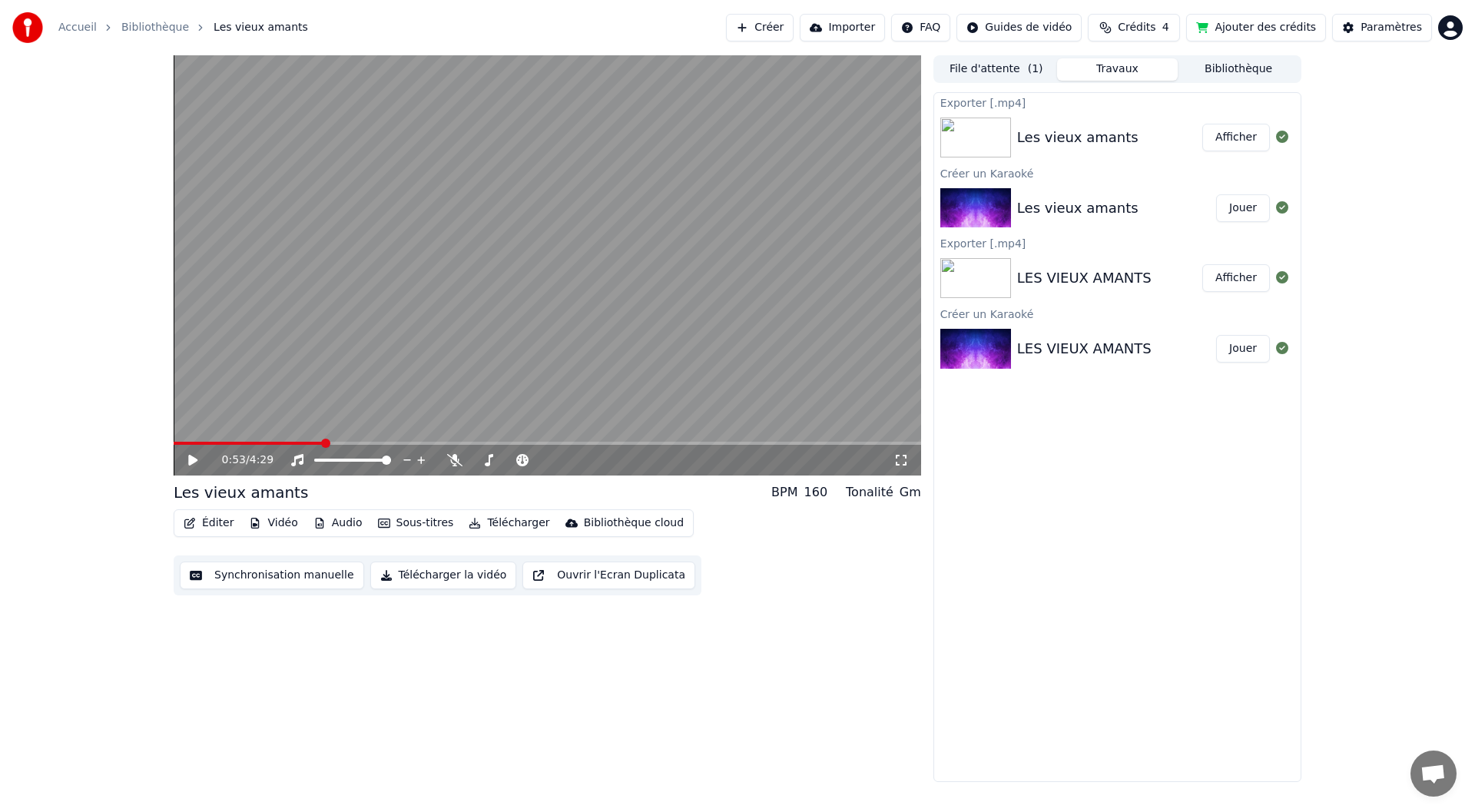
click at [1244, 355] on button "Jouer" at bounding box center [1242, 349] width 54 height 27
click at [226, 445] on span at bounding box center [548, 442] width 747 height 3
click at [421, 458] on icon at bounding box center [420, 460] width 7 height 7
click at [405, 458] on icon at bounding box center [407, 460] width 15 height 16
click at [416, 458] on icon at bounding box center [421, 460] width 15 height 16
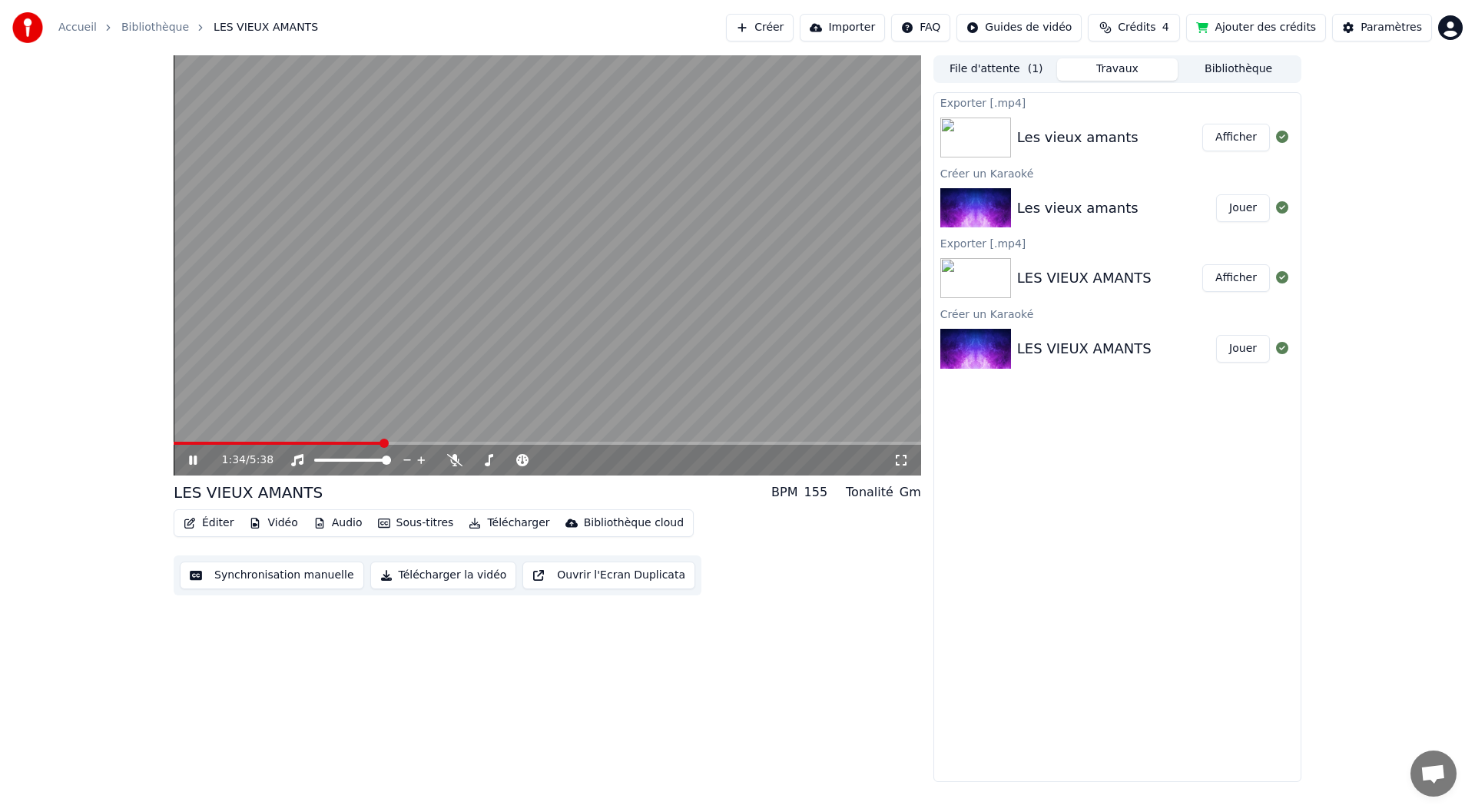
click at [193, 462] on icon at bounding box center [203, 460] width 36 height 12
click at [469, 523] on icon "button" at bounding box center [474, 523] width 12 height 11
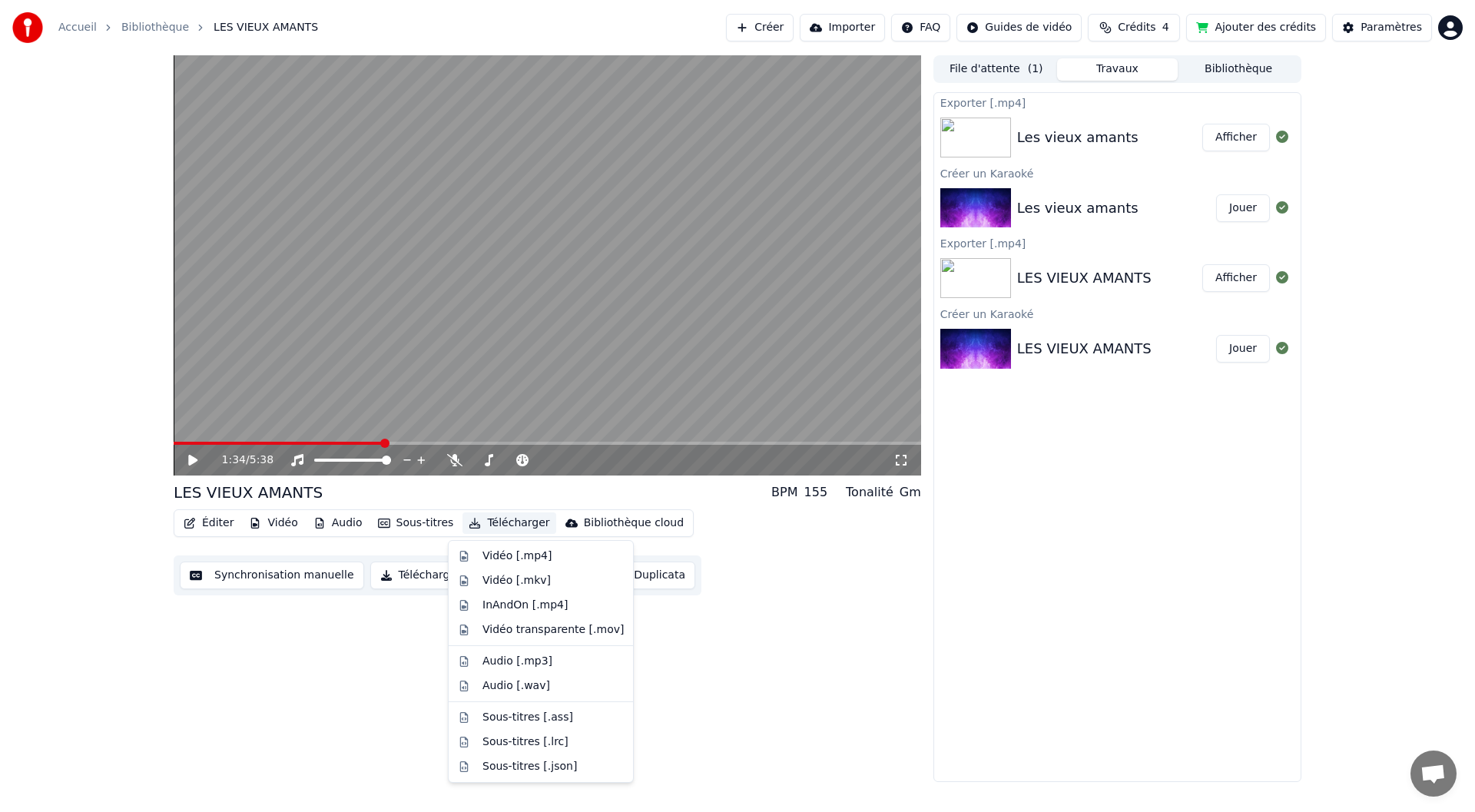
click at [950, 743] on div "Exporter [.mp4] Les vieux amants Afficher Créer un Karaoké Les vieux amants Jou…" at bounding box center [1117, 437] width 368 height 689
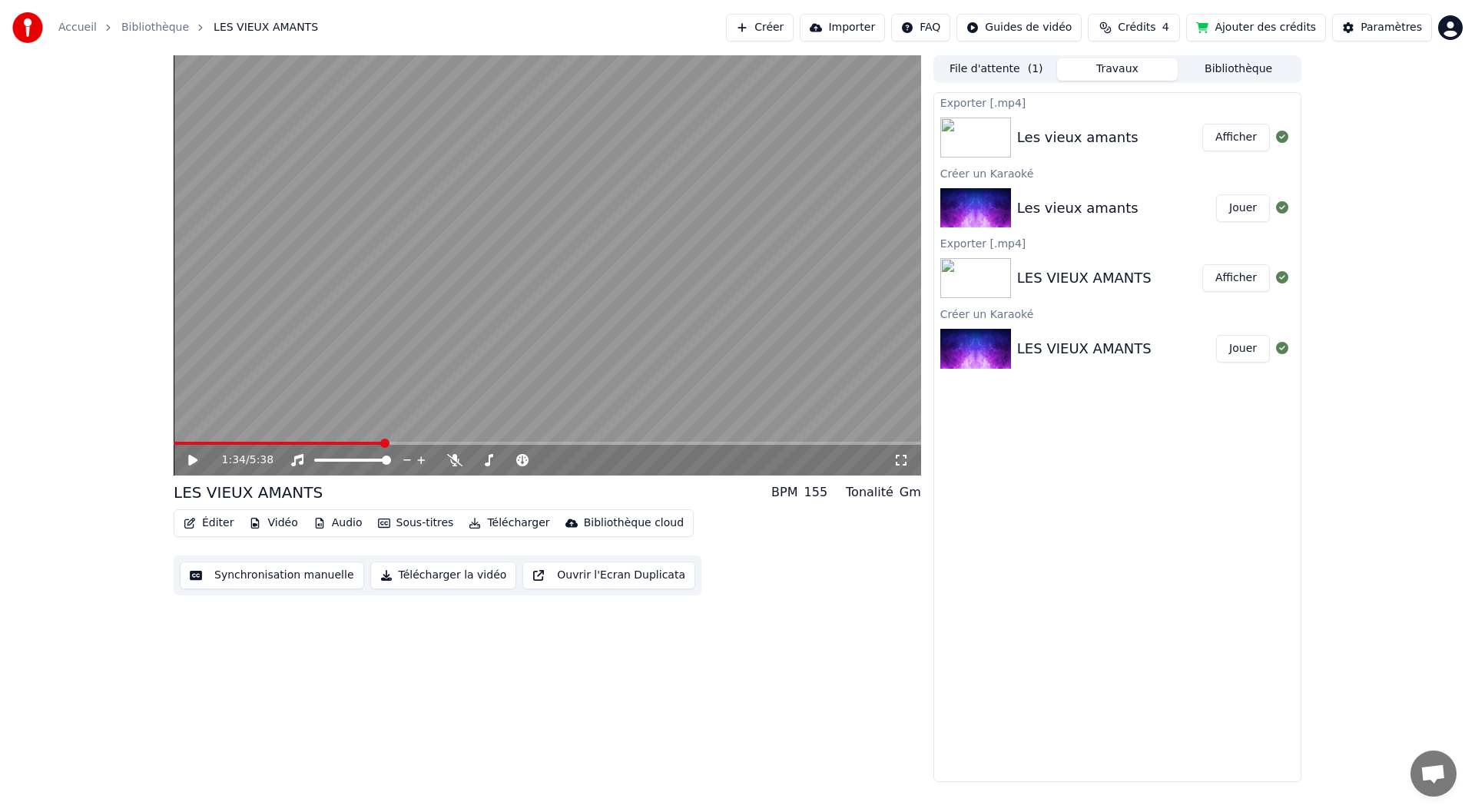
click at [982, 66] on button "File d'attente ( 1 )" at bounding box center [996, 70] width 122 height 22
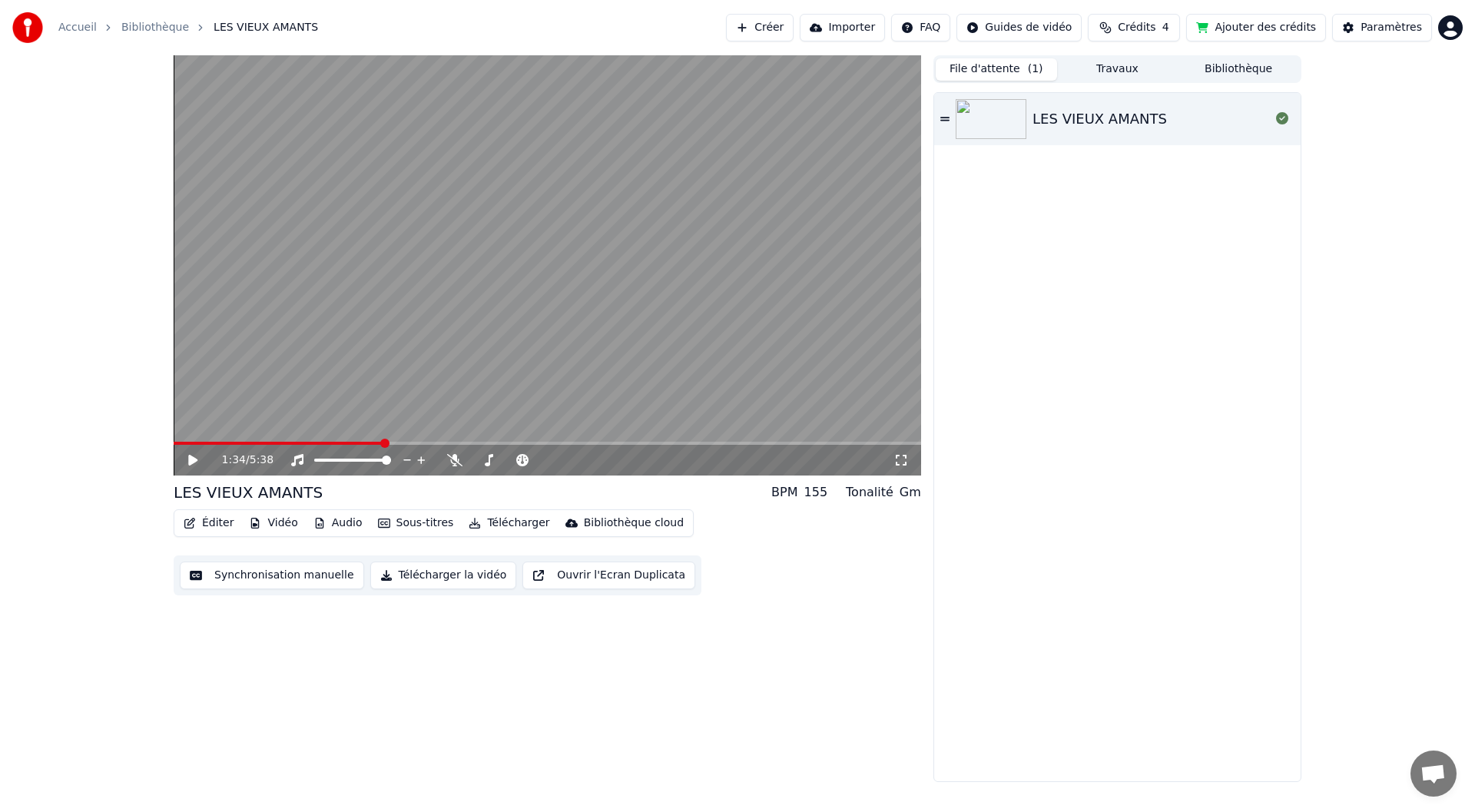
click at [1177, 123] on div "LES VIEUX AMANTS" at bounding box center [1150, 118] width 237 height 21
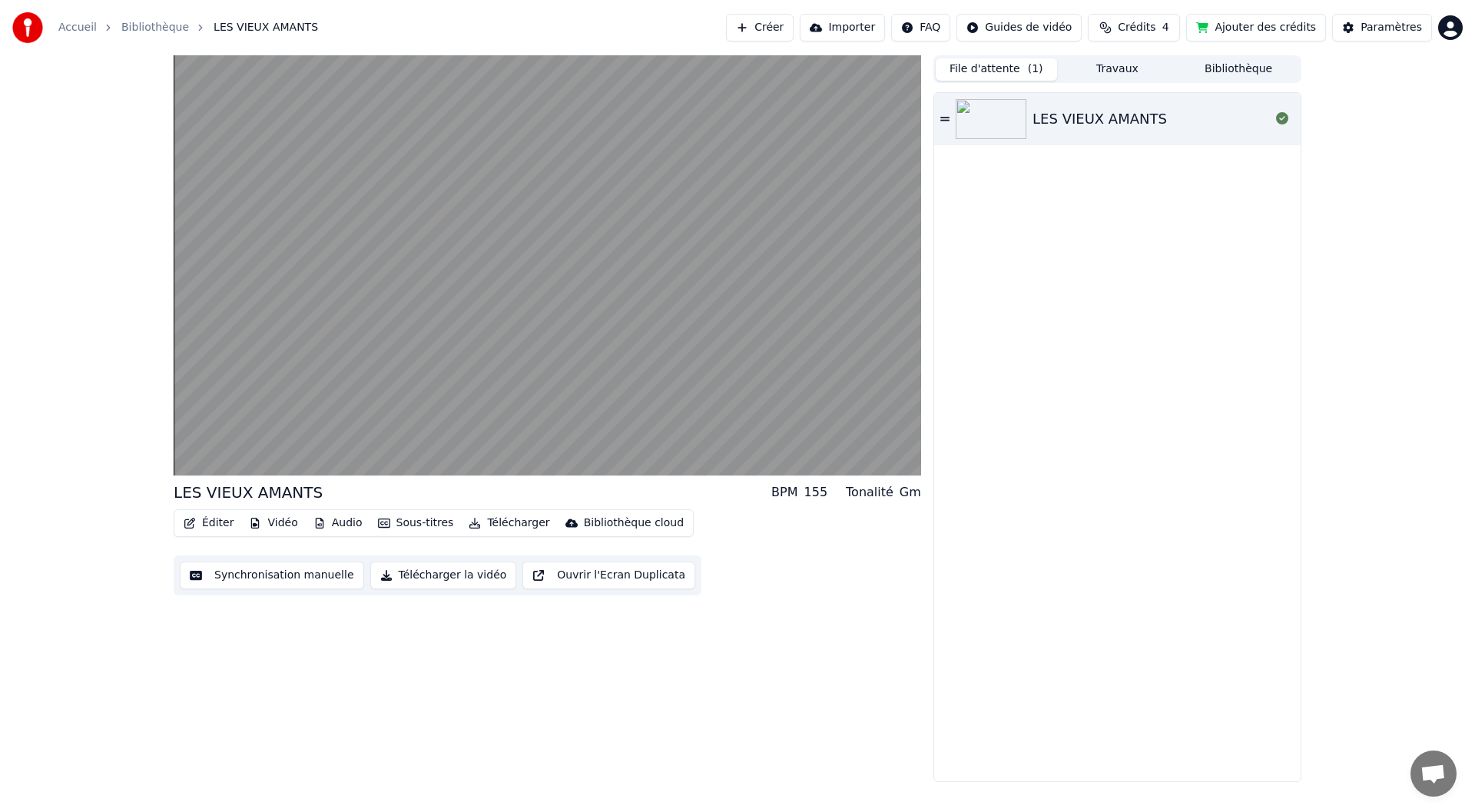
click at [982, 74] on button "File d'attente ( 1 )" at bounding box center [996, 70] width 122 height 22
click at [982, 61] on button "File d'attente ( 1 )" at bounding box center [996, 70] width 122 height 22
click at [1120, 66] on button "Travaux" at bounding box center [1117, 70] width 122 height 22
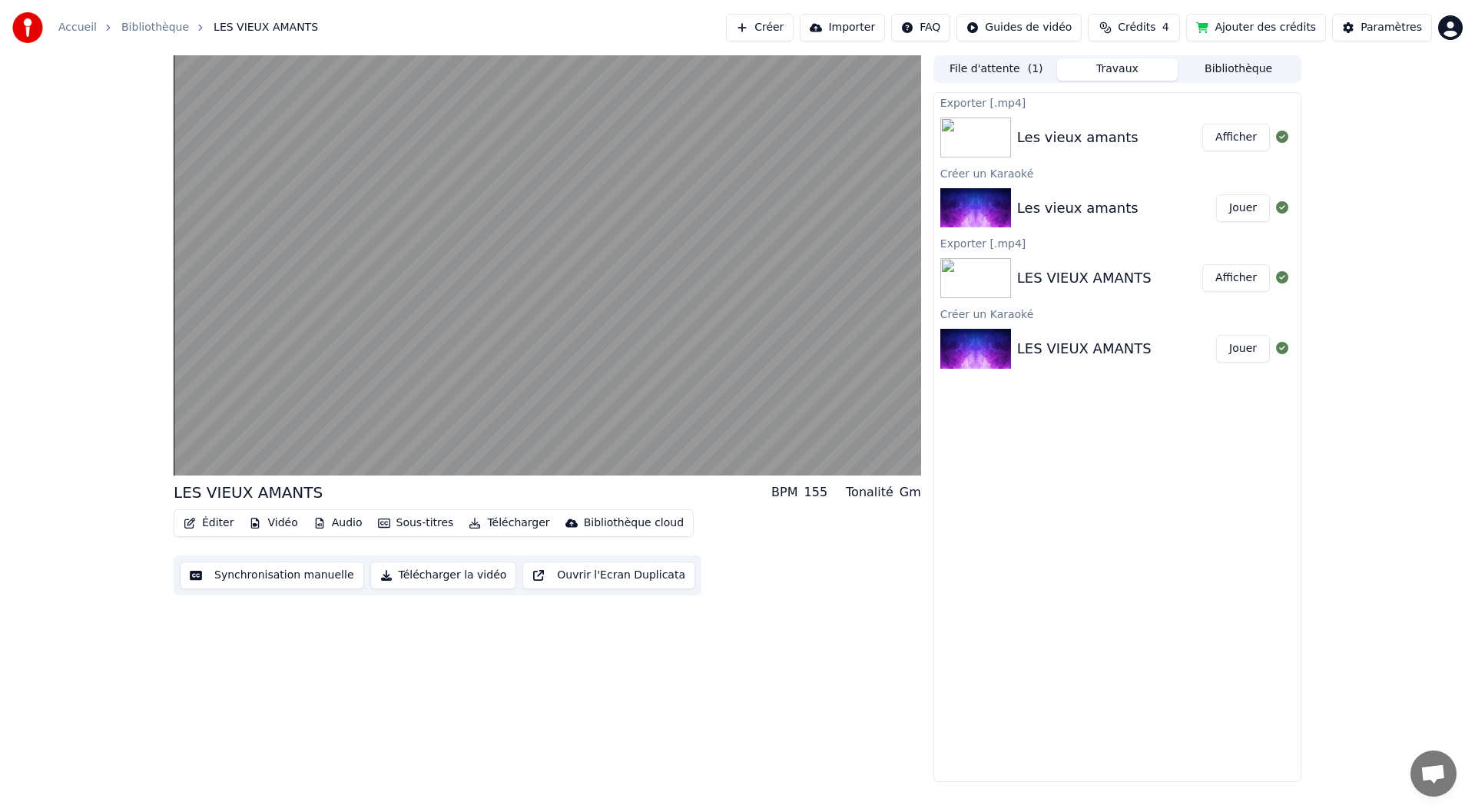
click at [956, 141] on img at bounding box center [975, 137] width 70 height 40
click at [1237, 211] on button "Jouer" at bounding box center [1242, 208] width 54 height 27
click at [443, 579] on button "Télécharger la vidéo" at bounding box center [443, 575] width 146 height 27
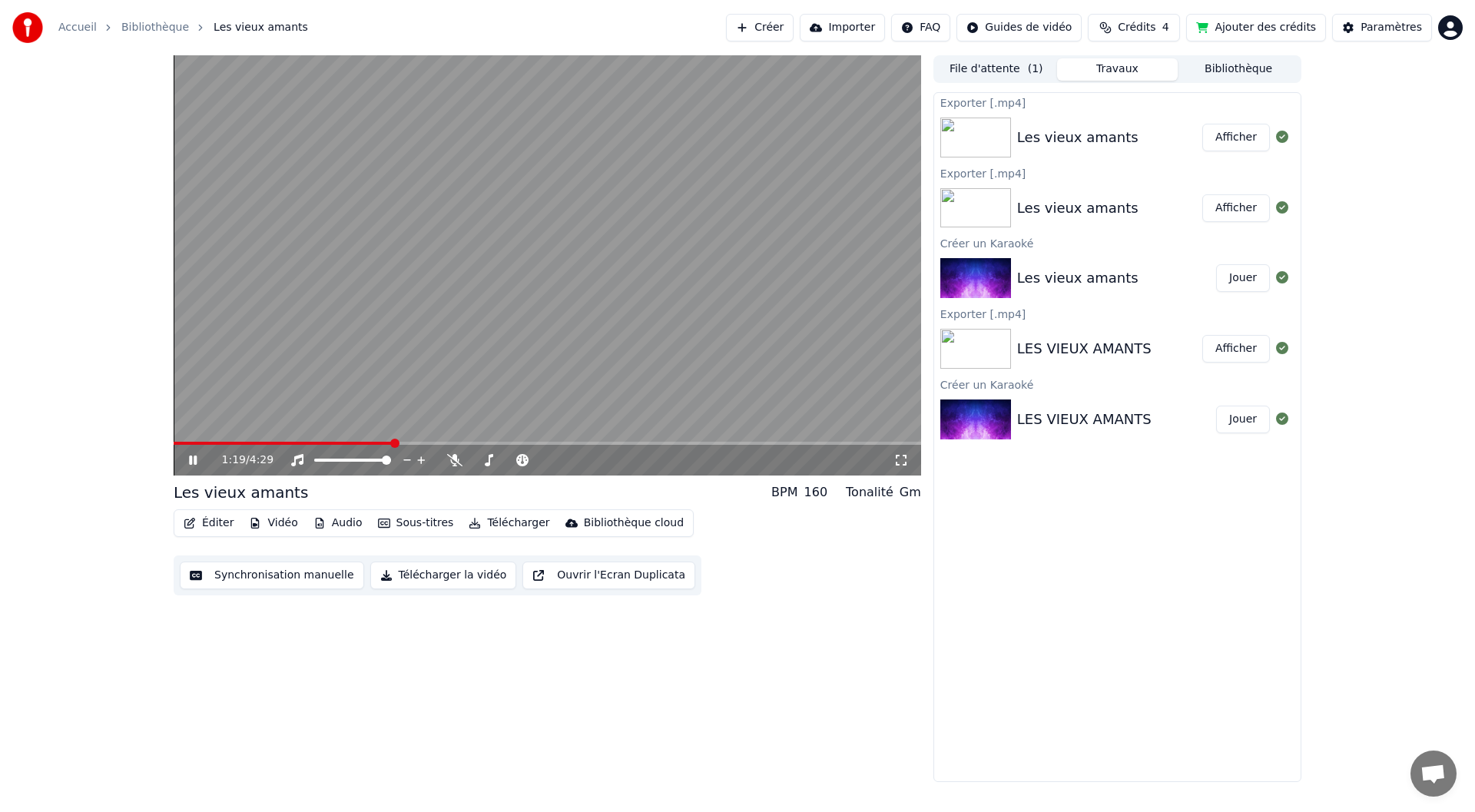
click at [194, 455] on icon at bounding box center [203, 460] width 36 height 12
click at [1435, 777] on span "Ouvrir le chat" at bounding box center [1433, 774] width 26 height 21
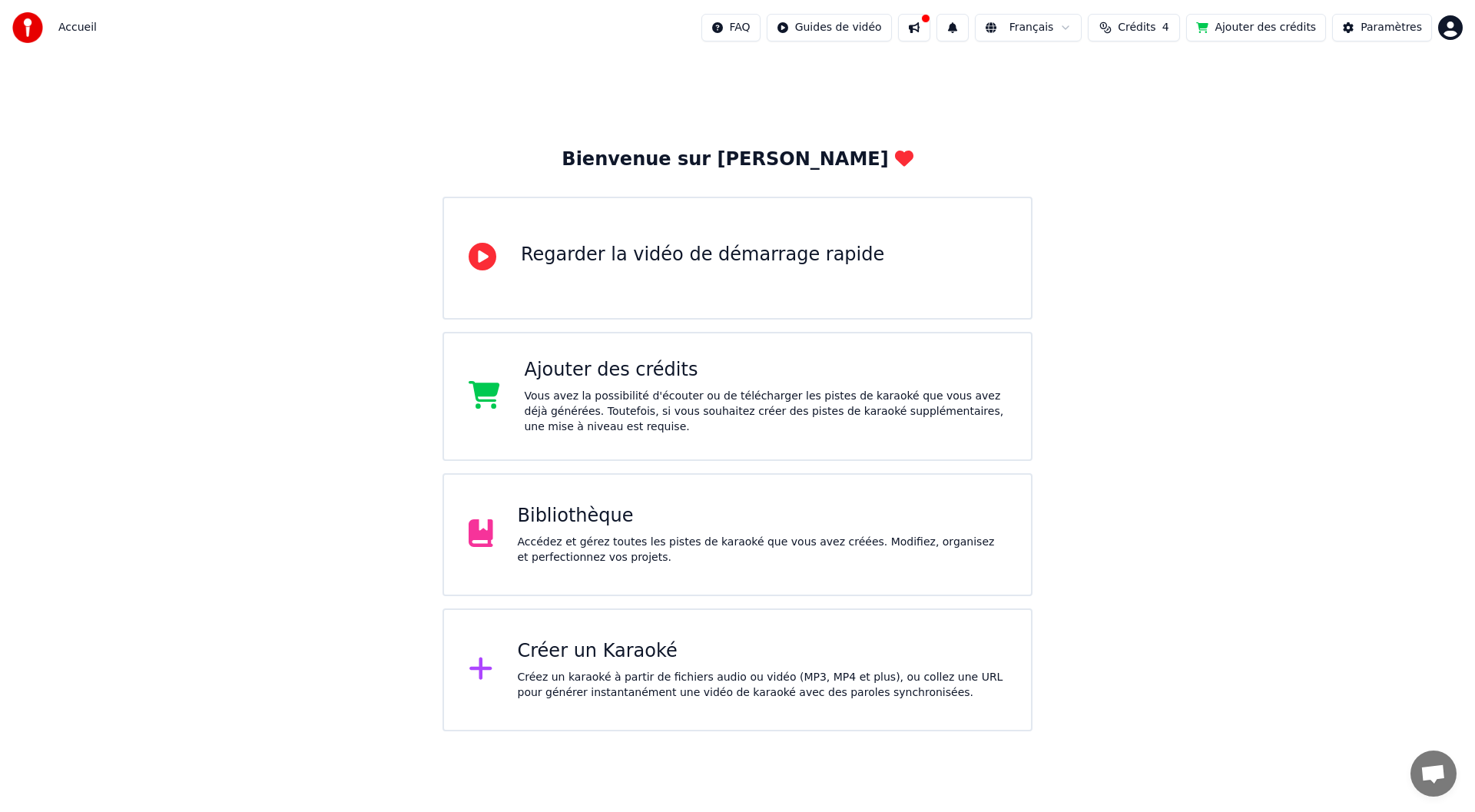
click at [930, 25] on button at bounding box center [914, 27] width 32 height 27
click at [1451, 27] on html "Accueil FAQ Guides de vidéo Français Crédits 4 Ajouter des crédits Paramètres B…" at bounding box center [737, 365] width 1475 height 731
click at [1304, 351] on html "Accueil FAQ Guides de vidéo Français Crédits 4 Ajouter des crédits Paramètres B…" at bounding box center [737, 365] width 1475 height 731
click at [1204, 665] on div "Bienvenue sur Youka Regarder la vidéo de démarrage rapide Ajouter des crédits V…" at bounding box center [737, 393] width 1475 height 676
click at [580, 683] on div "Créez un karaoké à partir de fichiers audio ou vidéo (MP3, MP4 et plus), ou col…" at bounding box center [762, 685] width 489 height 31
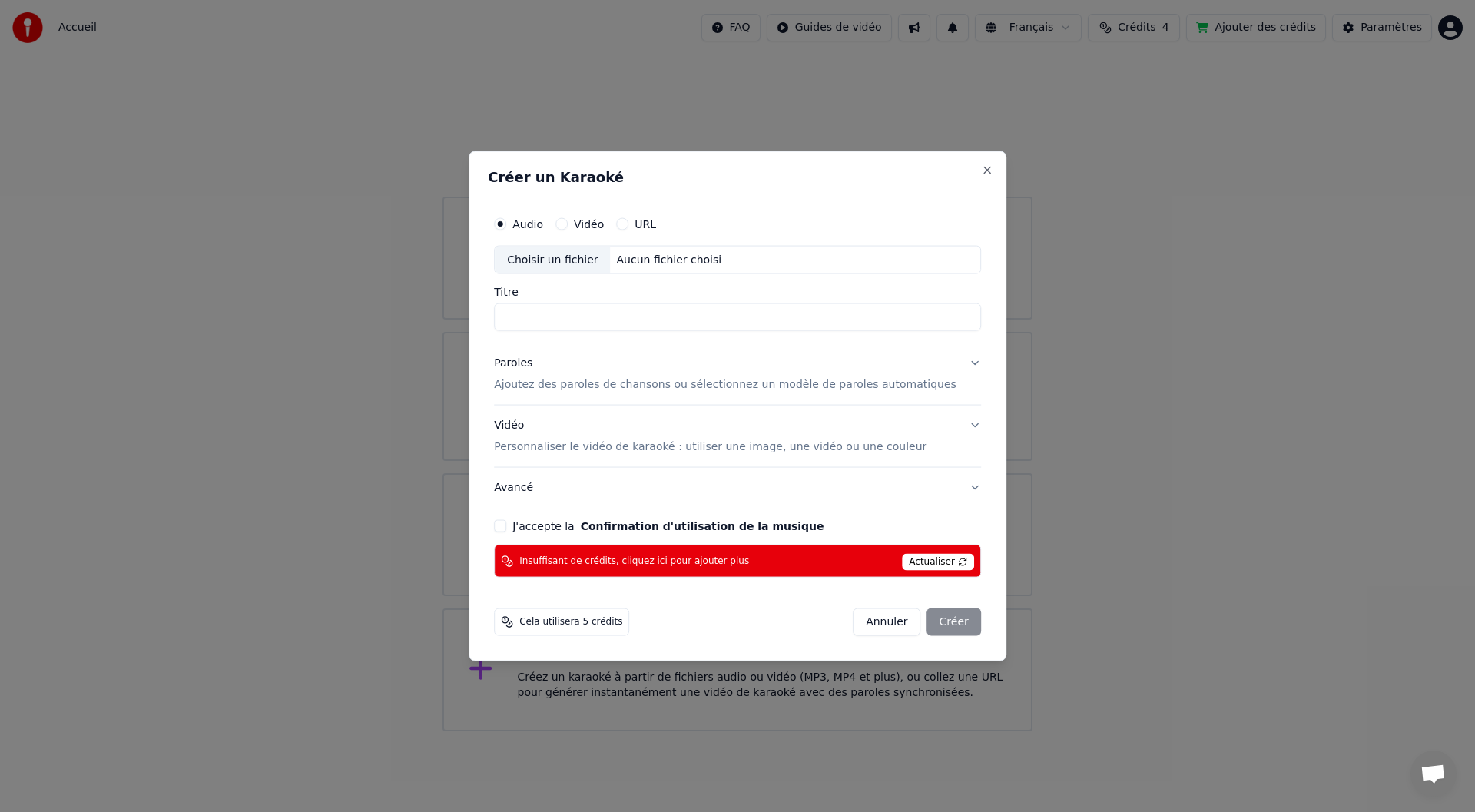
click at [954, 159] on div "Créer un Karaoké Audio Vidéo URL Choisir un fichier Aucun fichier choisi Titre …" at bounding box center [737, 406] width 537 height 511
click at [966, 177] on div "Créer un Karaoké Audio Vidéo URL Choisir un fichier Aucun fichier choisi Titre …" at bounding box center [737, 406] width 537 height 511
click at [981, 170] on button "Close" at bounding box center [986, 169] width 12 height 12
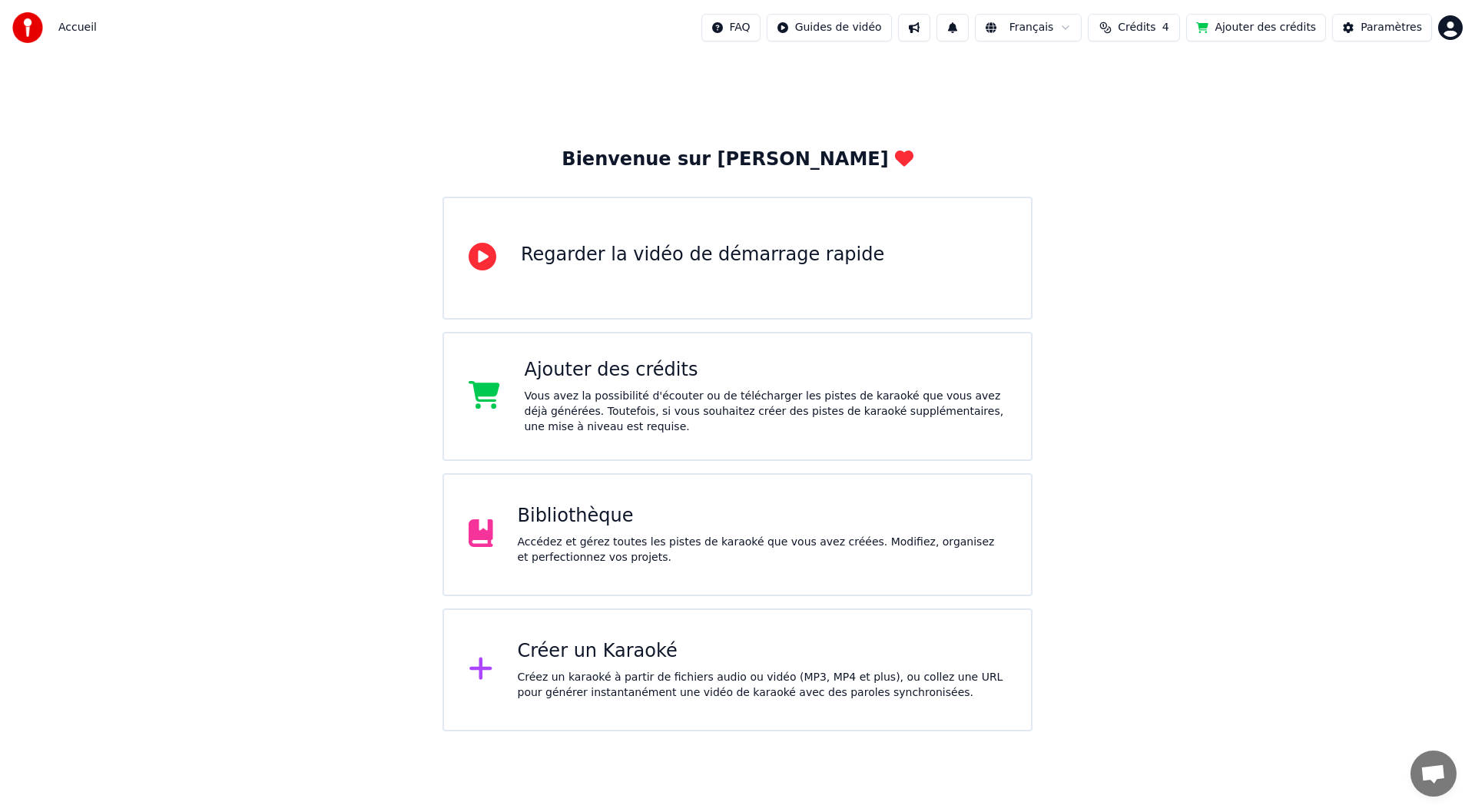
click at [636, 557] on div "Accédez et gérez toutes les pistes de karaoké que vous avez créées. Modifiez, o…" at bounding box center [762, 550] width 489 height 31
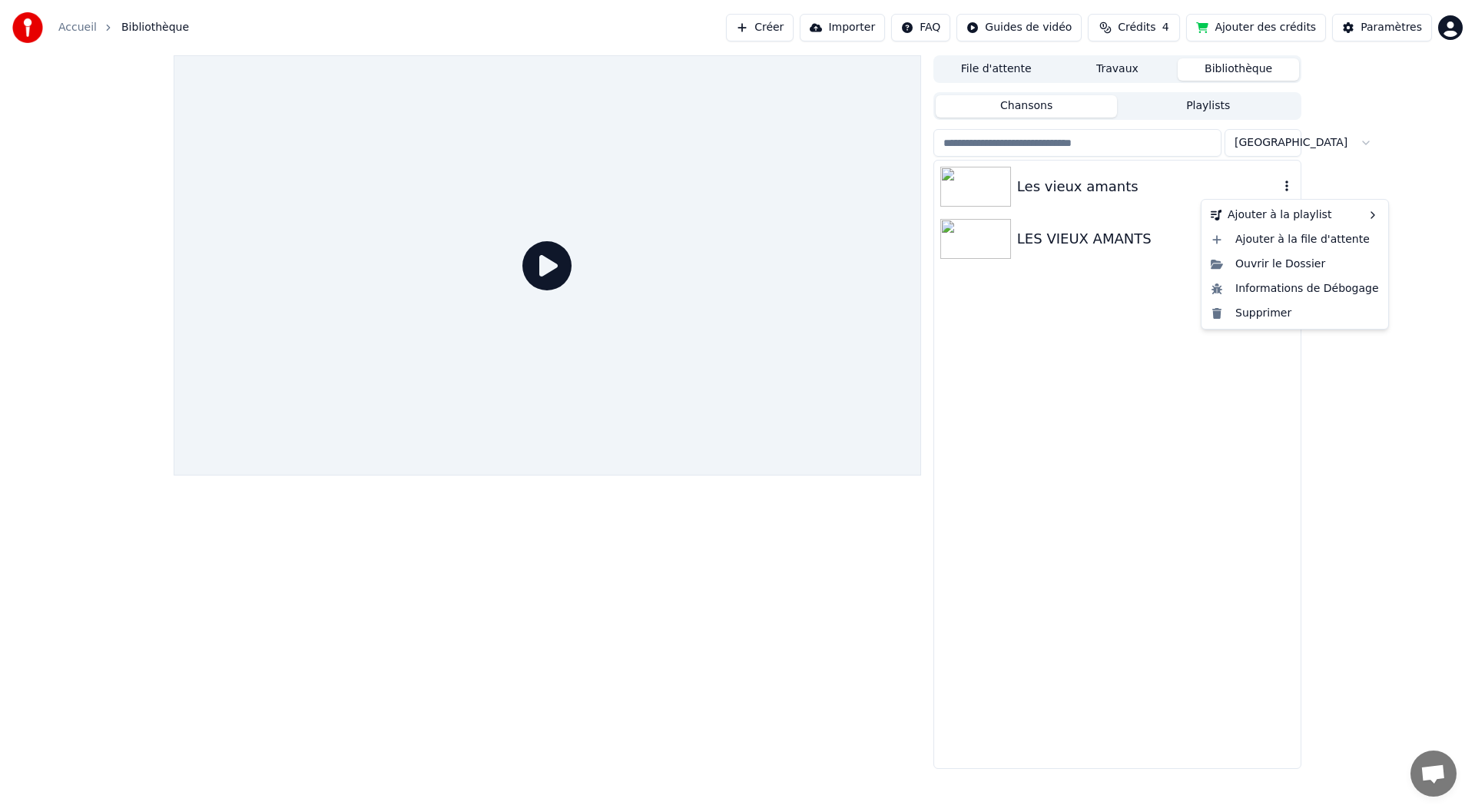
click at [1286, 188] on icon "button" at bounding box center [1285, 186] width 3 height 11
click at [970, 193] on img at bounding box center [975, 187] width 70 height 40
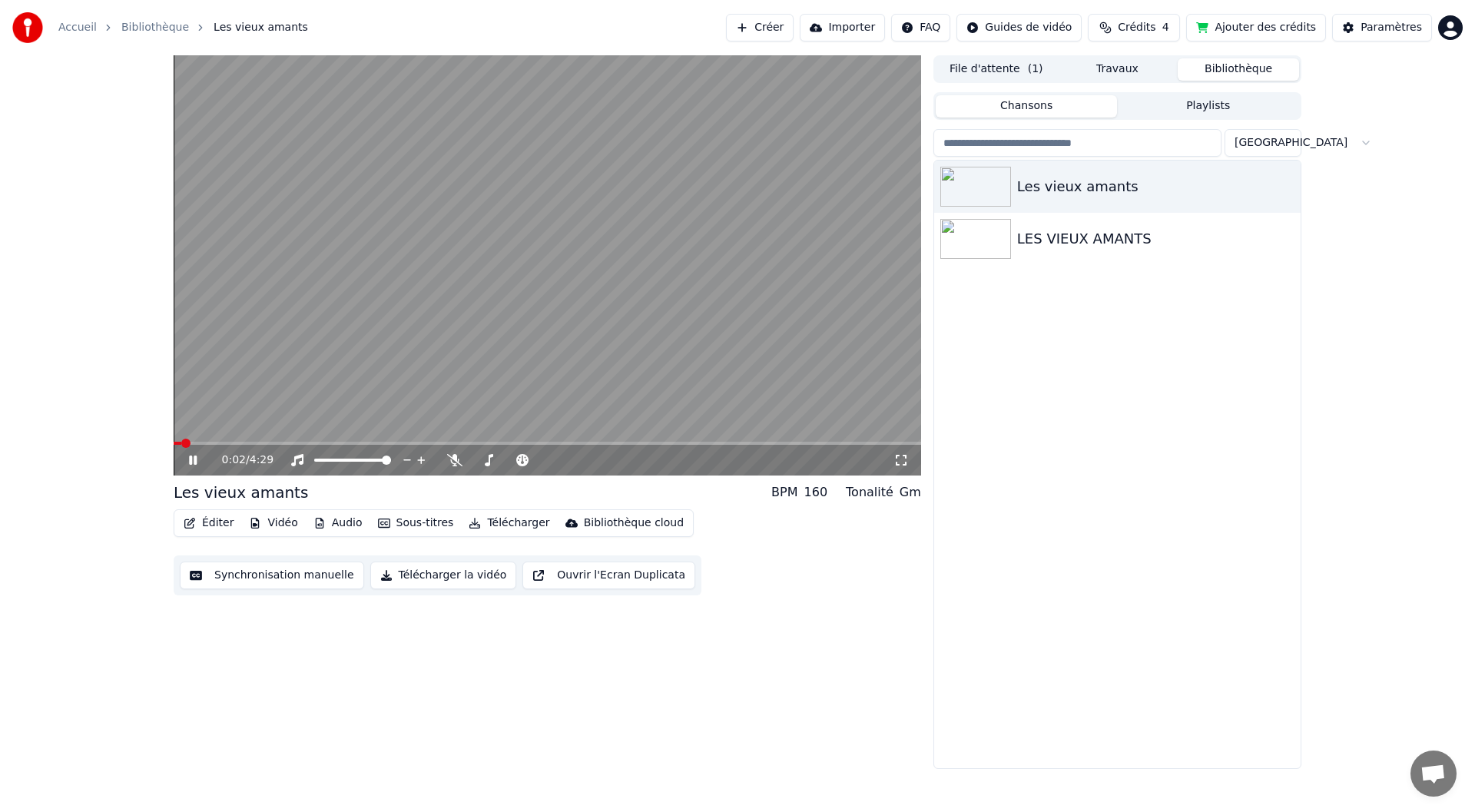
click at [226, 444] on span at bounding box center [548, 442] width 747 height 3
click at [278, 443] on span at bounding box center [548, 442] width 747 height 3
click at [190, 460] on icon at bounding box center [192, 460] width 7 height 9
